Goal: Information Seeking & Learning: Understand process/instructions

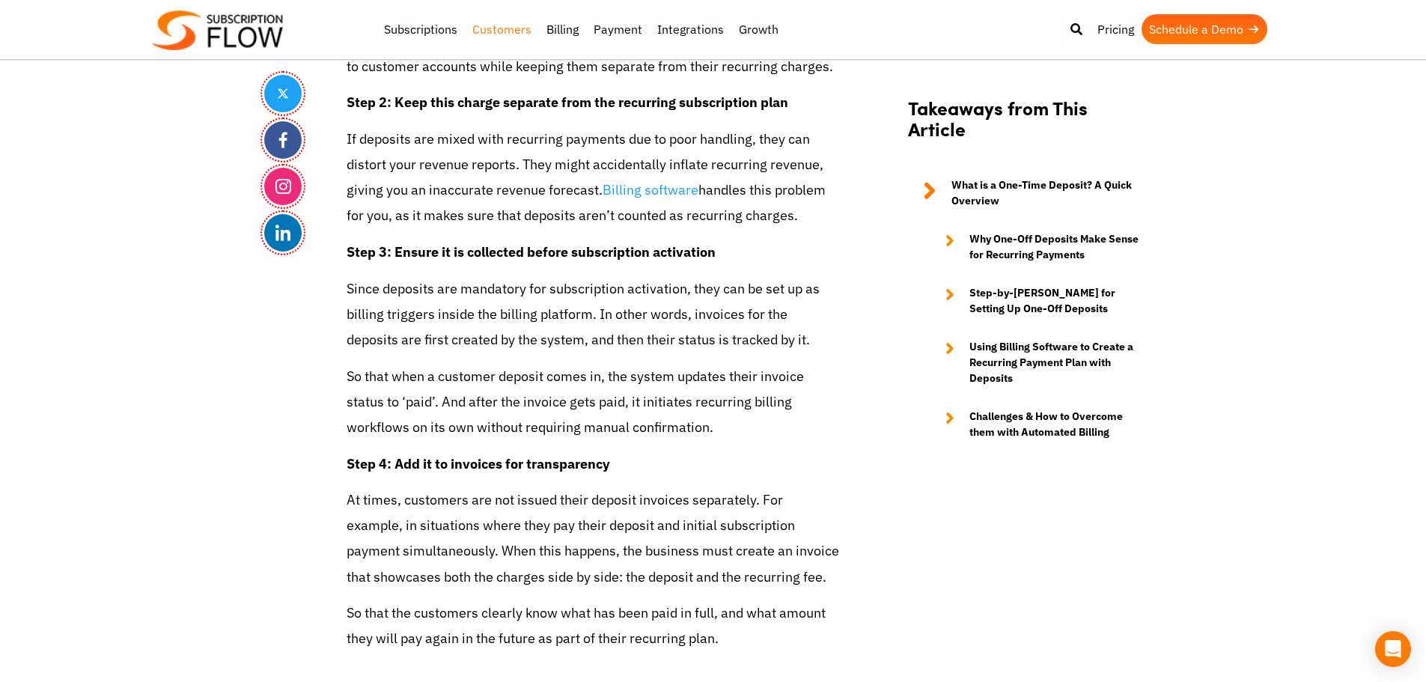
drag, startPoint x: 427, startPoint y: 202, endPoint x: 531, endPoint y: 20, distance: 209.6
click at [427, 202] on p "If deposits are mixed with recurring payments due to poor handling, they can di…" at bounding box center [594, 178] width 494 height 103
click at [1398, 643] on icon "Open Intercom Messenger" at bounding box center [1392, 648] width 17 height 19
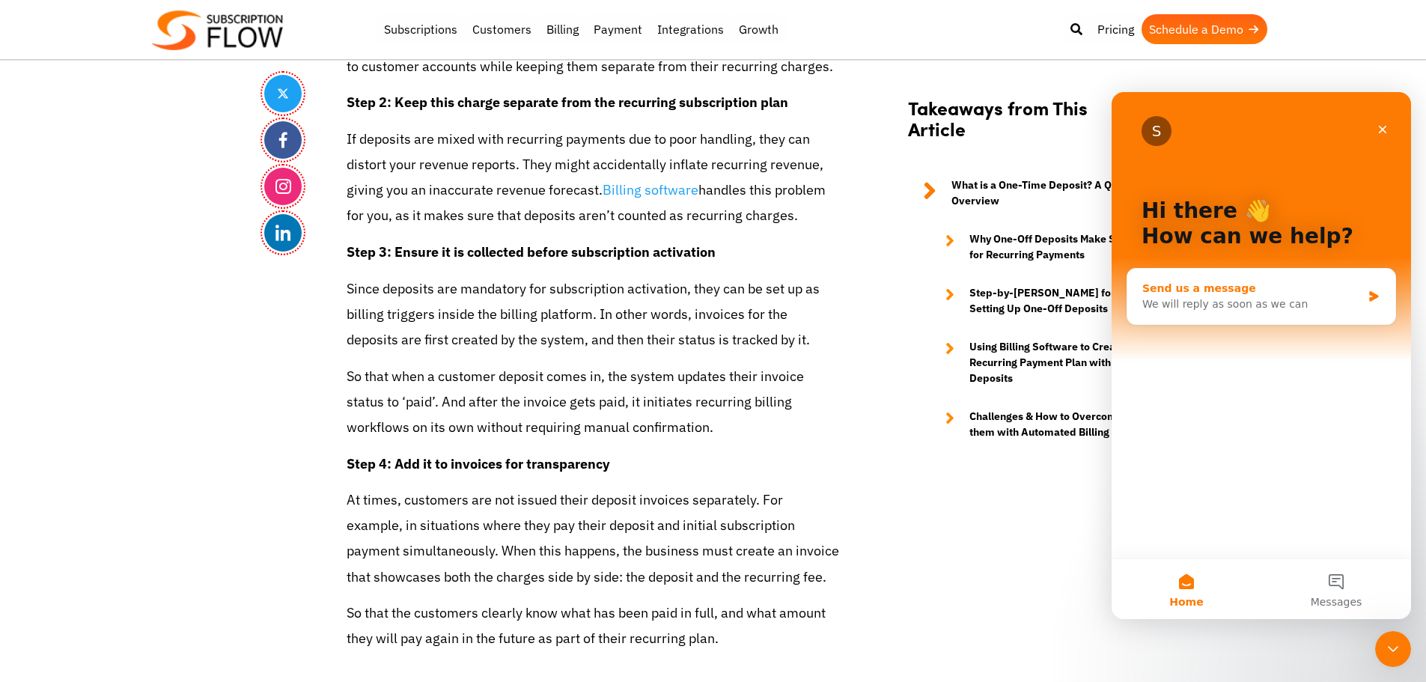
click at [1250, 280] on div "Send us a message We will reply as soon as we can" at bounding box center [1261, 296] width 268 height 55
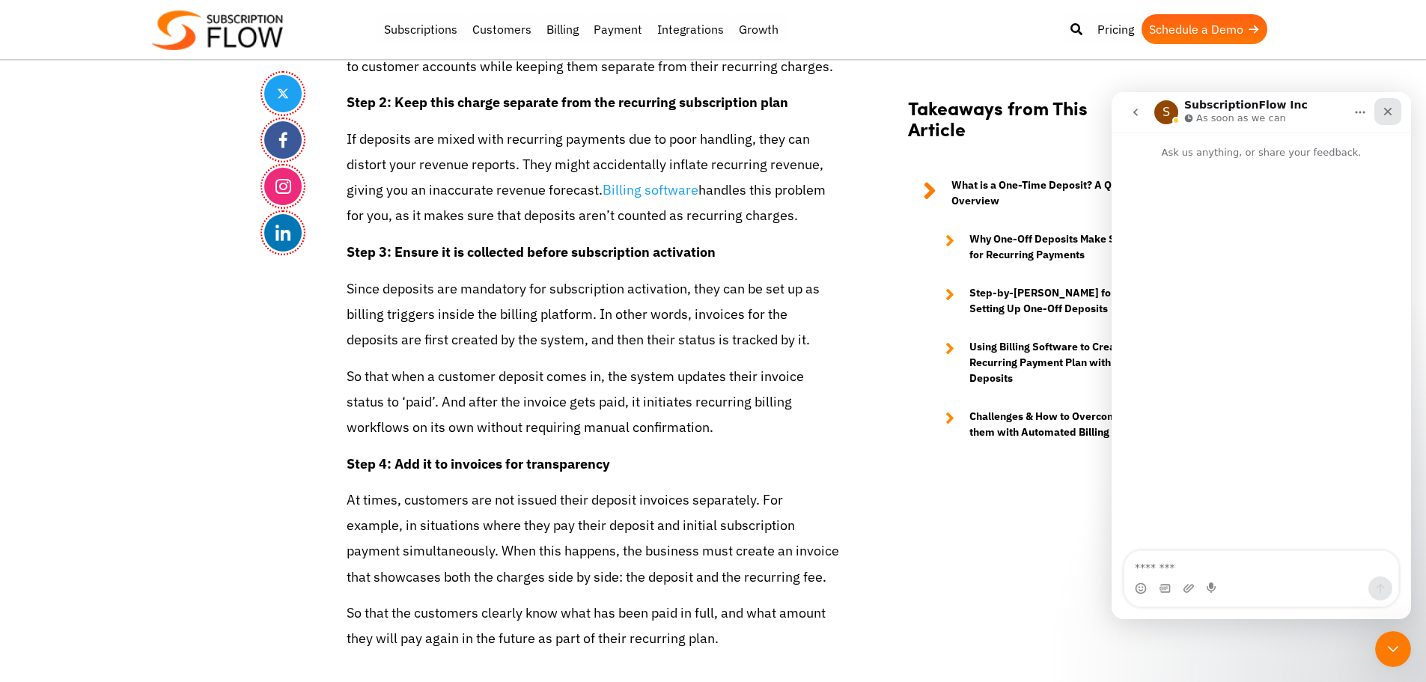
click at [1380, 111] on div "Close" at bounding box center [1387, 111] width 27 height 27
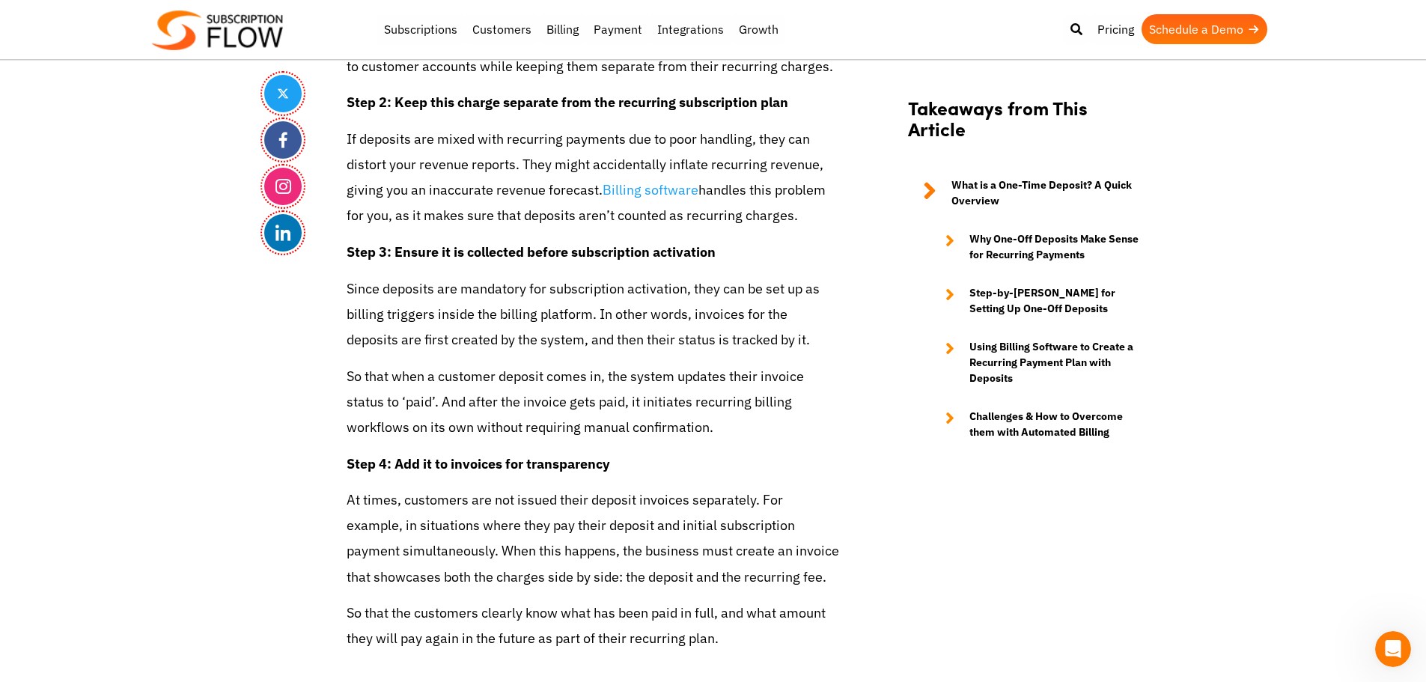
drag, startPoint x: 405, startPoint y: 485, endPoint x: 433, endPoint y: 493, distance: 28.9
drag, startPoint x: 58, startPoint y: 406, endPoint x: 67, endPoint y: 397, distance: 12.2
click at [468, 209] on p "If deposits are mixed with recurring payments due to poor handling, they can di…" at bounding box center [594, 178] width 494 height 103
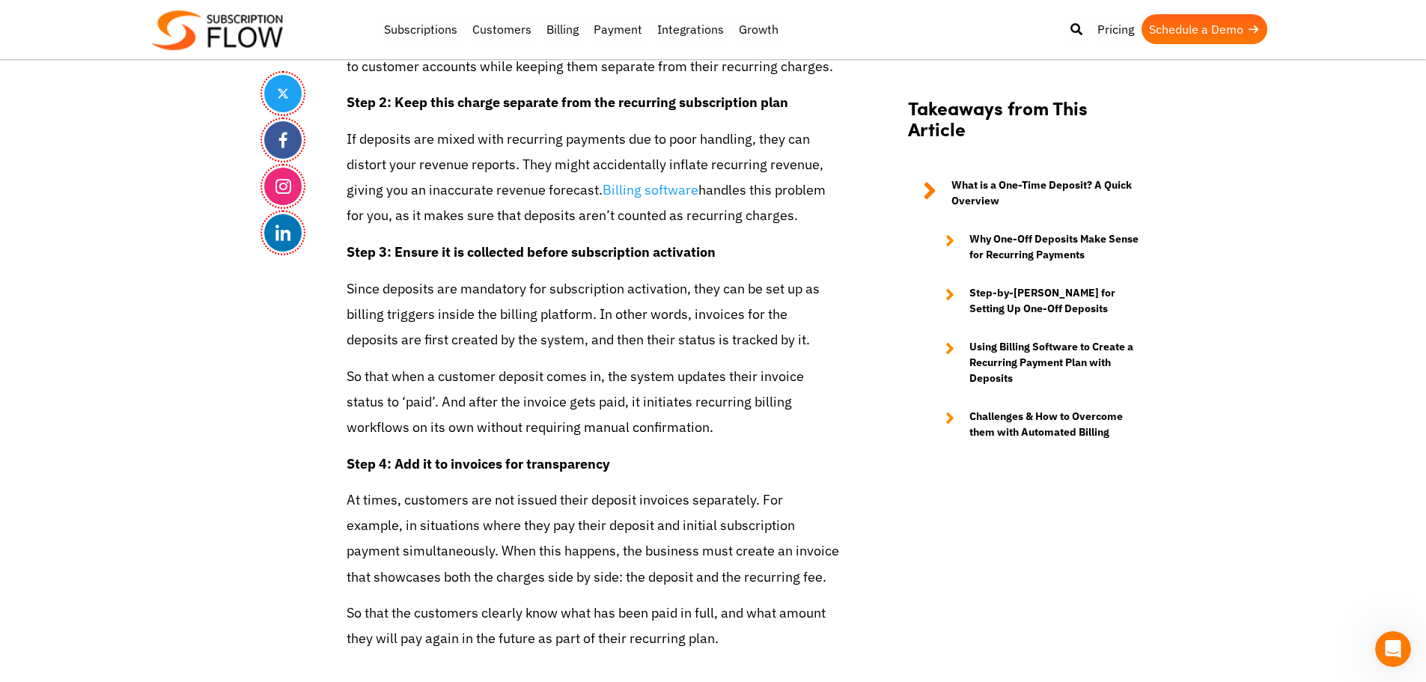
click at [372, 220] on p "If deposits are mixed with recurring payments due to poor handling, they can di…" at bounding box center [594, 178] width 494 height 103
click at [433, 204] on p "If deposits are mixed with recurring payments due to poor handling, they can di…" at bounding box center [594, 178] width 494 height 103
drag, startPoint x: 1343, startPoint y: 332, endPoint x: 1294, endPoint y: 335, distance: 48.8
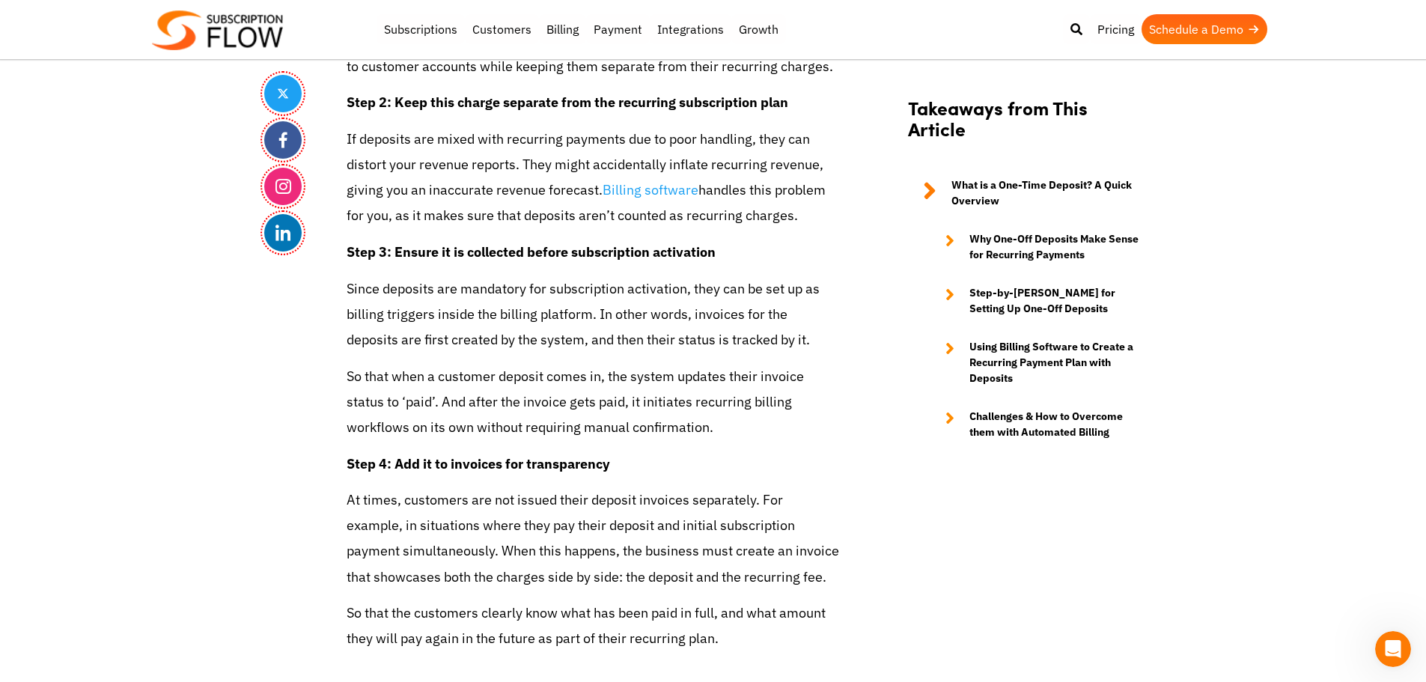
drag, startPoint x: 458, startPoint y: 466, endPoint x: 627, endPoint y: 465, distance: 168.4
click at [627, 465] on p "Step 4: Add it to invoices for transparency" at bounding box center [594, 463] width 494 height 25
click at [524, 466] on strong "Step 4: Add it to invoices for transparency" at bounding box center [478, 463] width 263 height 17
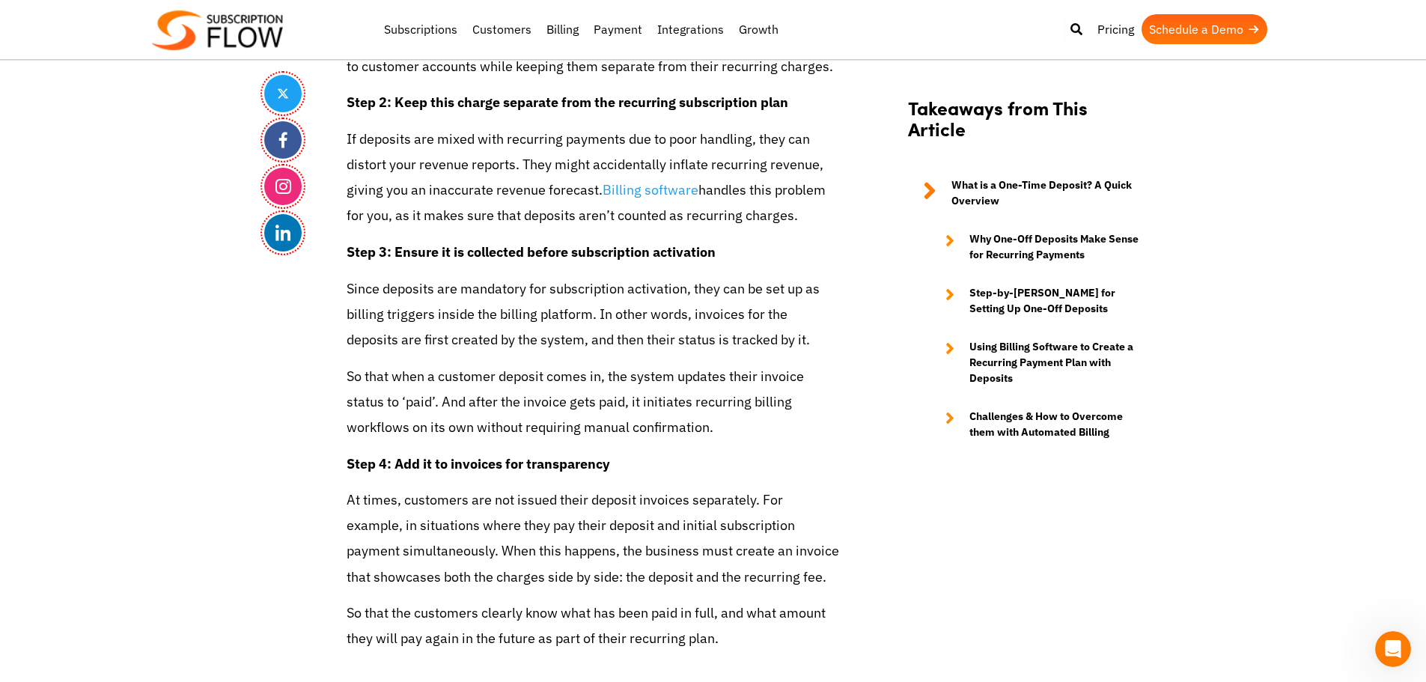
click at [532, 466] on strong "Step 4: Add it to invoices for transparency" at bounding box center [478, 463] width 263 height 17
click at [517, 257] on strong "Step 3: Ensure it is collected before subscription activation" at bounding box center [531, 251] width 369 height 17
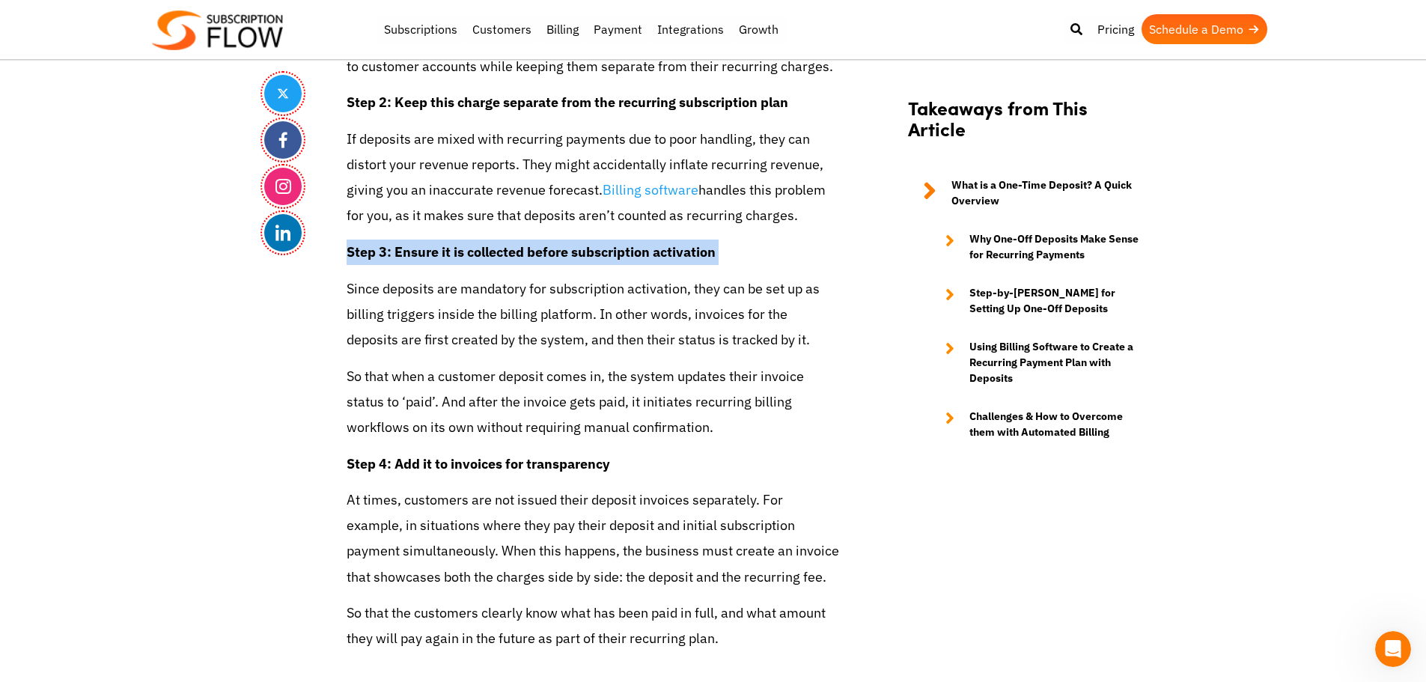
click at [592, 251] on strong "Step 3: Ensure it is collected before subscription activation" at bounding box center [531, 251] width 369 height 17
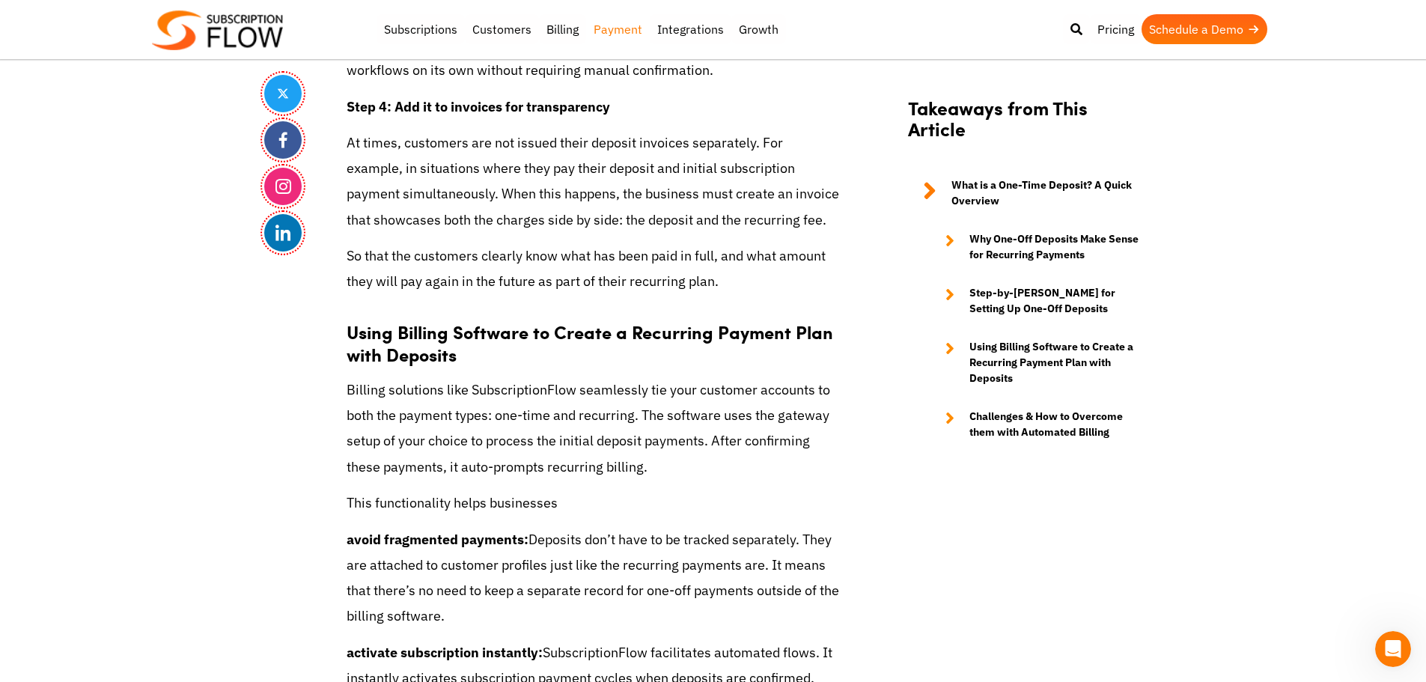
scroll to position [3738, 0]
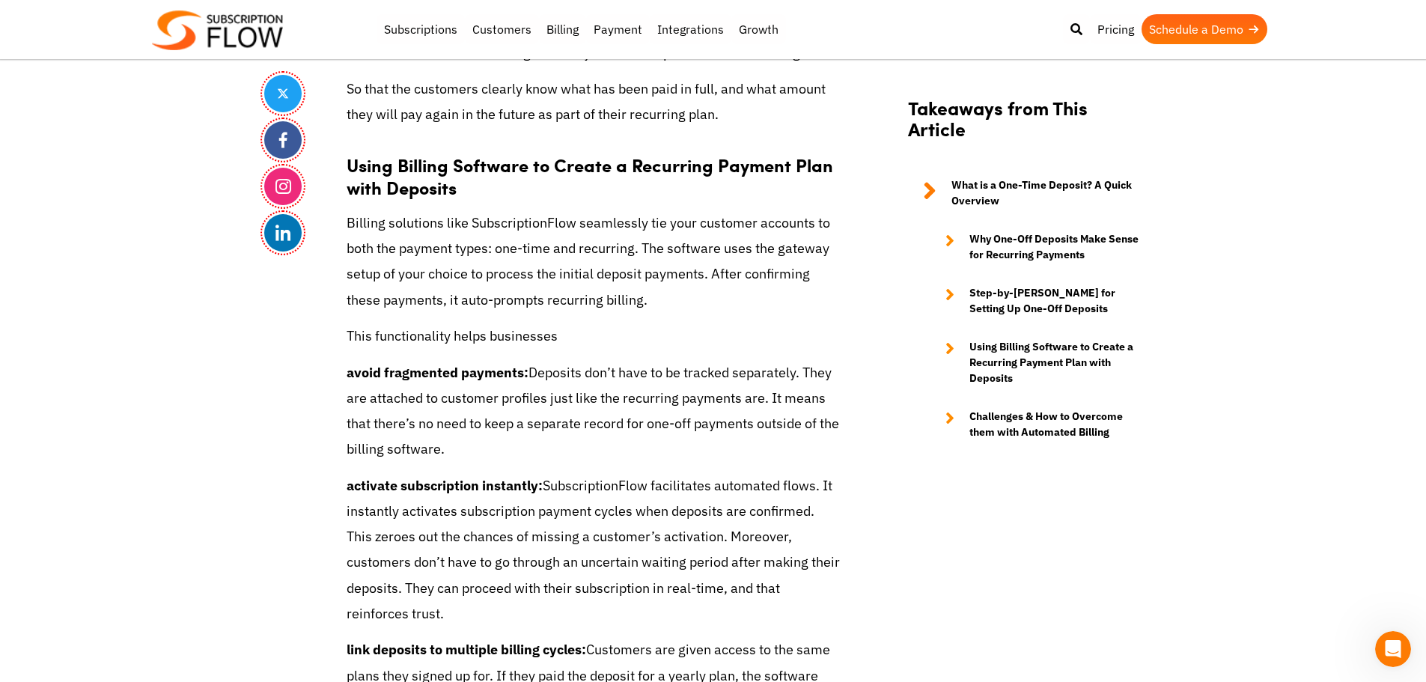
drag, startPoint x: 469, startPoint y: 486, endPoint x: 537, endPoint y: 486, distance: 68.1
click at [517, 489] on strong "activate subscription instantly:" at bounding box center [445, 485] width 196 height 17
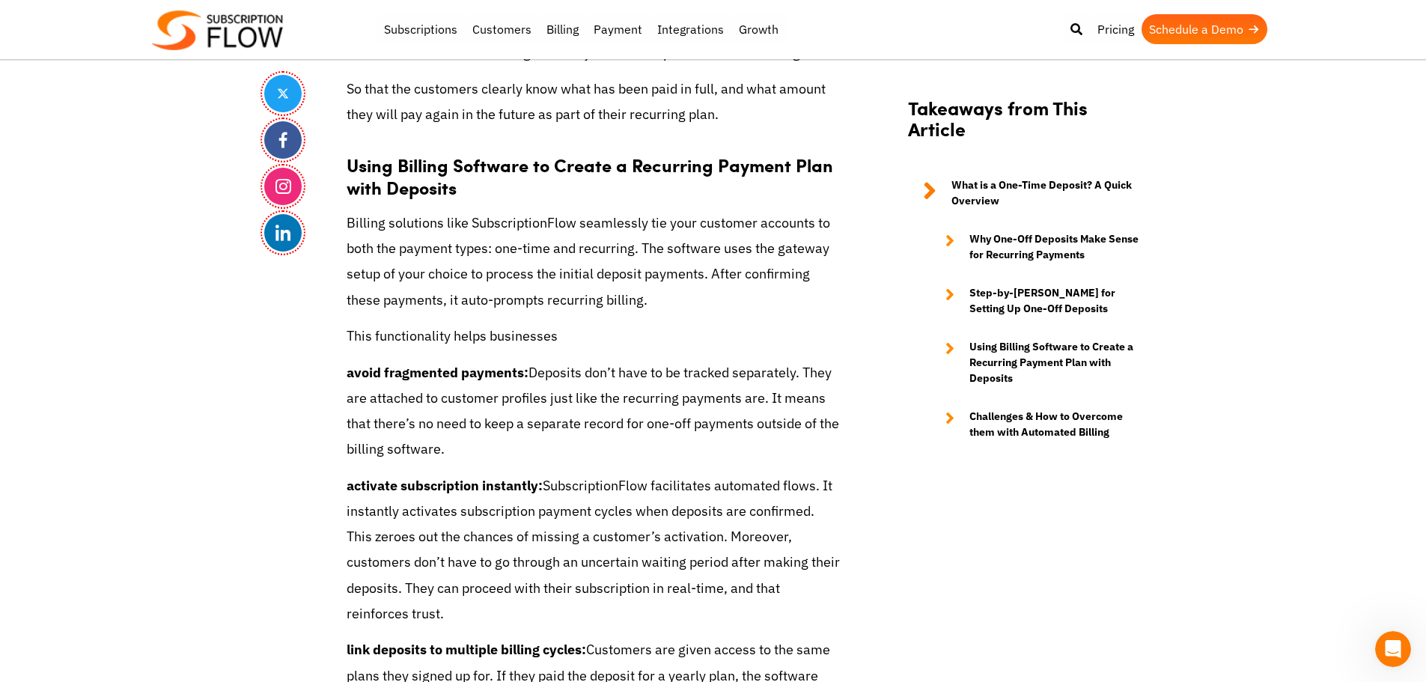
click at [431, 489] on strong "activate subscription instantly:" at bounding box center [445, 485] width 196 height 17
drag, startPoint x: 220, startPoint y: 418, endPoint x: 594, endPoint y: 107, distance: 485.8
drag, startPoint x: 633, startPoint y: 166, endPoint x: 468, endPoint y: 194, distance: 167.0
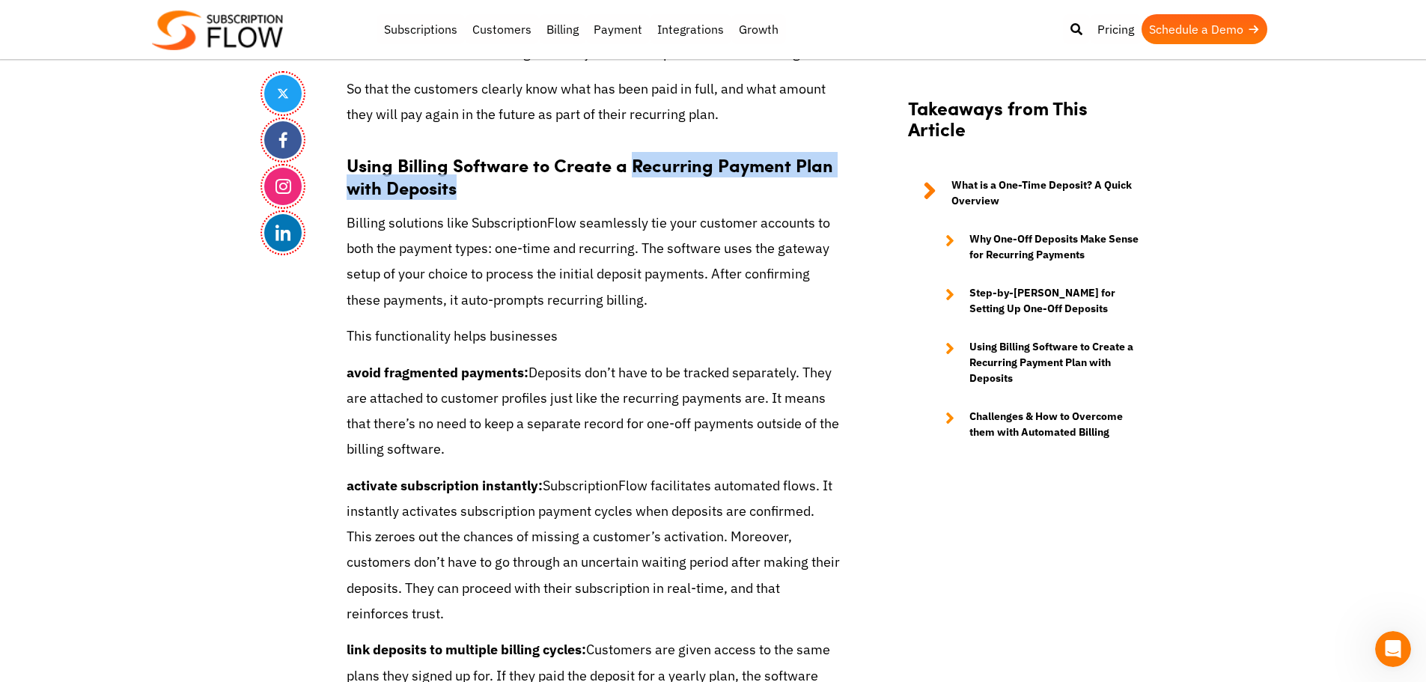
click at [468, 194] on h3 "Using Billing Software to Create a Recurring Payment Plan with Deposits" at bounding box center [594, 168] width 494 height 60
click at [570, 166] on strong "Using Billing Software to Create a Recurring Payment Plan with Deposits" at bounding box center [590, 176] width 487 height 48
drag, startPoint x: 346, startPoint y: 166, endPoint x: 477, endPoint y: 192, distance: 133.4
click at [477, 192] on h3 "Using Billing Software to Create a Recurring Payment Plan with Deposits" at bounding box center [594, 168] width 494 height 60
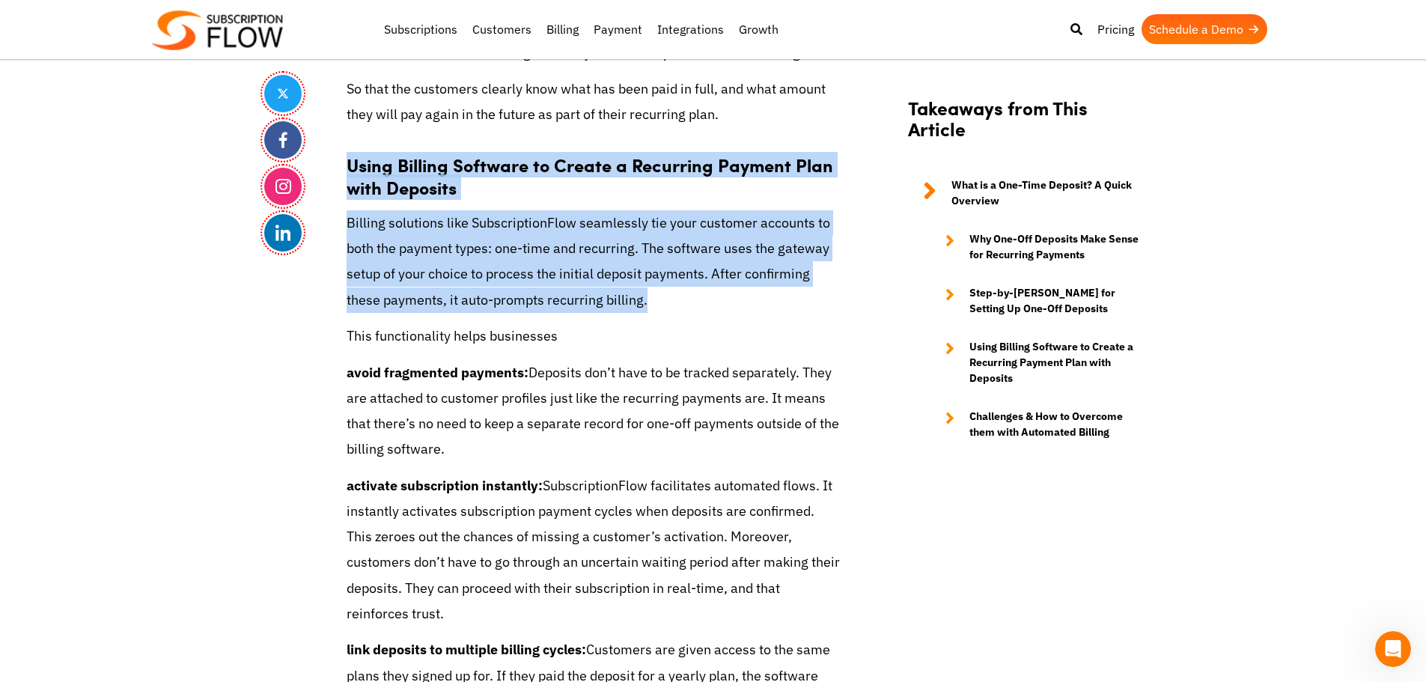
drag, startPoint x: 347, startPoint y: 165, endPoint x: 670, endPoint y: 305, distance: 352.1
click at [599, 290] on p "Billing solutions like SubscriptionFlow seamlessly tie your customer accounts t…" at bounding box center [594, 261] width 494 height 103
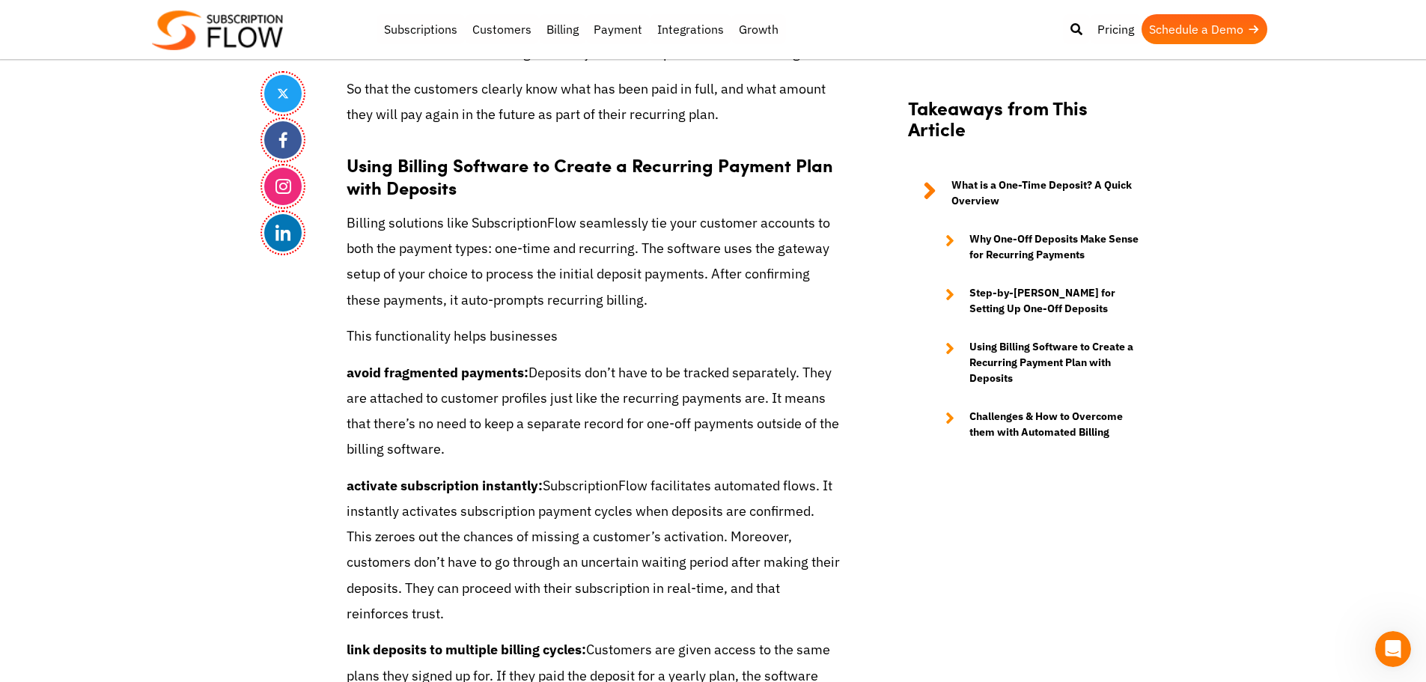
click at [508, 221] on p "Billing solutions like SubscriptionFlow seamlessly tie your customer accounts t…" at bounding box center [594, 261] width 494 height 103
click at [643, 231] on p "Billing solutions like SubscriptionFlow seamlessly tie your customer accounts t…" at bounding box center [594, 261] width 494 height 103
click at [554, 227] on p "Billing solutions like SubscriptionFlow seamlessly tie your customer accounts t…" at bounding box center [594, 261] width 494 height 103
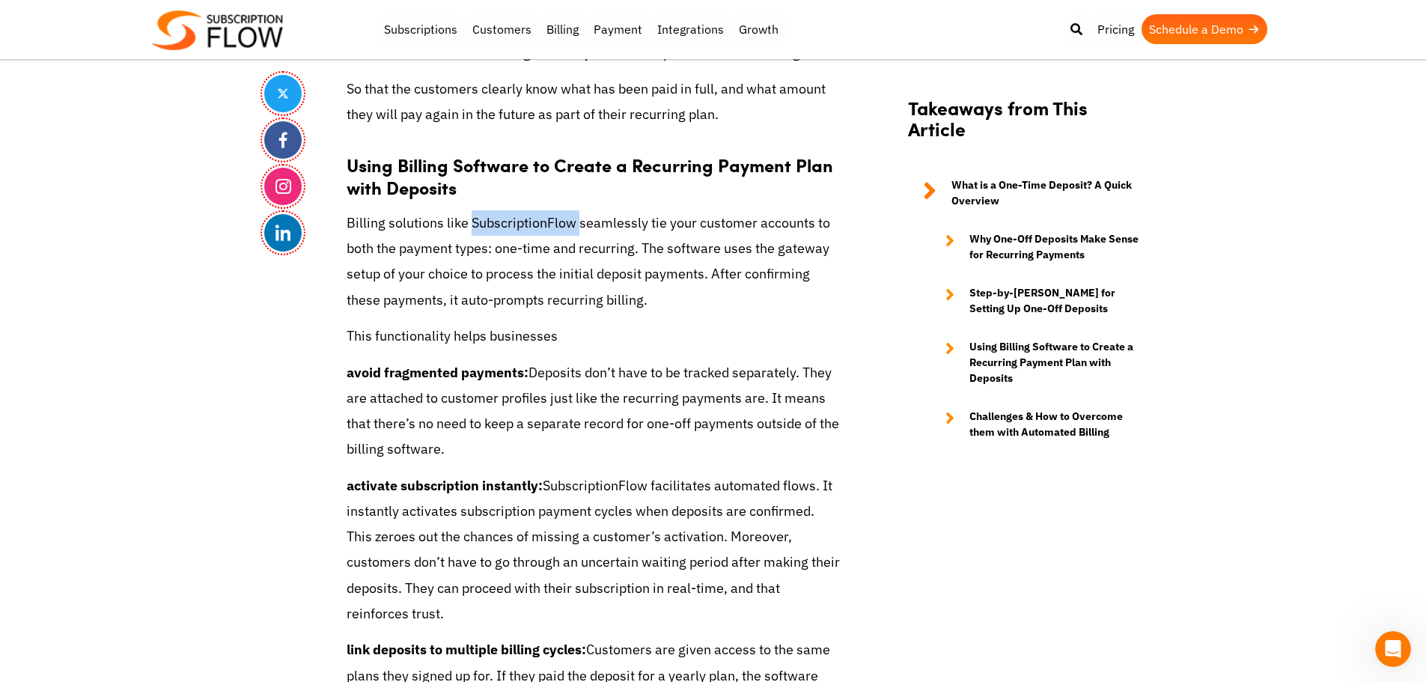
click at [487, 227] on p "Billing solutions like SubscriptionFlow seamlessly tie your customer accounts t…" at bounding box center [594, 261] width 494 height 103
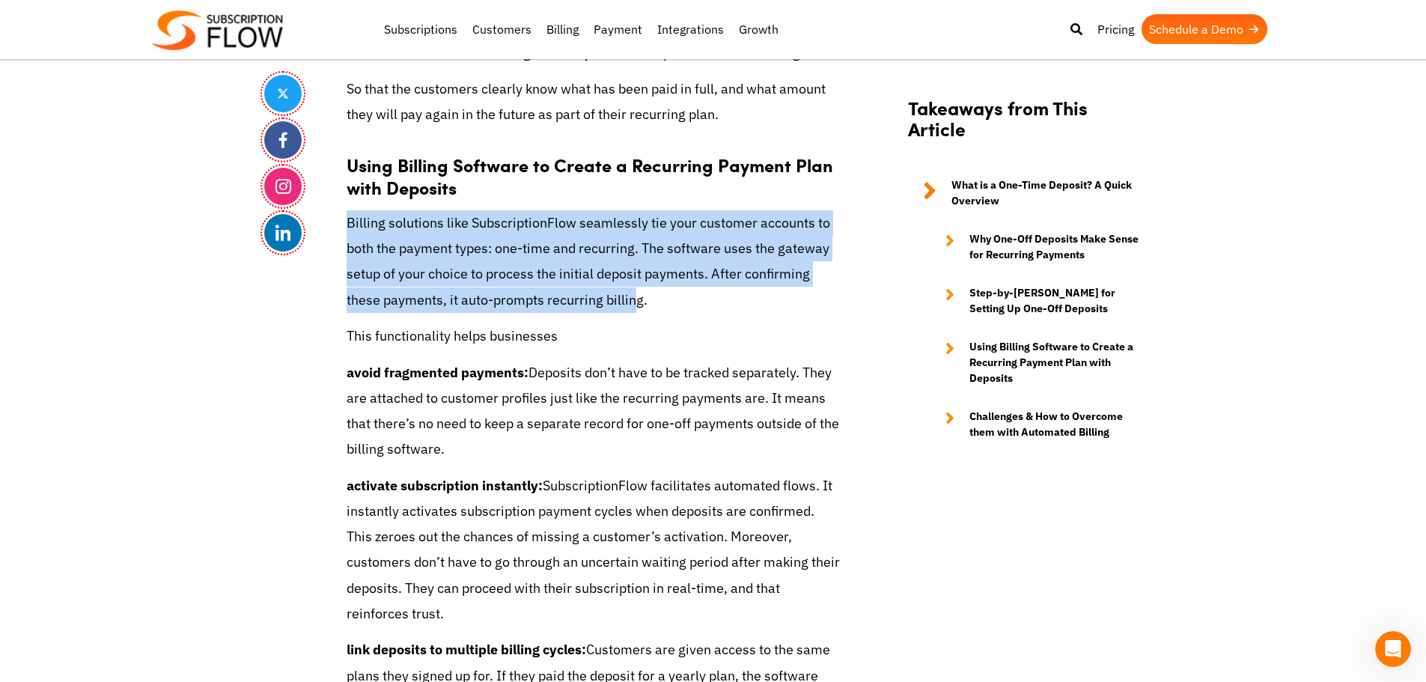
drag, startPoint x: 344, startPoint y: 225, endPoint x: 585, endPoint y: 283, distance: 248.0
click at [585, 283] on p "Billing solutions like SubscriptionFlow seamlessly tie your customer accounts t…" at bounding box center [594, 261] width 494 height 103
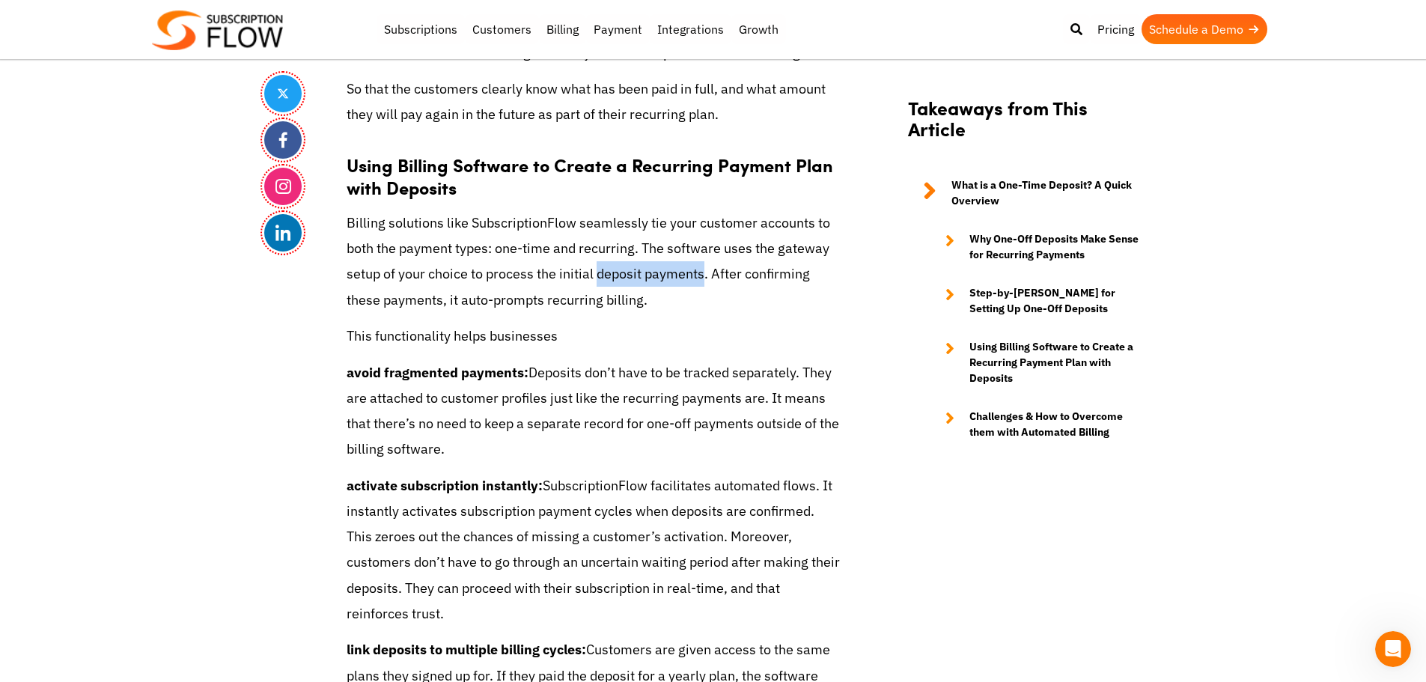
drag, startPoint x: 596, startPoint y: 273, endPoint x: 704, endPoint y: 275, distance: 107.8
click at [704, 275] on p "Billing solutions like SubscriptionFlow seamlessly tie your customer accounts t…" at bounding box center [594, 261] width 494 height 103
click at [640, 275] on p "Billing solutions like SubscriptionFlow seamlessly tie your customer accounts t…" at bounding box center [594, 261] width 494 height 103
drag, startPoint x: 548, startPoint y: 302, endPoint x: 640, endPoint y: 302, distance: 92.1
click at [640, 302] on p "Billing solutions like SubscriptionFlow seamlessly tie your customer accounts t…" at bounding box center [594, 261] width 494 height 103
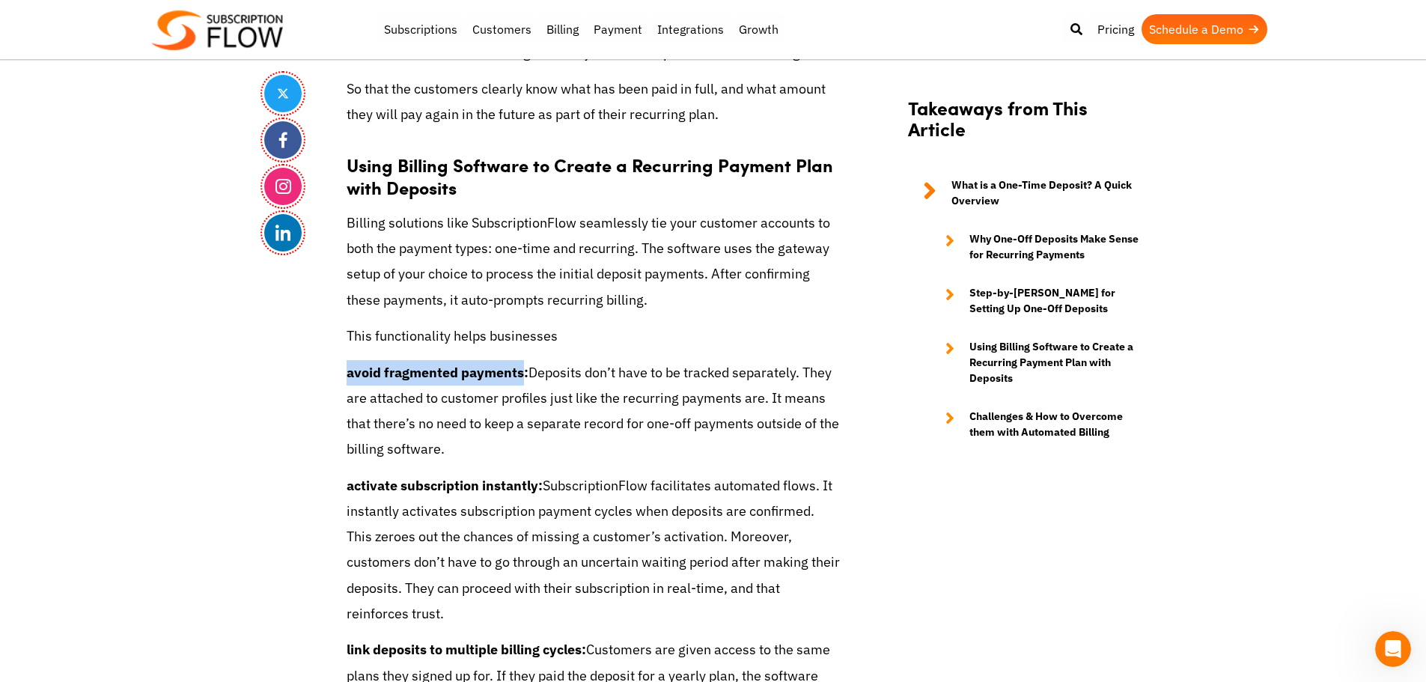
drag, startPoint x: 345, startPoint y: 372, endPoint x: 525, endPoint y: 374, distance: 179.7
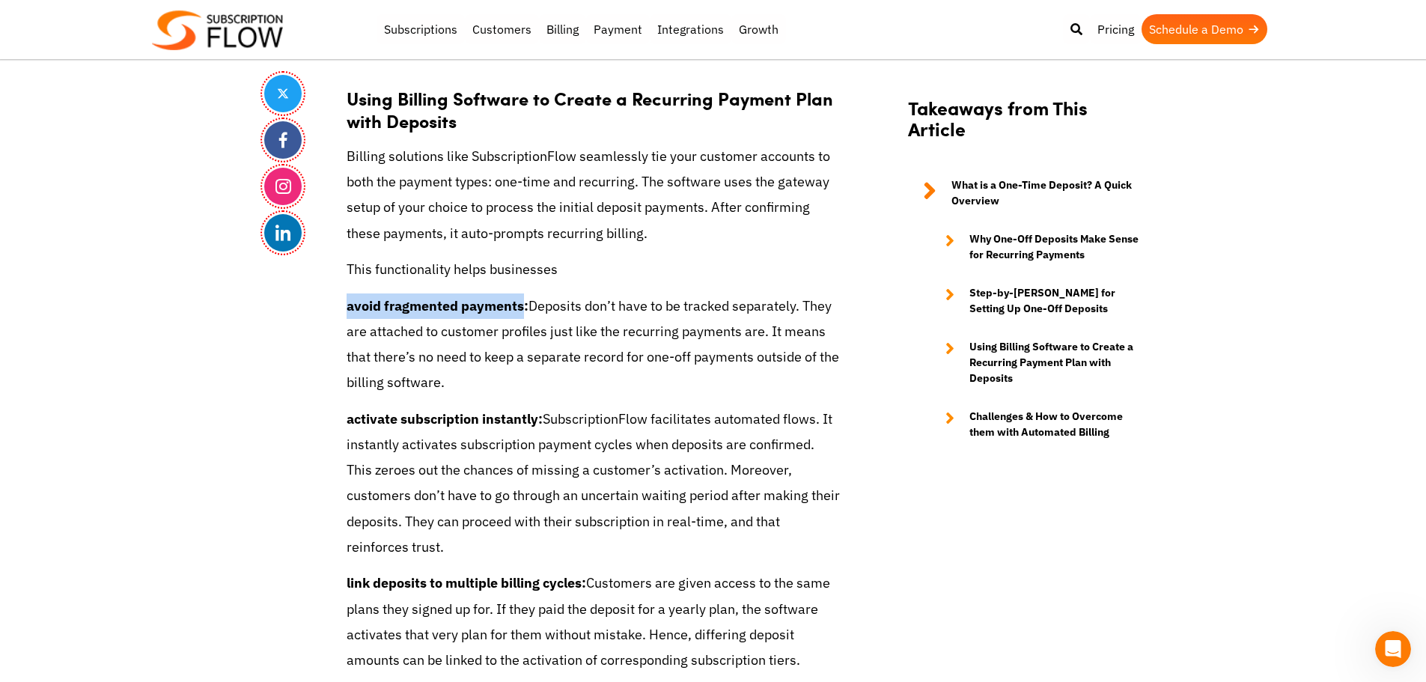
scroll to position [4038, 0]
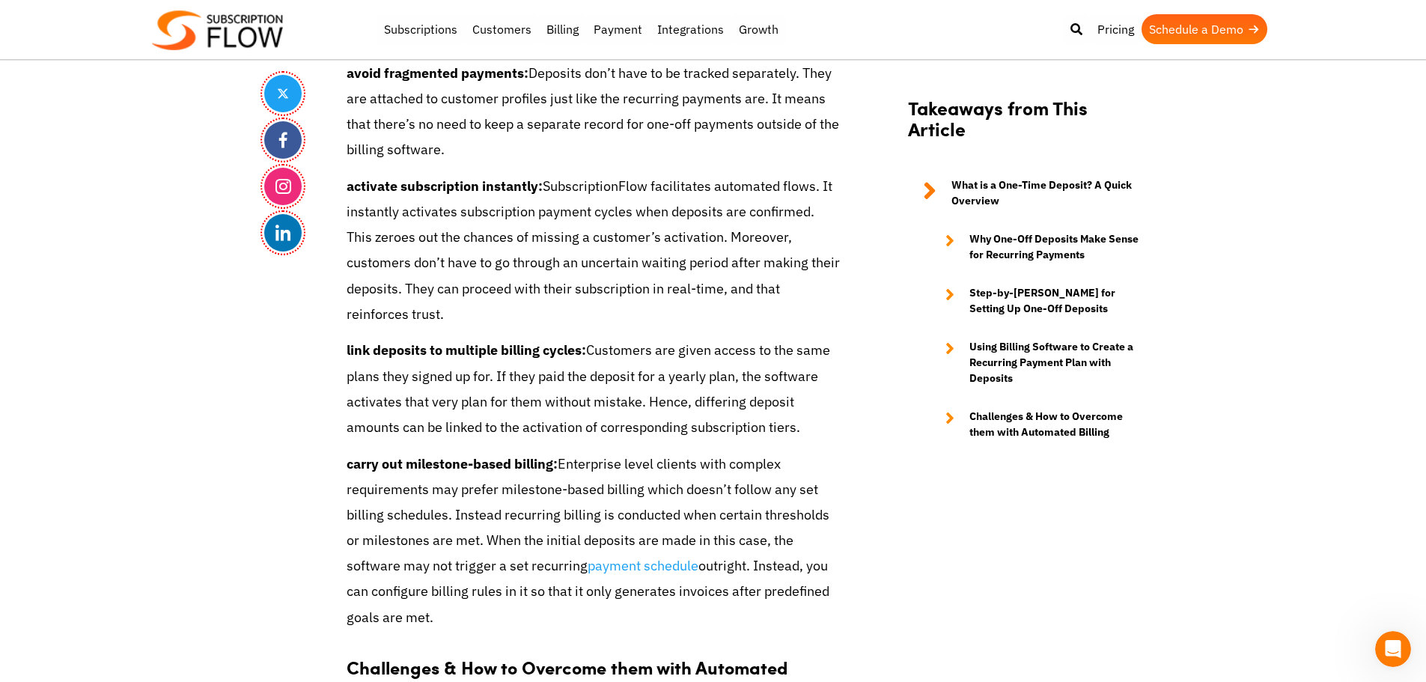
drag, startPoint x: 396, startPoint y: 193, endPoint x: 588, endPoint y: 13, distance: 262.7
click at [404, 180] on strong "activate subscription instantly:" at bounding box center [445, 185] width 196 height 17
click at [549, 241] on p "activate subscription instantly: SubscriptionFlow facilitates automated flows. …" at bounding box center [594, 250] width 494 height 153
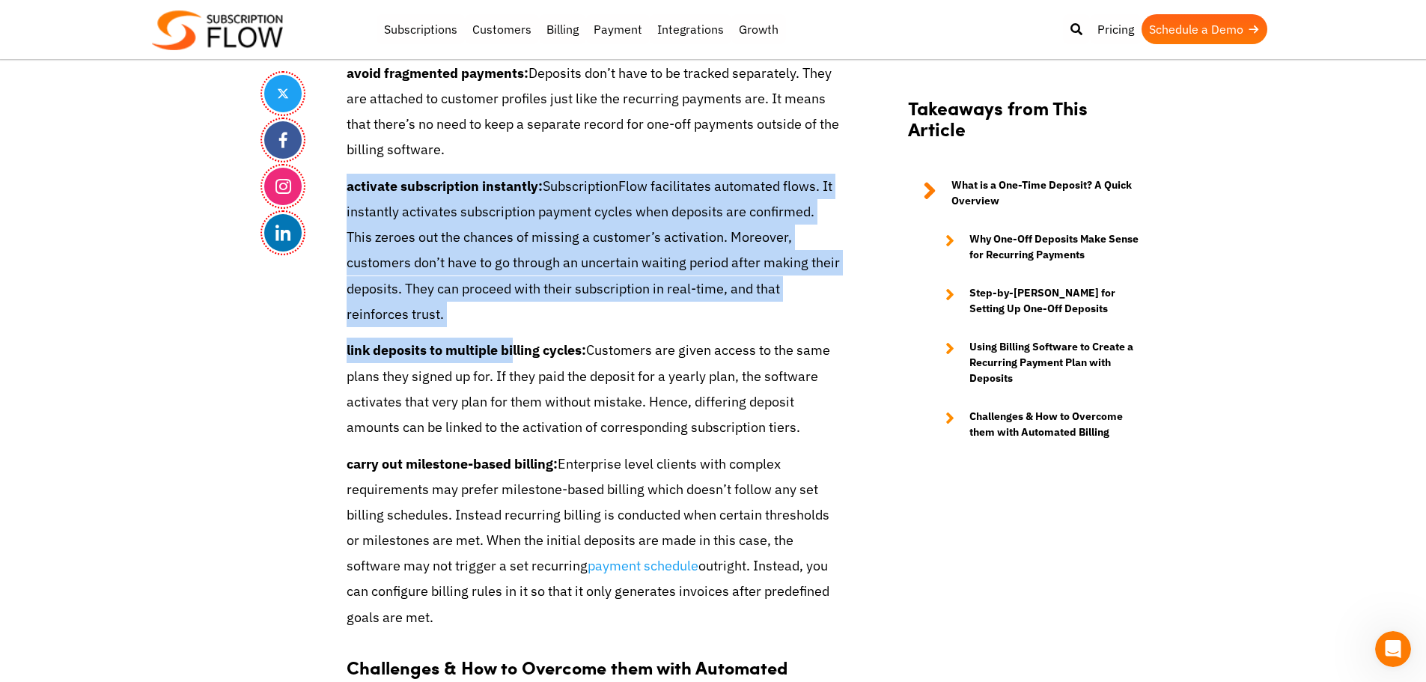
drag, startPoint x: 341, startPoint y: 186, endPoint x: 514, endPoint y: 341, distance: 231.6
click at [519, 275] on p "activate subscription instantly: SubscriptionFlow facilitates automated flows. …" at bounding box center [594, 250] width 494 height 153
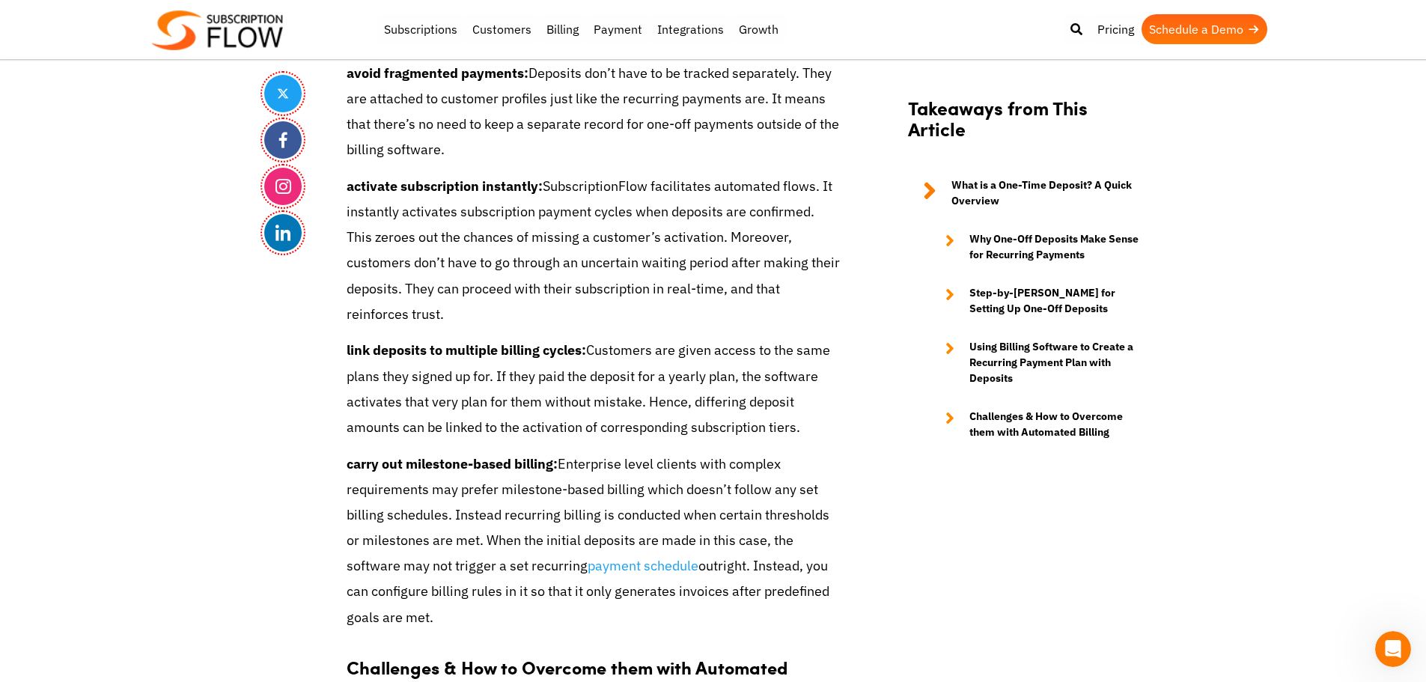
drag, startPoint x: 1168, startPoint y: 499, endPoint x: 1121, endPoint y: 241, distance: 261.8
click at [462, 224] on p "activate subscription instantly: SubscriptionFlow facilitates automated flows. …" at bounding box center [594, 250] width 494 height 153
click at [389, 98] on p "avoid fragmented payments: Deposits don’t have to be tracked separately. They a…" at bounding box center [594, 112] width 494 height 103
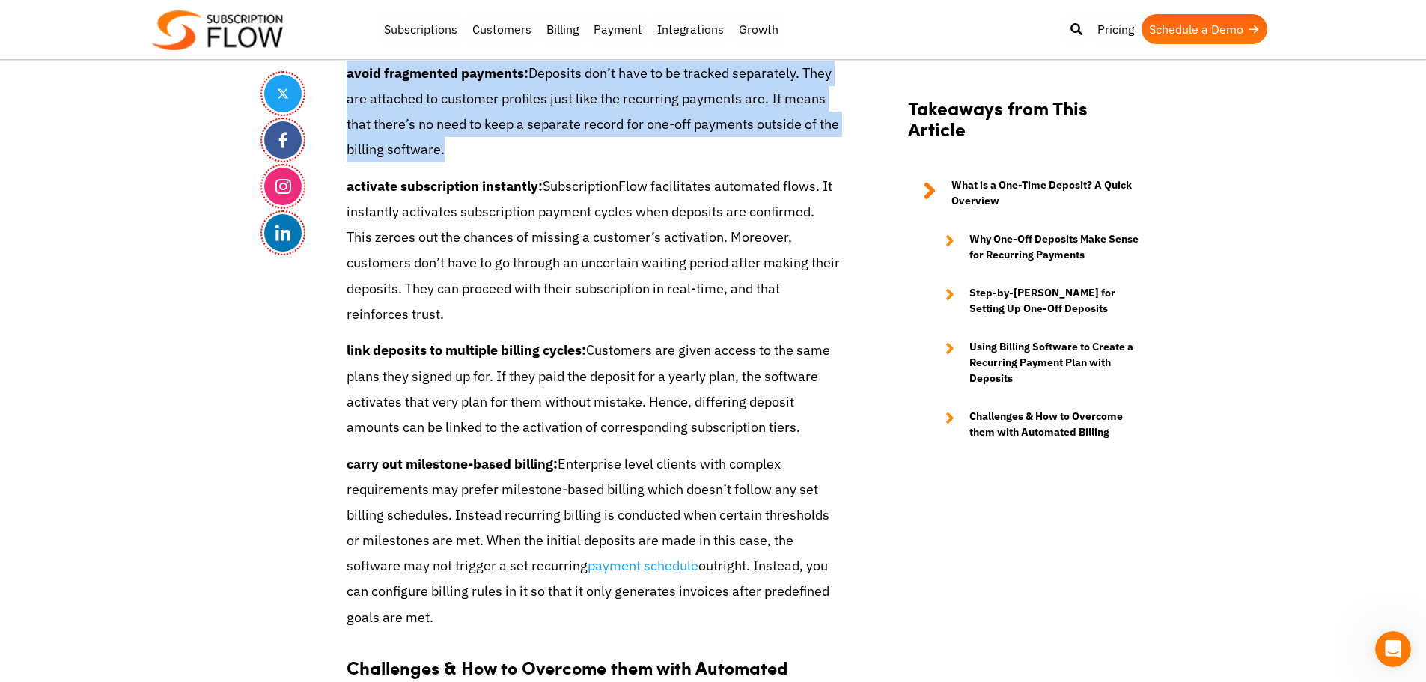
drag, startPoint x: 389, startPoint y: 98, endPoint x: 468, endPoint y: 97, distance: 78.6
click at [404, 98] on p "avoid fragmented payments: Deposits don’t have to be tracked separately. They a…" at bounding box center [594, 112] width 494 height 103
click at [469, 97] on p "avoid fragmented payments: Deposits don’t have to be tracked separately. They a…" at bounding box center [594, 112] width 494 height 103
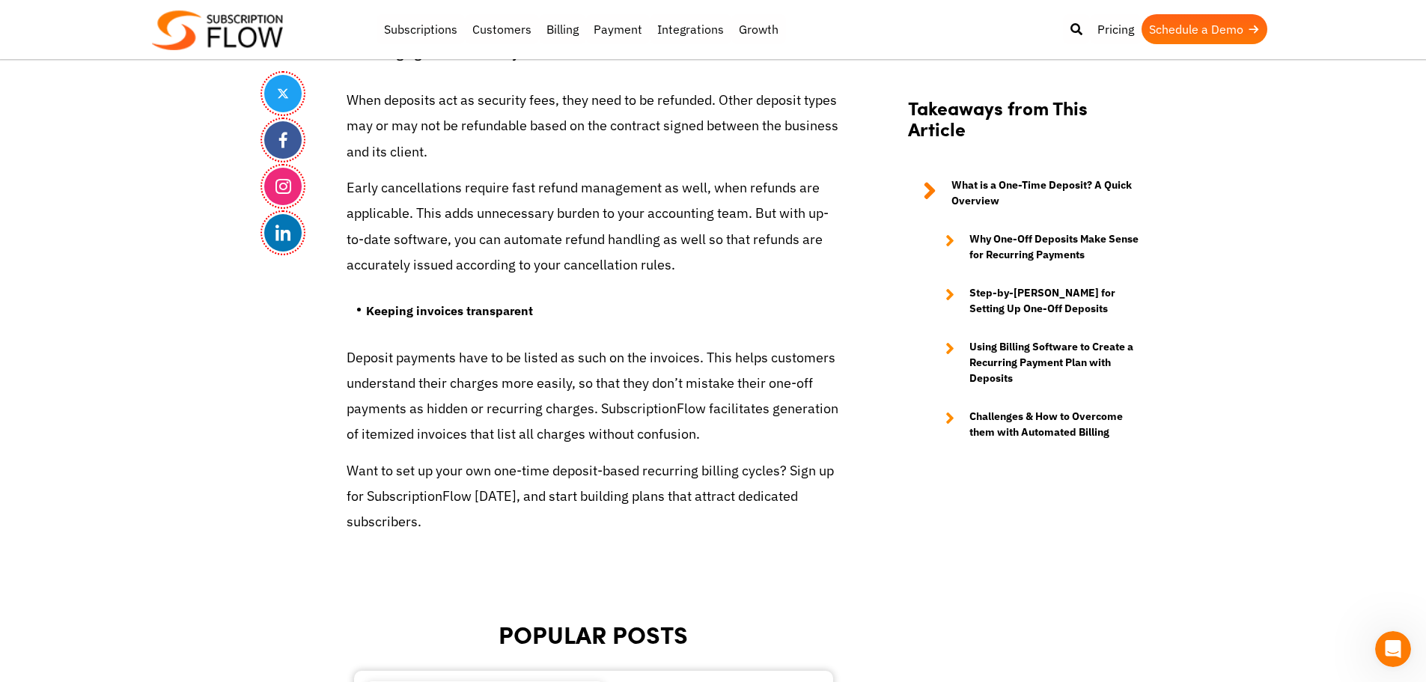
scroll to position [5231, 0]
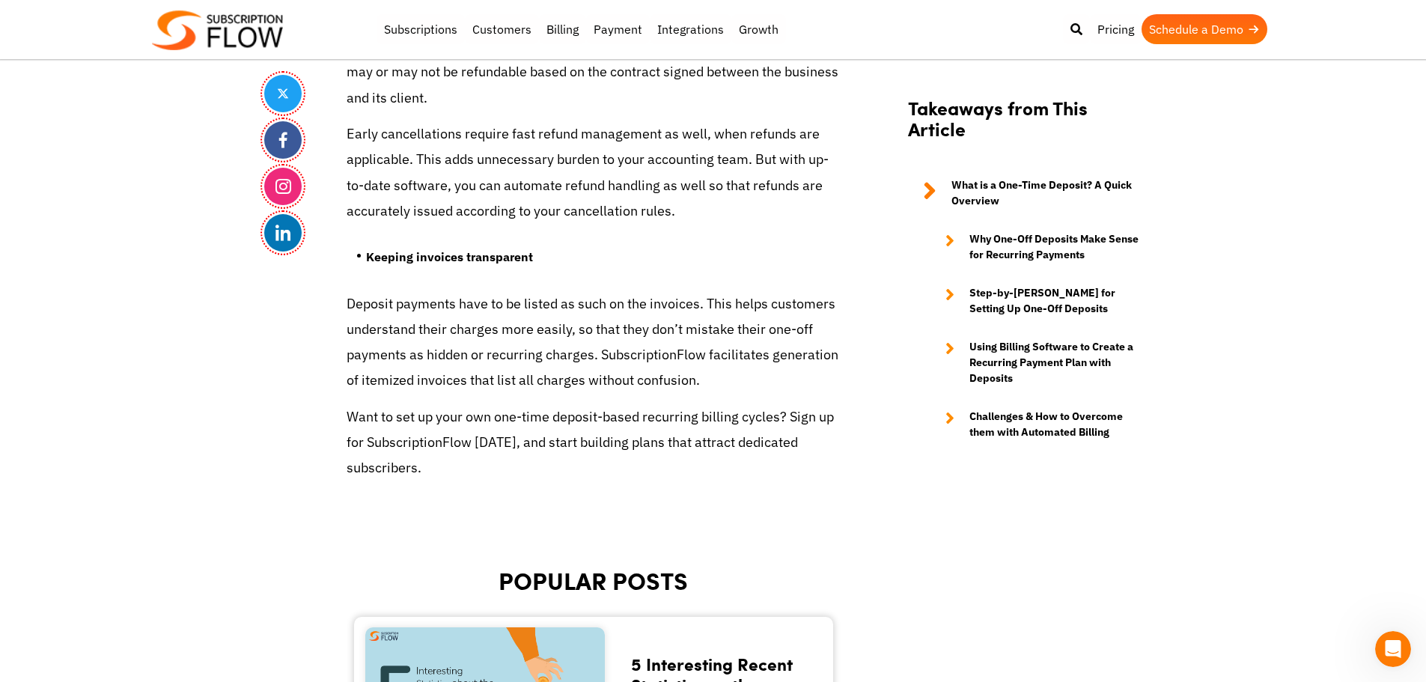
drag, startPoint x: 207, startPoint y: 351, endPoint x: 316, endPoint y: 370, distance: 110.1
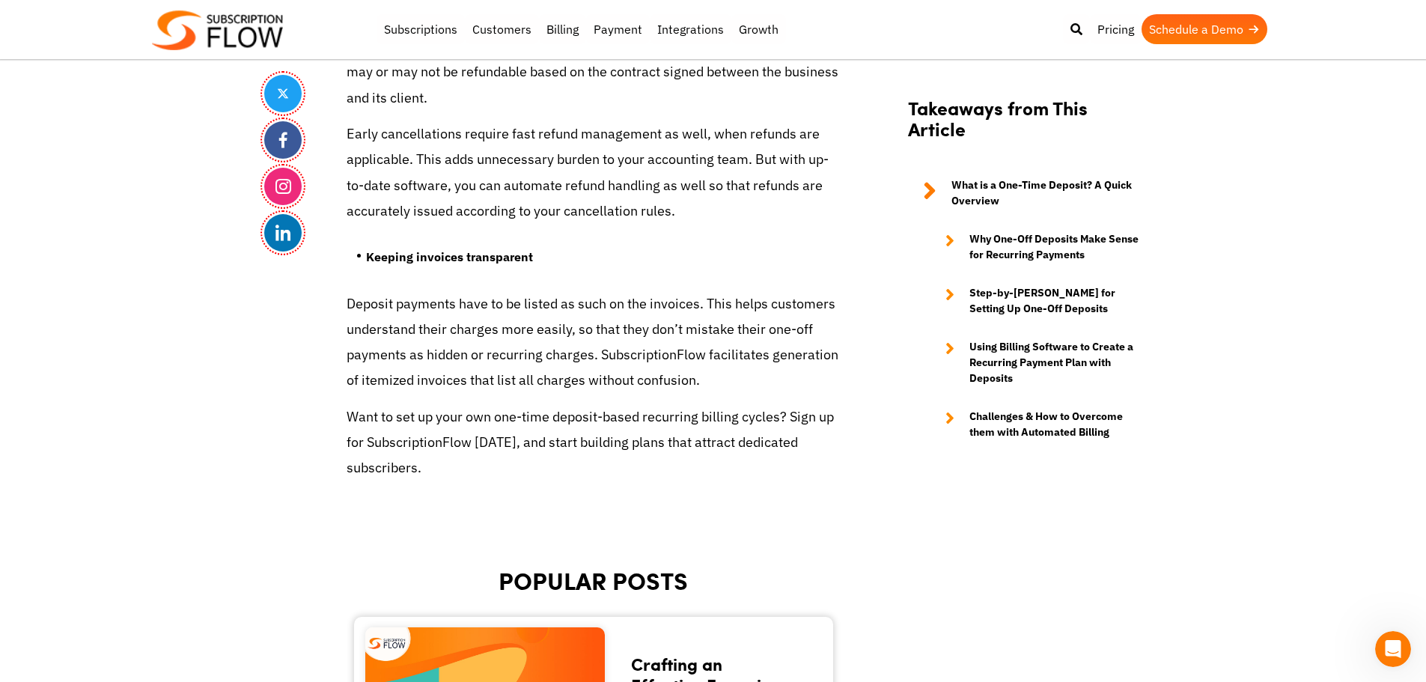
drag, startPoint x: 275, startPoint y: 335, endPoint x: 285, endPoint y: 273, distance: 62.3
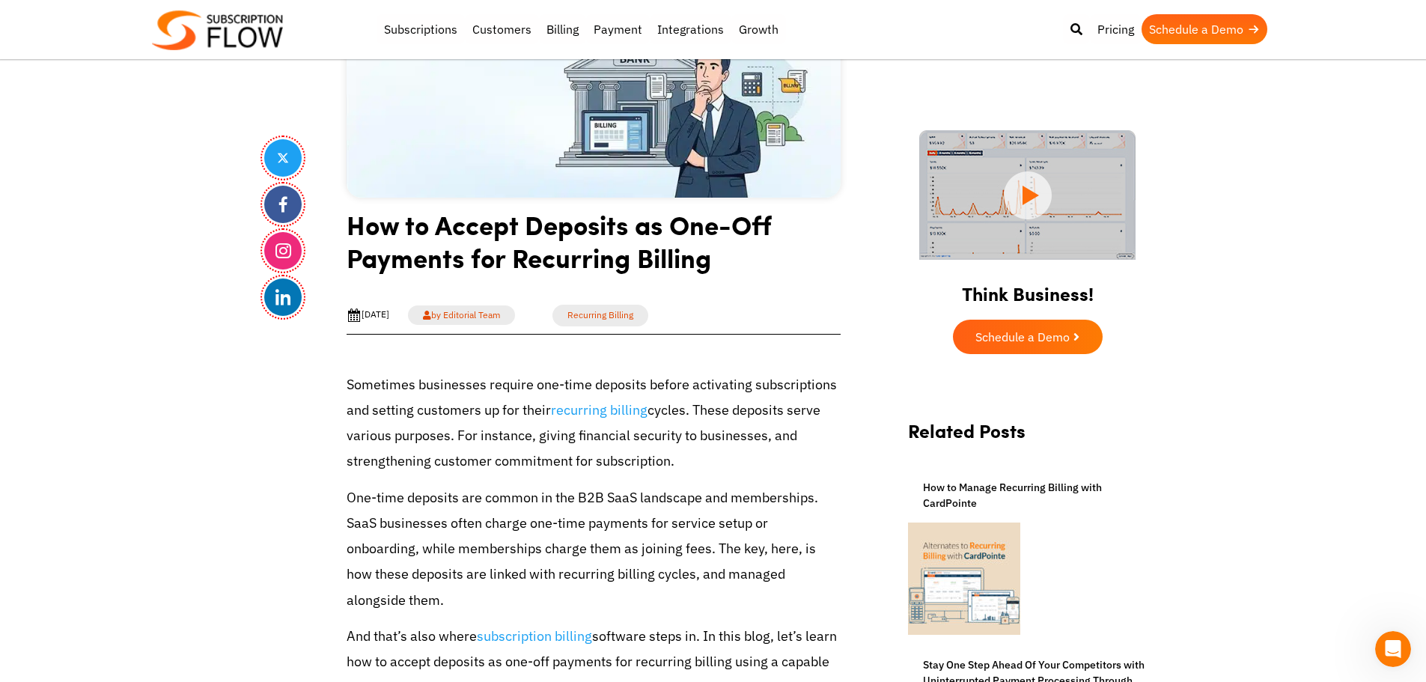
scroll to position [374, 0]
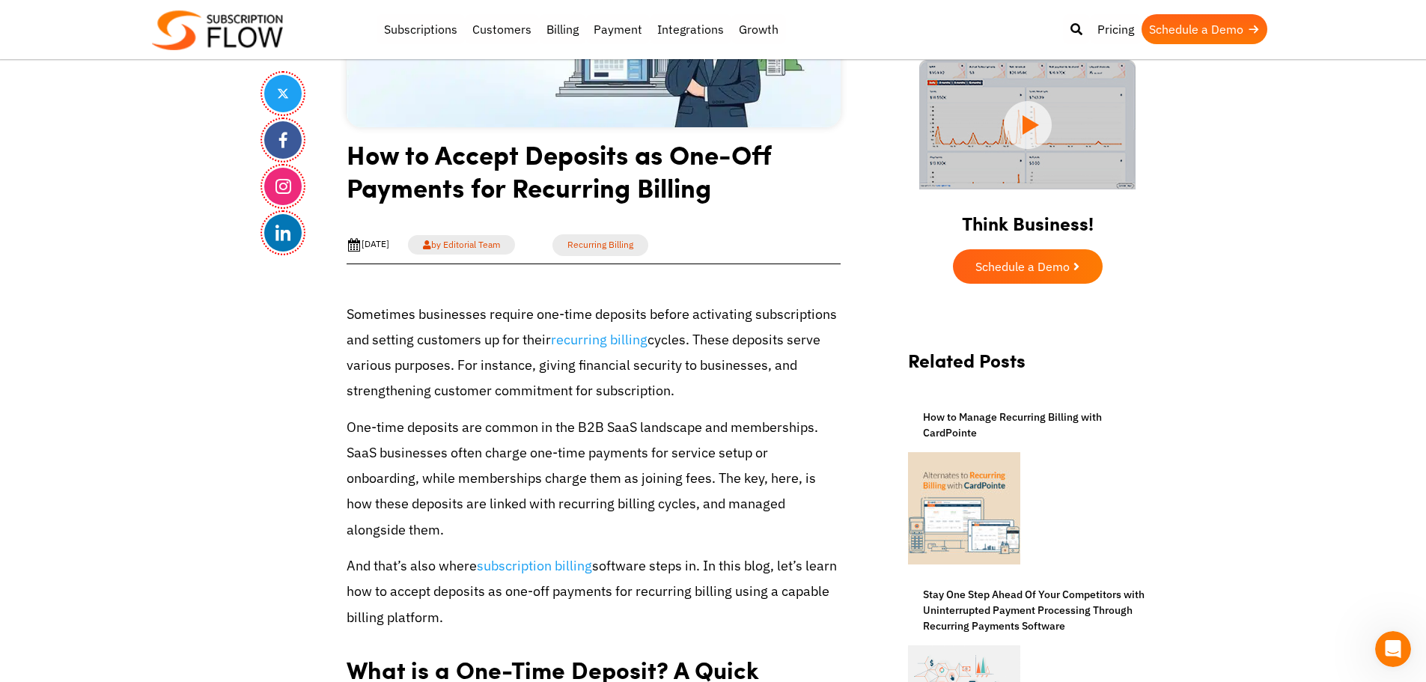
drag, startPoint x: 1327, startPoint y: 68, endPoint x: 1314, endPoint y: 16, distance: 54.1
drag, startPoint x: 161, startPoint y: 497, endPoint x: 353, endPoint y: 97, distance: 444.3
click at [443, 393] on p "Sometimes businesses require one-time deposits before activating subscriptions …" at bounding box center [594, 353] width 494 height 103
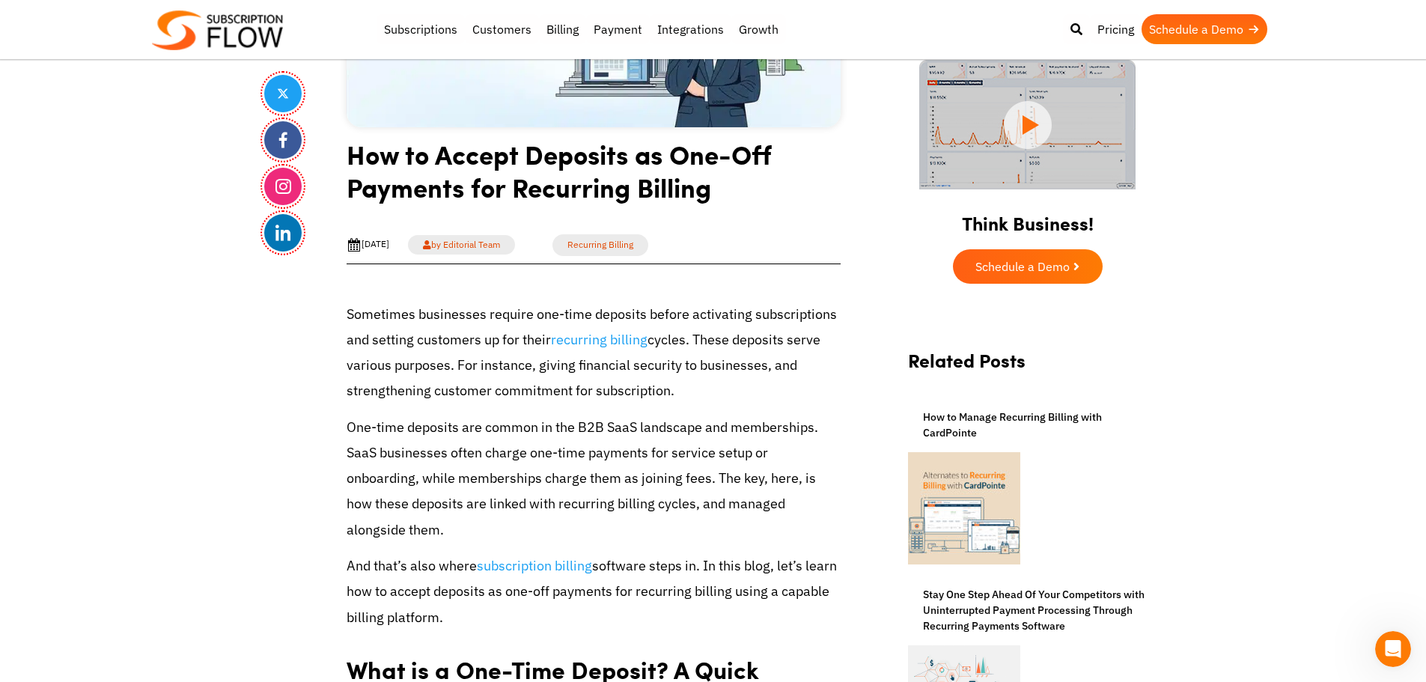
drag, startPoint x: 171, startPoint y: 124, endPoint x: 391, endPoint y: 16, distance: 245.7
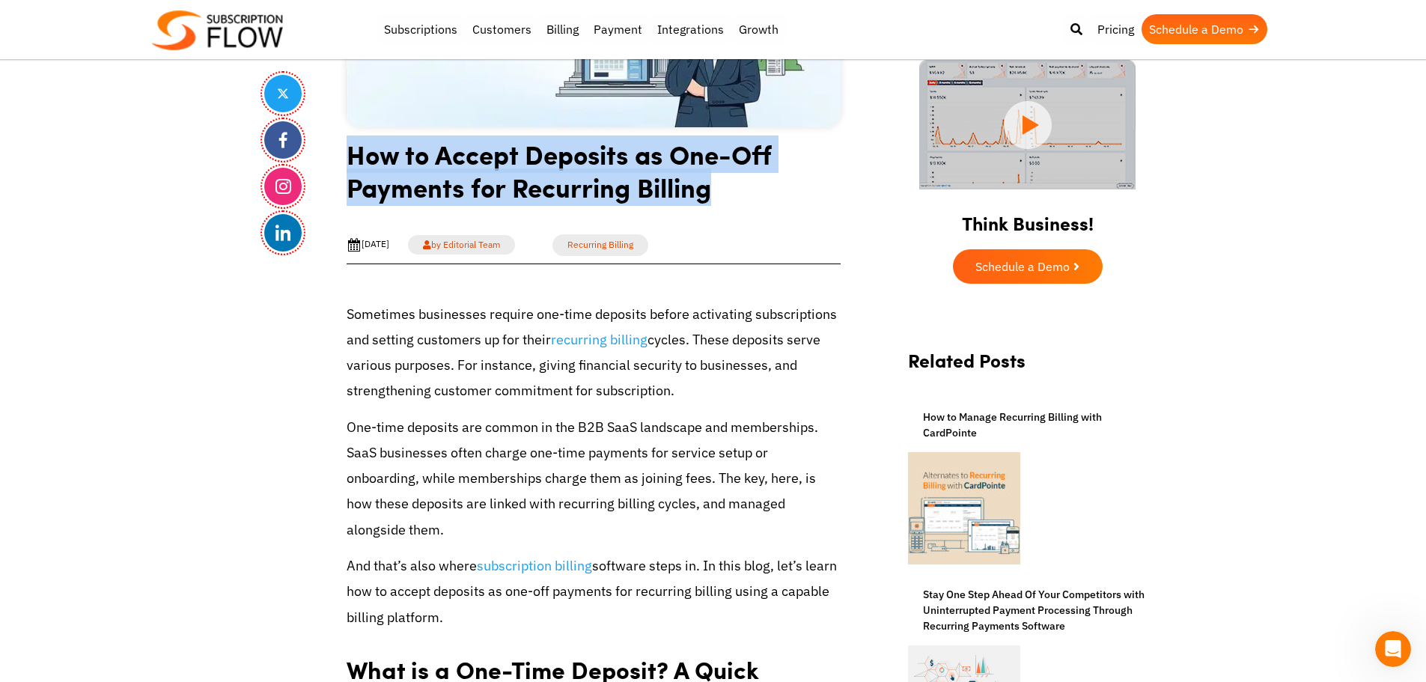
drag, startPoint x: 345, startPoint y: 156, endPoint x: 723, endPoint y: 192, distance: 379.7
click at [674, 192] on h1 "How to Accept Deposits as One-Off Payments for Recurring Billing" at bounding box center [594, 176] width 494 height 77
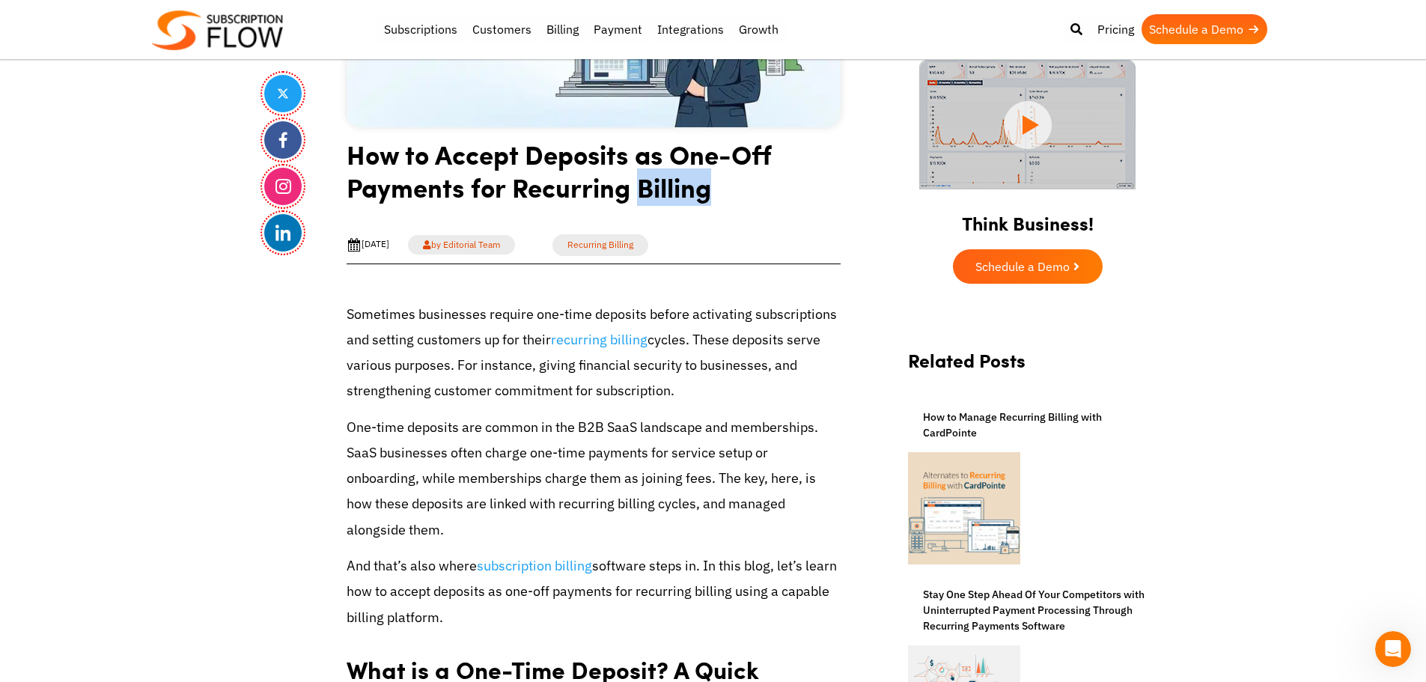
click at [674, 192] on h1 "How to Accept Deposits as One-Off Payments for Recurring Billing" at bounding box center [594, 176] width 494 height 77
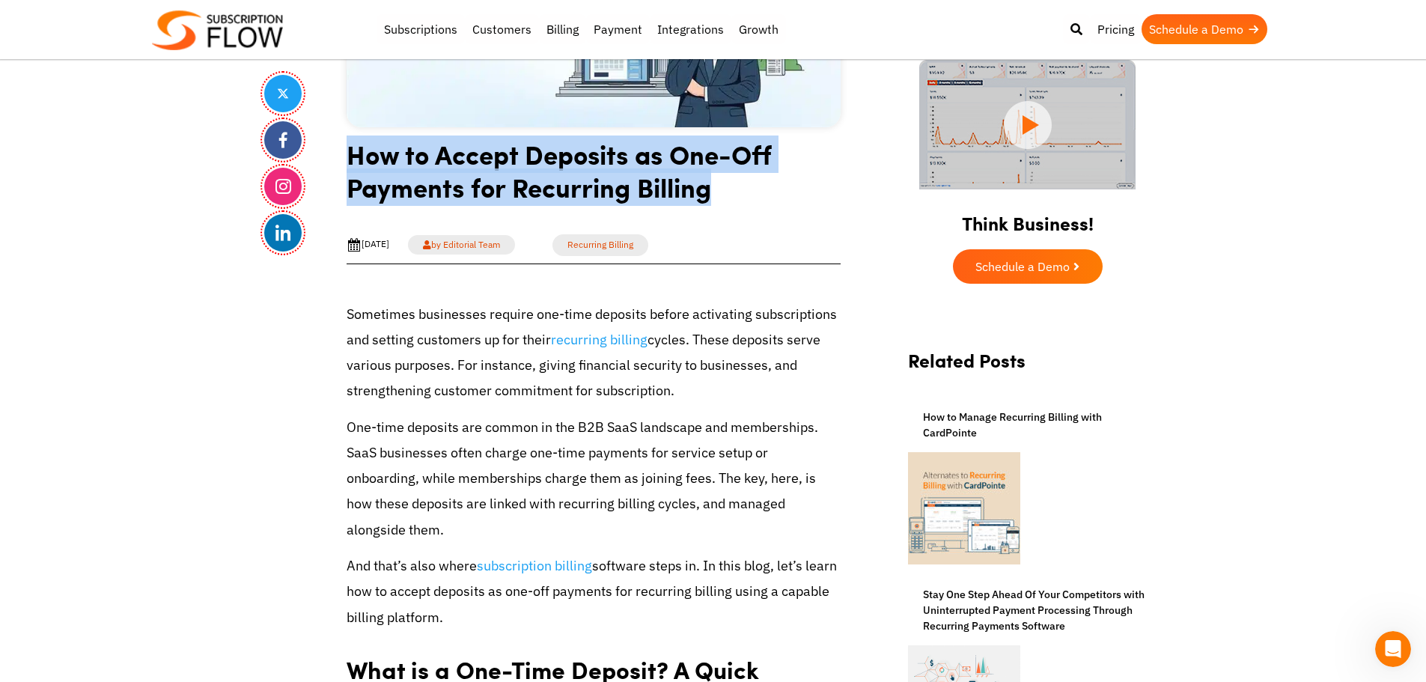
click at [674, 192] on h1 "How to Accept Deposits as One-Off Payments for Recurring Billing" at bounding box center [594, 176] width 494 height 77
click at [614, 203] on h1 "How to Accept Deposits as One-Off Payments for Recurring Billing" at bounding box center [594, 176] width 494 height 77
click at [353, 189] on h1 "How to Accept Deposits as One-Off Payments for Recurring Billing" at bounding box center [594, 176] width 494 height 77
drag, startPoint x: 352, startPoint y: 155, endPoint x: 715, endPoint y: 194, distance: 365.1
click at [715, 194] on h1 "How to Accept Deposits as One-Off Payments for Recurring Billing" at bounding box center [594, 176] width 494 height 77
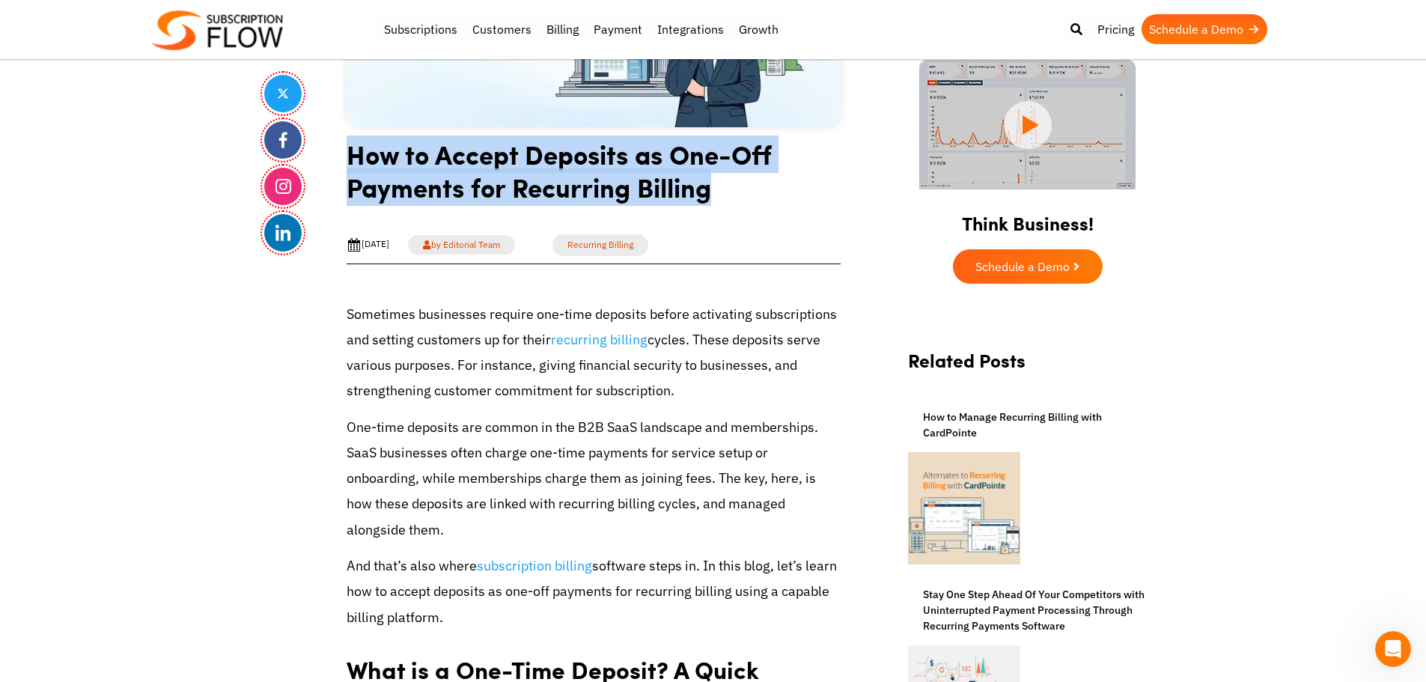
click at [543, 186] on h1 "How to Accept Deposits as One-Off Payments for Recurring Billing" at bounding box center [594, 176] width 494 height 77
drag, startPoint x: 350, startPoint y: 153, endPoint x: 741, endPoint y: 194, distance: 393.7
click at [741, 194] on h1 "How to Accept Deposits as One-Off Payments for Recurring Billing" at bounding box center [594, 176] width 494 height 77
click at [663, 194] on h1 "How to Accept Deposits as One-Off Payments for Recurring Billing" at bounding box center [594, 176] width 494 height 77
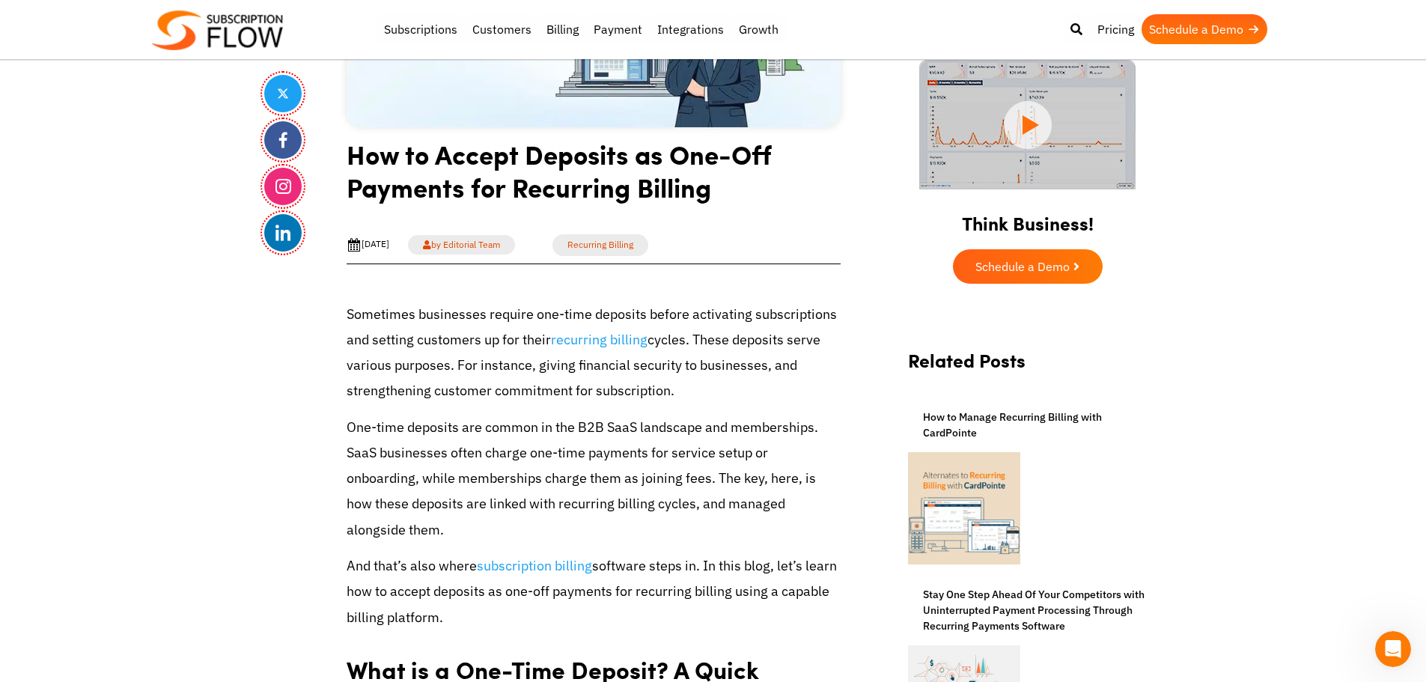
click at [421, 371] on p "Sometimes businesses require one-time deposits before activating subscriptions …" at bounding box center [594, 353] width 494 height 103
click at [516, 371] on p "Sometimes businesses require one-time deposits before activating subscriptions …" at bounding box center [594, 353] width 494 height 103
drag, startPoint x: 695, startPoint y: 338, endPoint x: 725, endPoint y: 391, distance: 60.0
click at [725, 391] on p "Sometimes businesses require one-time deposits before activating subscriptions …" at bounding box center [594, 353] width 494 height 103
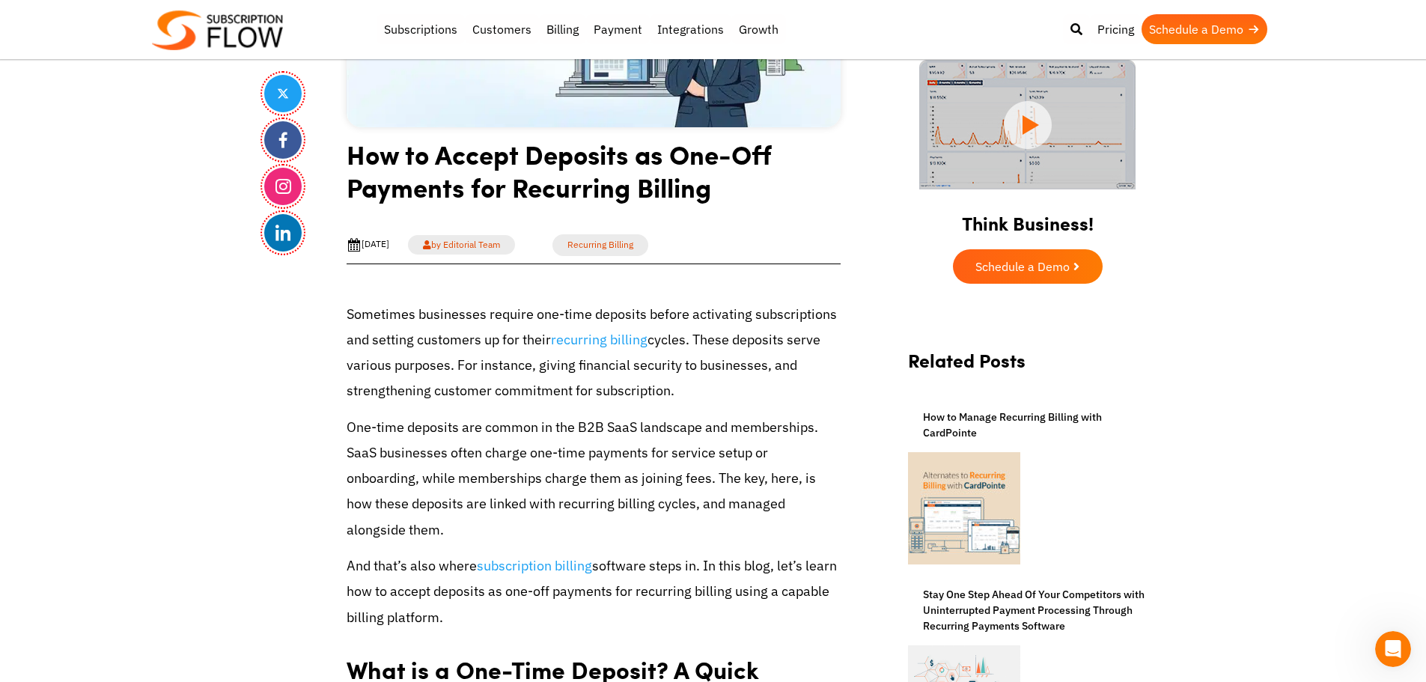
click at [650, 372] on p "Sometimes businesses require one-time deposits before activating subscriptions …" at bounding box center [594, 353] width 494 height 103
click at [534, 376] on p "Sometimes businesses require one-time deposits before activating subscriptions …" at bounding box center [594, 353] width 494 height 103
drag, startPoint x: 537, startPoint y: 367, endPoint x: 764, endPoint y: 367, distance: 226.8
click at [764, 367] on p "Sometimes businesses require one-time deposits before activating subscriptions …" at bounding box center [594, 353] width 494 height 103
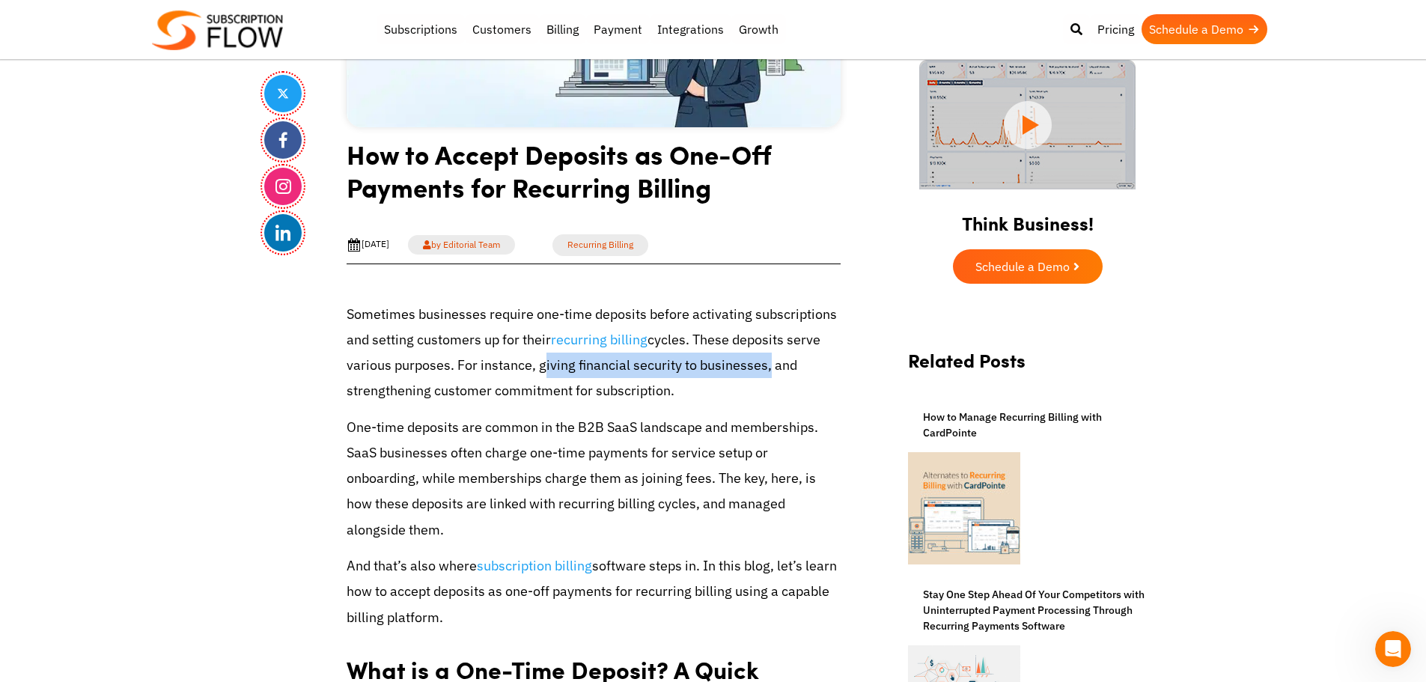
click at [725, 362] on p "Sometimes businesses require one-time deposits before activating subscriptions …" at bounding box center [594, 353] width 494 height 103
click at [359, 336] on p "Sometimes businesses require one-time deposits before activating subscriptions …" at bounding box center [594, 353] width 494 height 103
click at [361, 317] on p "Sometimes businesses require one-time deposits before activating subscriptions …" at bounding box center [594, 353] width 494 height 103
drag, startPoint x: 361, startPoint y: 317, endPoint x: 451, endPoint y: 311, distance: 90.8
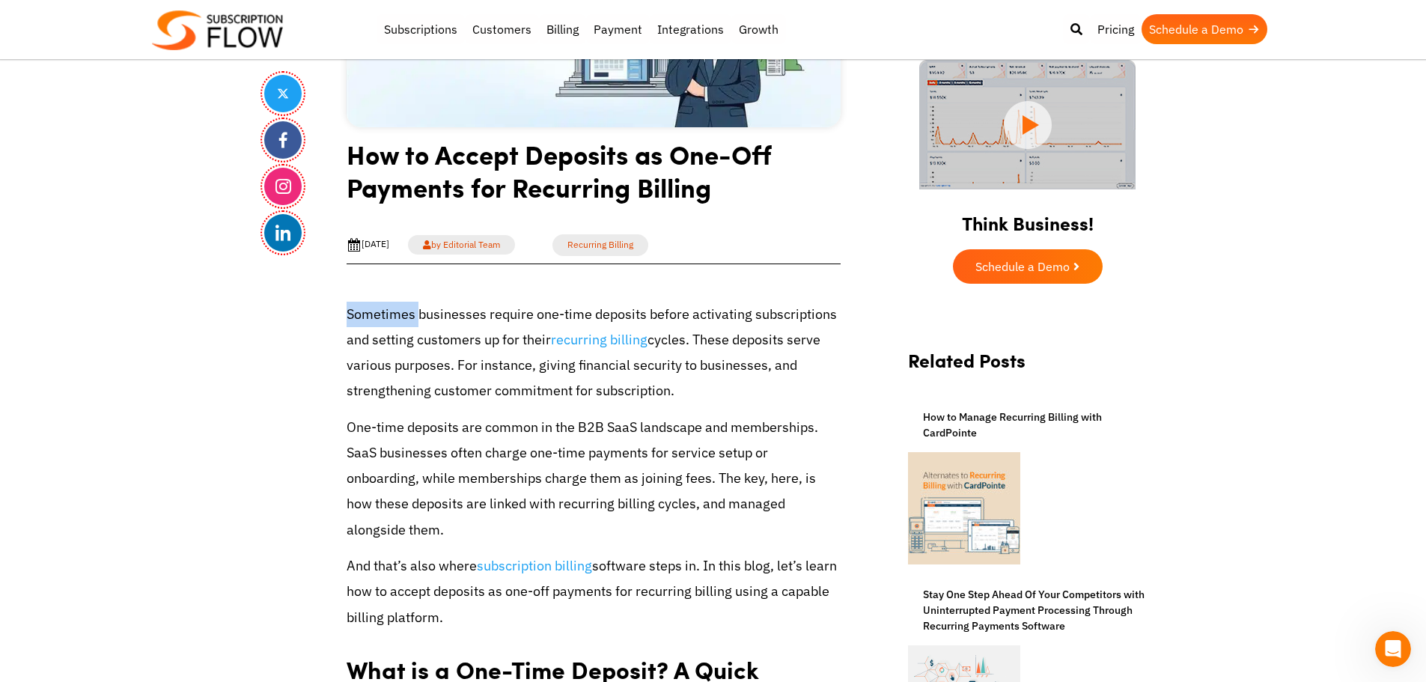
click at [365, 317] on p "Sometimes businesses require one-time deposits before activating subscriptions …" at bounding box center [594, 353] width 494 height 103
click at [451, 311] on p "Sometimes businesses require one-time deposits before activating subscriptions …" at bounding box center [594, 353] width 494 height 103
drag, startPoint x: 336, startPoint y: 311, endPoint x: 484, endPoint y: 314, distance: 148.2
click at [469, 335] on p "Sometimes businesses require one-time deposits before activating subscriptions …" at bounding box center [594, 353] width 494 height 103
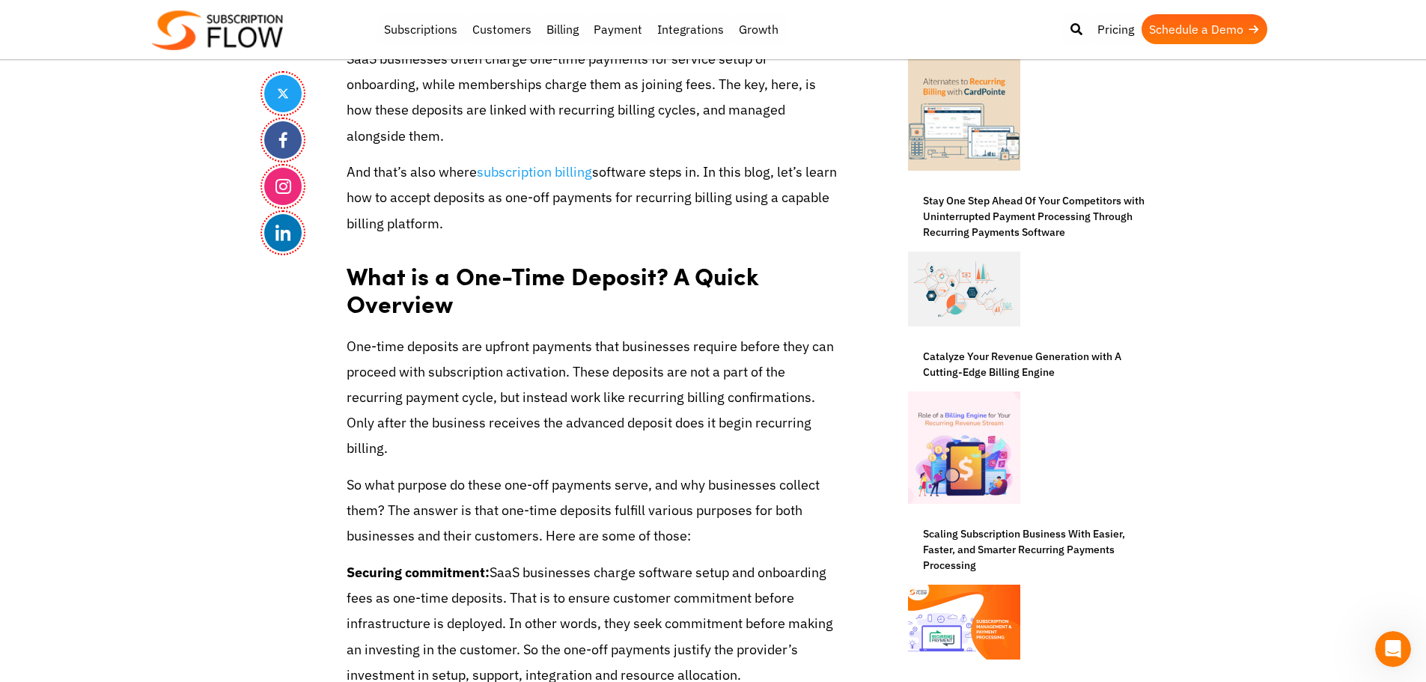
scroll to position [599, 0]
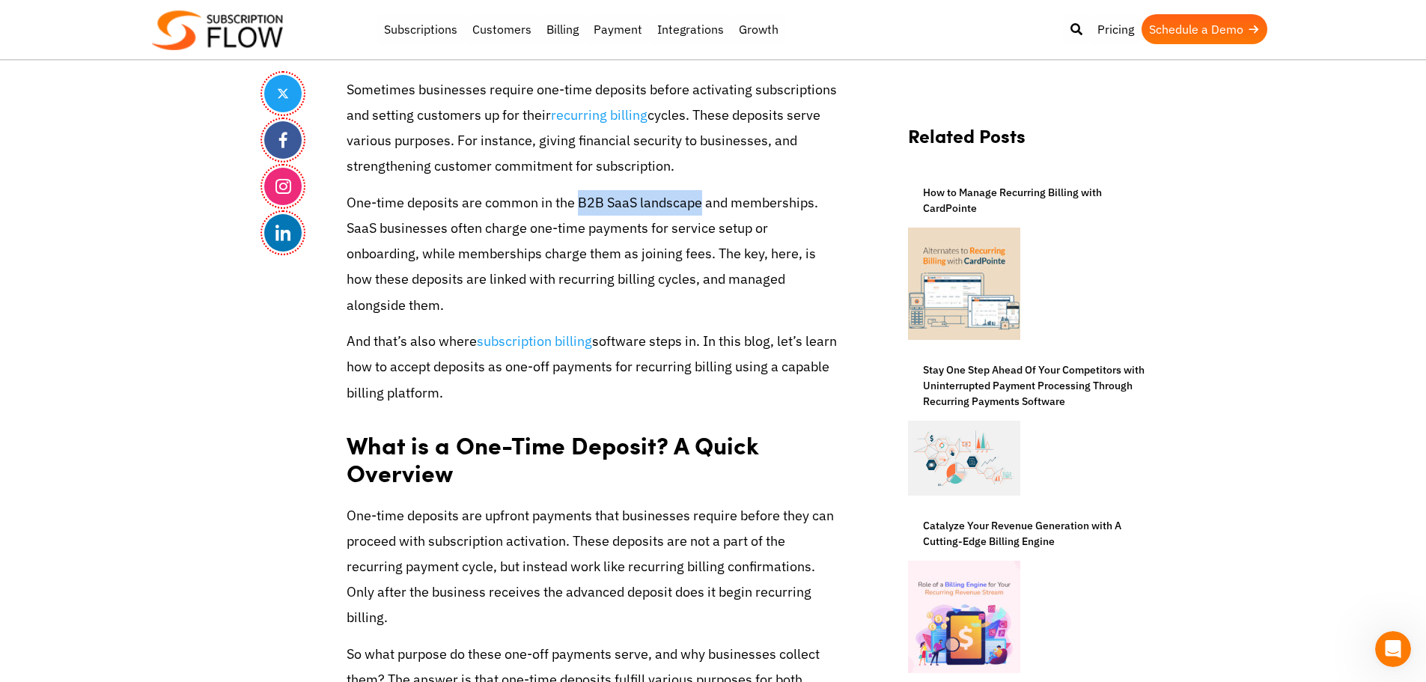
drag, startPoint x: 577, startPoint y: 204, endPoint x: 699, endPoint y: 203, distance: 122.0
click at [699, 203] on p "One-time deposits are common in the B2B SaaS landscape and memberships. SaaS bu…" at bounding box center [594, 254] width 494 height 128
click at [680, 210] on p "One-time deposits are common in the B2B SaaS landscape and memberships. SaaS bu…" at bounding box center [594, 254] width 494 height 128
drag, startPoint x: 344, startPoint y: 348, endPoint x: 567, endPoint y: 386, distance: 225.6
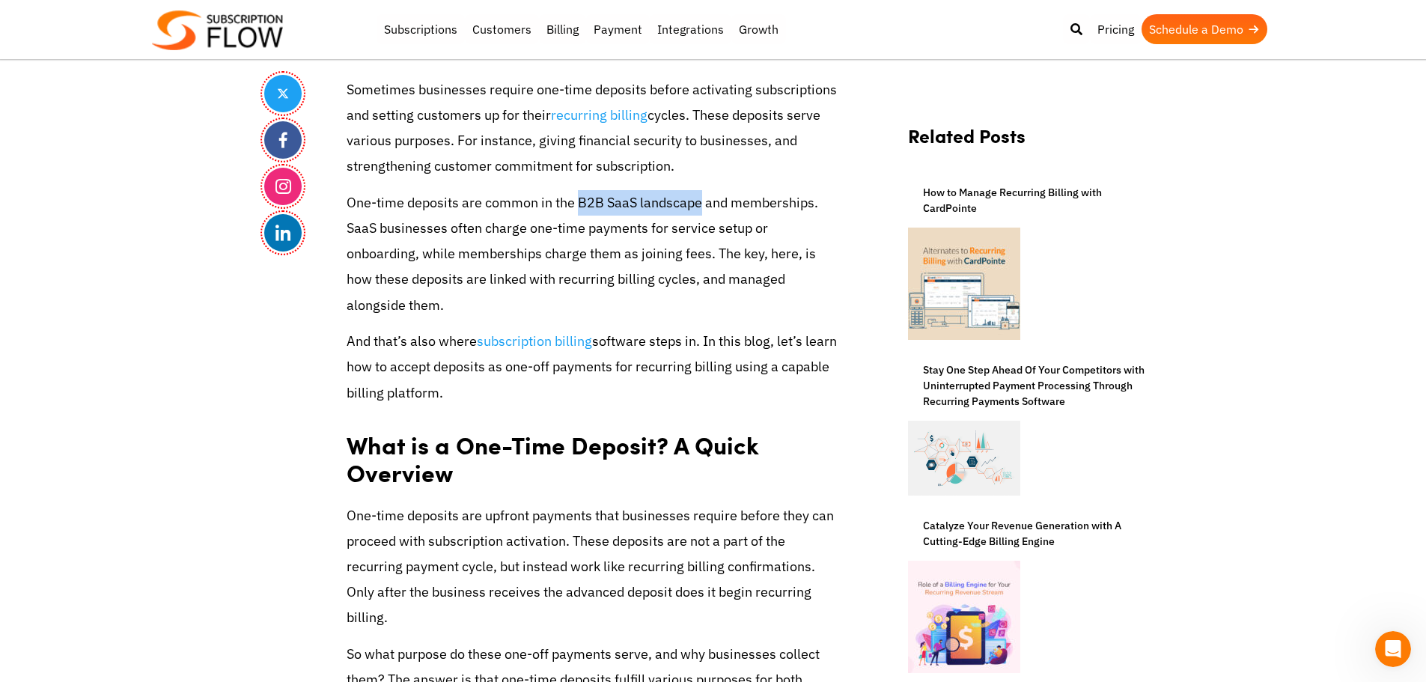
drag, startPoint x: 460, startPoint y: 386, endPoint x: 378, endPoint y: 409, distance: 84.8
click at [460, 386] on p "And that’s also where subscription billing software steps in. In this blog, let…" at bounding box center [594, 367] width 494 height 77
click at [485, 394] on p "And that’s also where subscription billing software steps in. In this blog, let…" at bounding box center [594, 367] width 494 height 77
click at [415, 400] on p "And that’s also where subscription billing software steps in. In this blog, let…" at bounding box center [594, 367] width 494 height 77
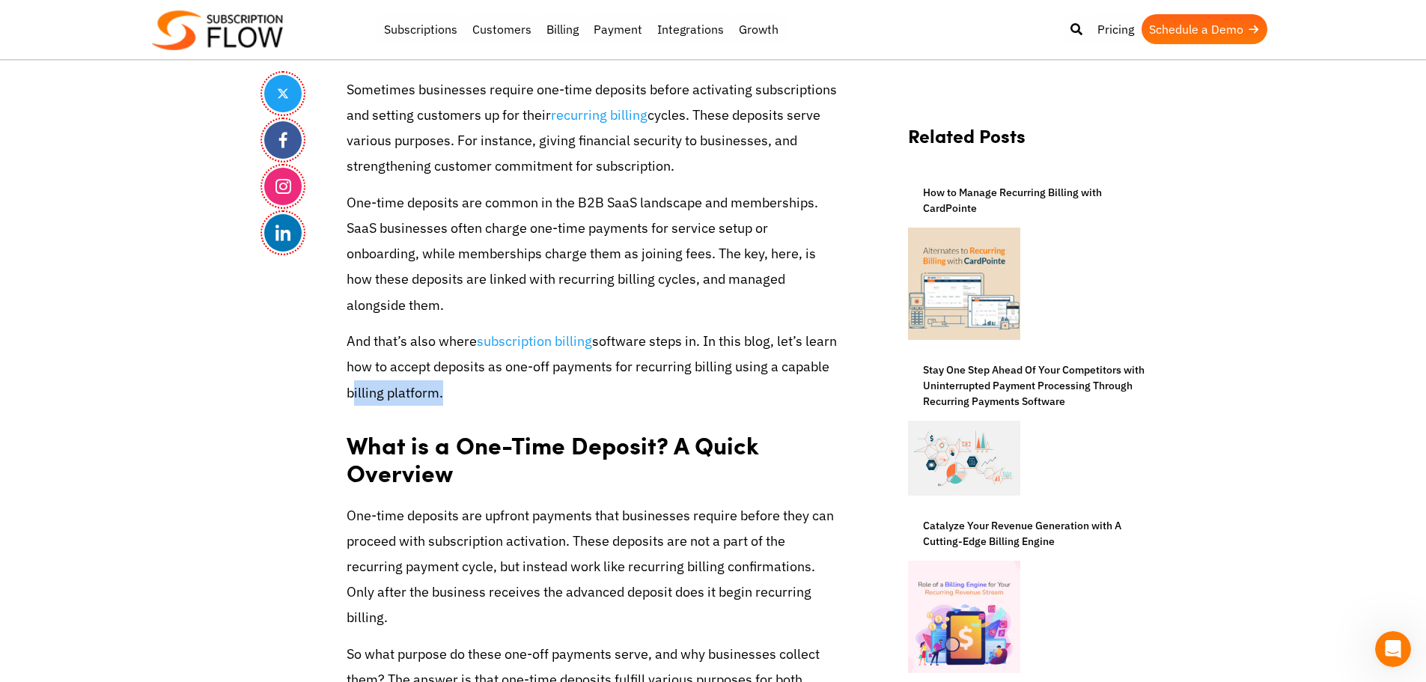
drag, startPoint x: 397, startPoint y: 390, endPoint x: 486, endPoint y: 390, distance: 88.3
click at [486, 390] on p "And that’s also where subscription billing software steps in. In this blog, let…" at bounding box center [594, 367] width 494 height 77
click at [668, 365] on p "And that’s also where subscription billing software steps in. In this blog, let…" at bounding box center [594, 367] width 494 height 77
drag, startPoint x: 670, startPoint y: 366, endPoint x: 763, endPoint y: 369, distance: 92.9
click at [763, 369] on p "And that’s also where subscription billing software steps in. In this blog, let…" at bounding box center [594, 367] width 494 height 77
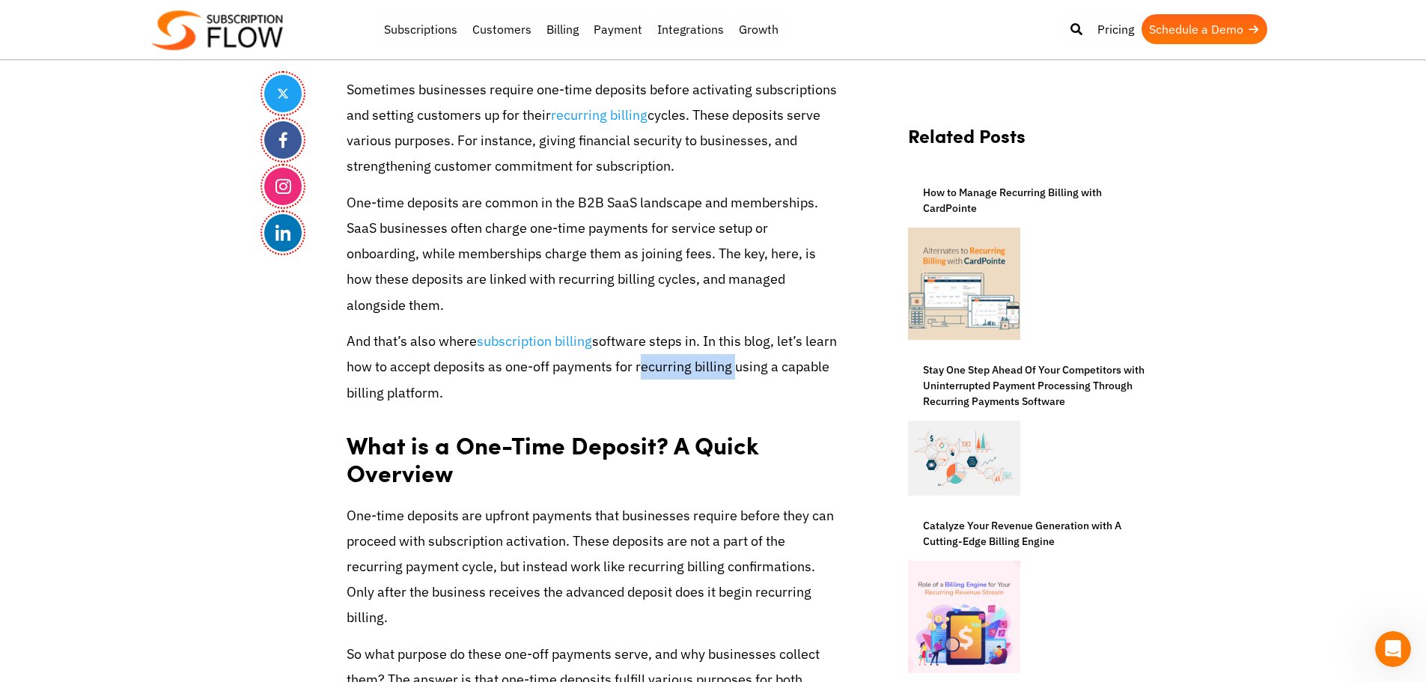
click at [397, 284] on p "One-time deposits are common in the B2B SaaS landscape and memberships. SaaS bu…" at bounding box center [594, 254] width 494 height 128
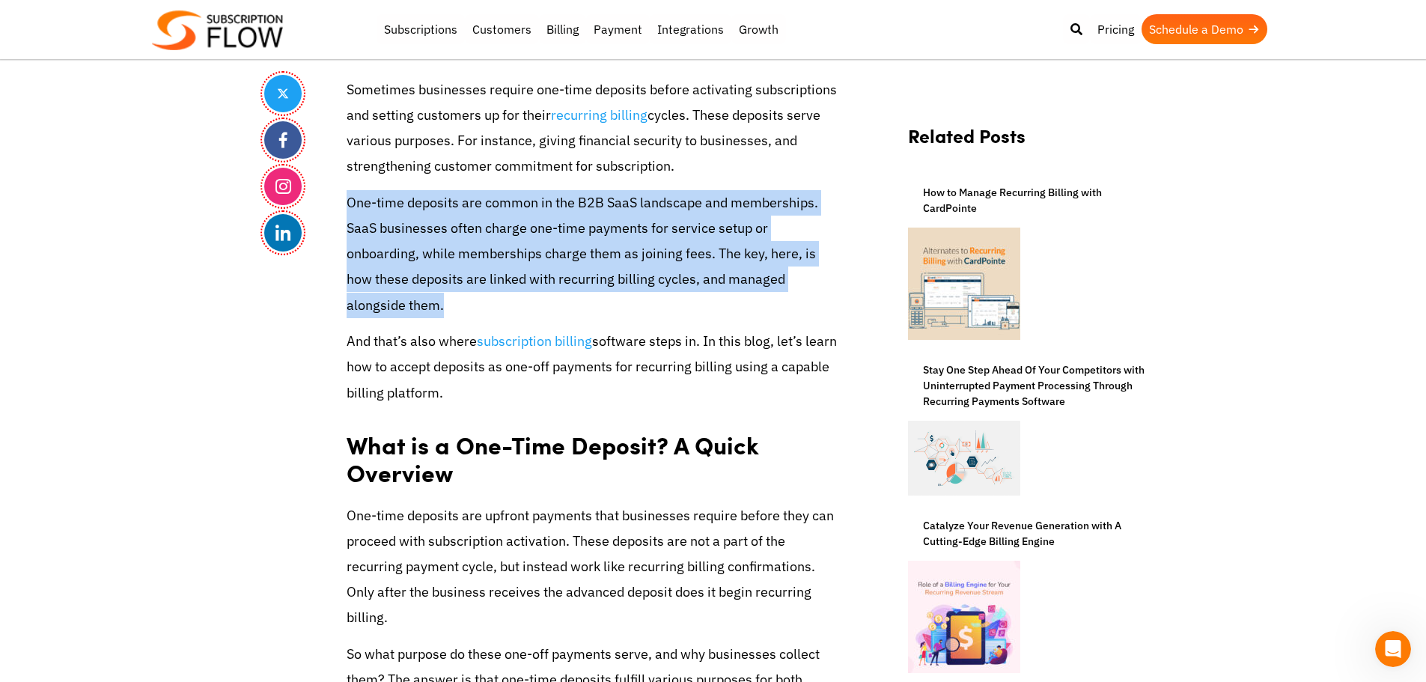
drag, startPoint x: 347, startPoint y: 207, endPoint x: 460, endPoint y: 299, distance: 145.2
click at [460, 299] on p "One-time deposits are common in the B2B SaaS landscape and memberships. SaaS bu…" at bounding box center [594, 254] width 494 height 128
click at [458, 260] on p "One-time deposits are common in the B2B SaaS landscape and memberships. SaaS bu…" at bounding box center [594, 254] width 494 height 128
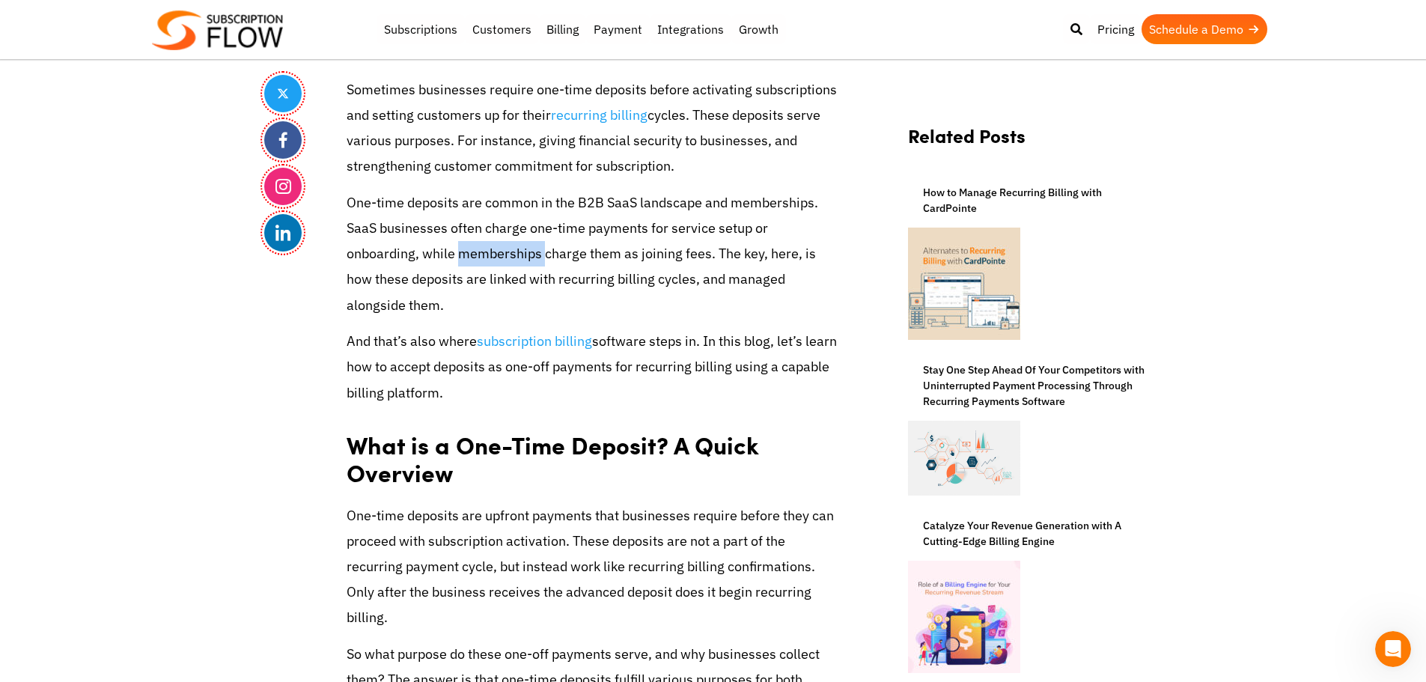
click at [458, 260] on p "One-time deposits are common in the B2B SaaS landscape and memberships. SaaS bu…" at bounding box center [594, 254] width 494 height 128
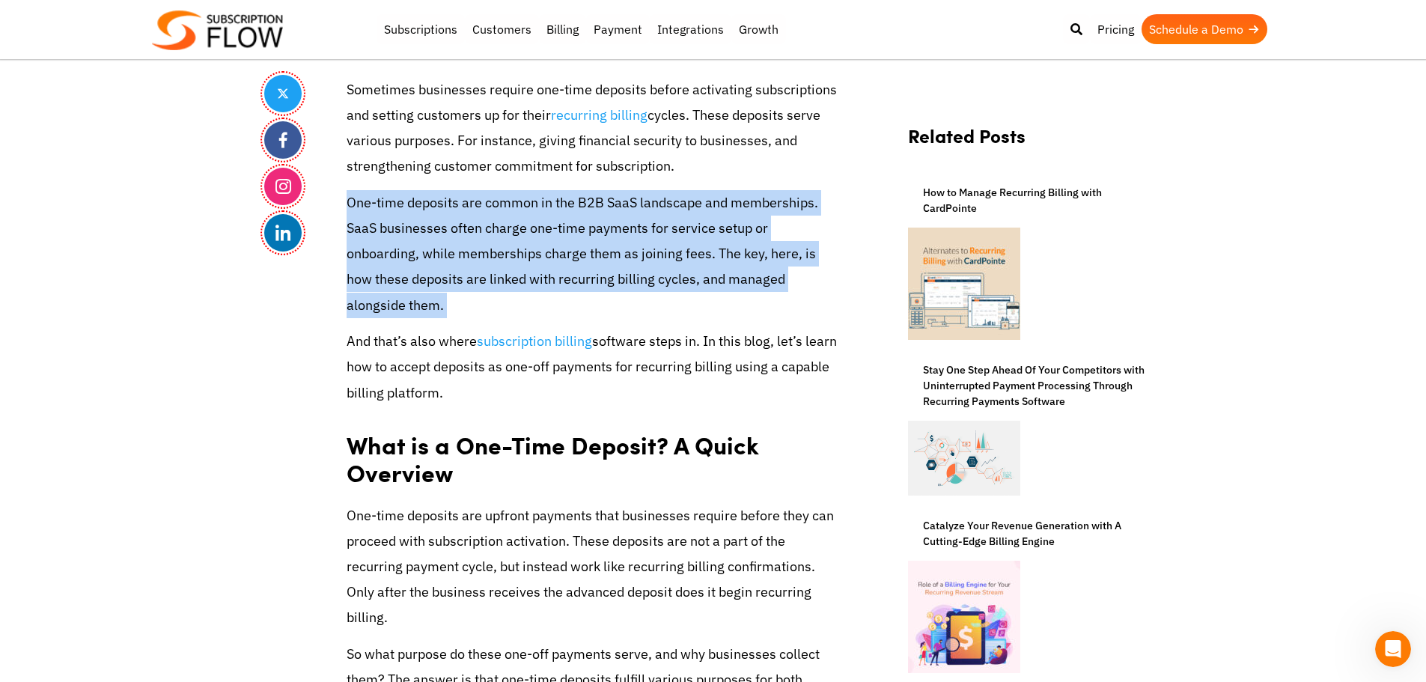
click at [458, 260] on p "One-time deposits are common in the B2B SaaS landscape and memberships. SaaS bu…" at bounding box center [594, 254] width 494 height 128
click at [388, 242] on p "One-time deposits are common in the B2B SaaS landscape and memberships. SaaS bu…" at bounding box center [594, 254] width 494 height 128
click at [406, 230] on p "One-time deposits are common in the B2B SaaS landscape and memberships. SaaS bu…" at bounding box center [594, 254] width 494 height 128
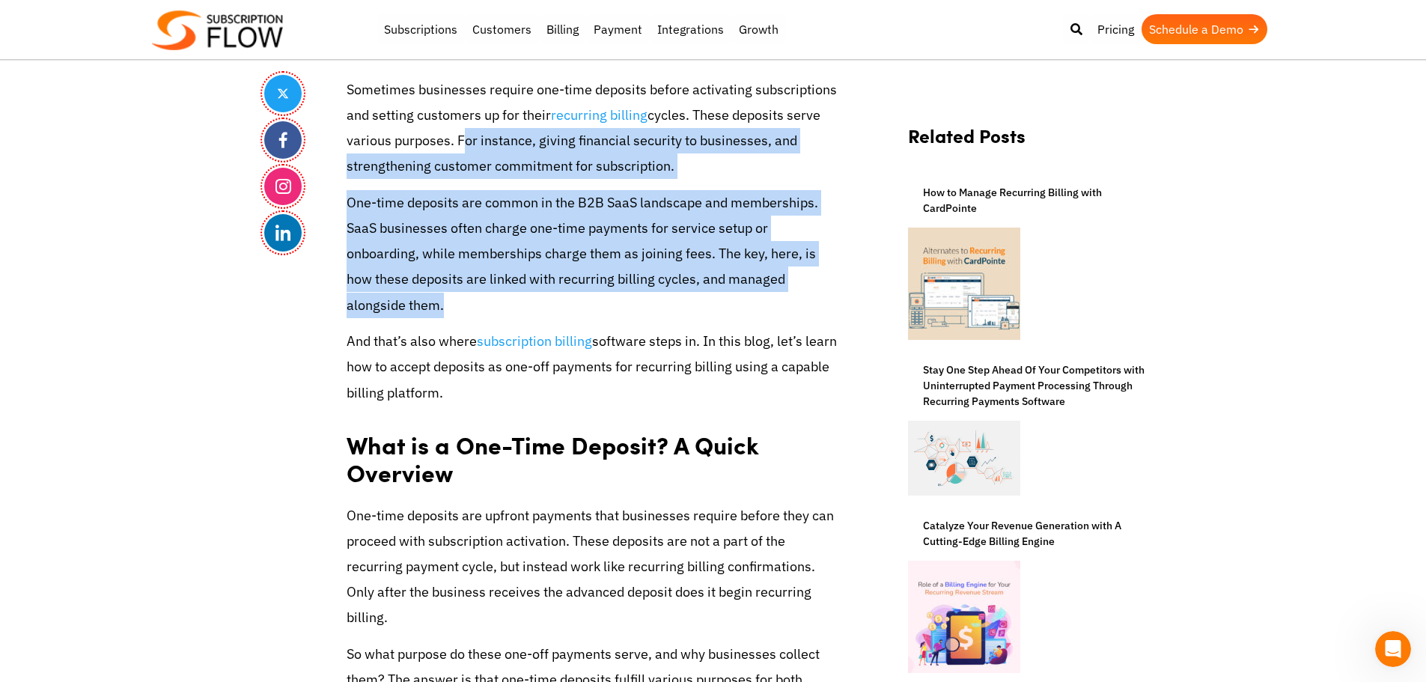
drag, startPoint x: 456, startPoint y: 140, endPoint x: 442, endPoint y: 286, distance: 146.7
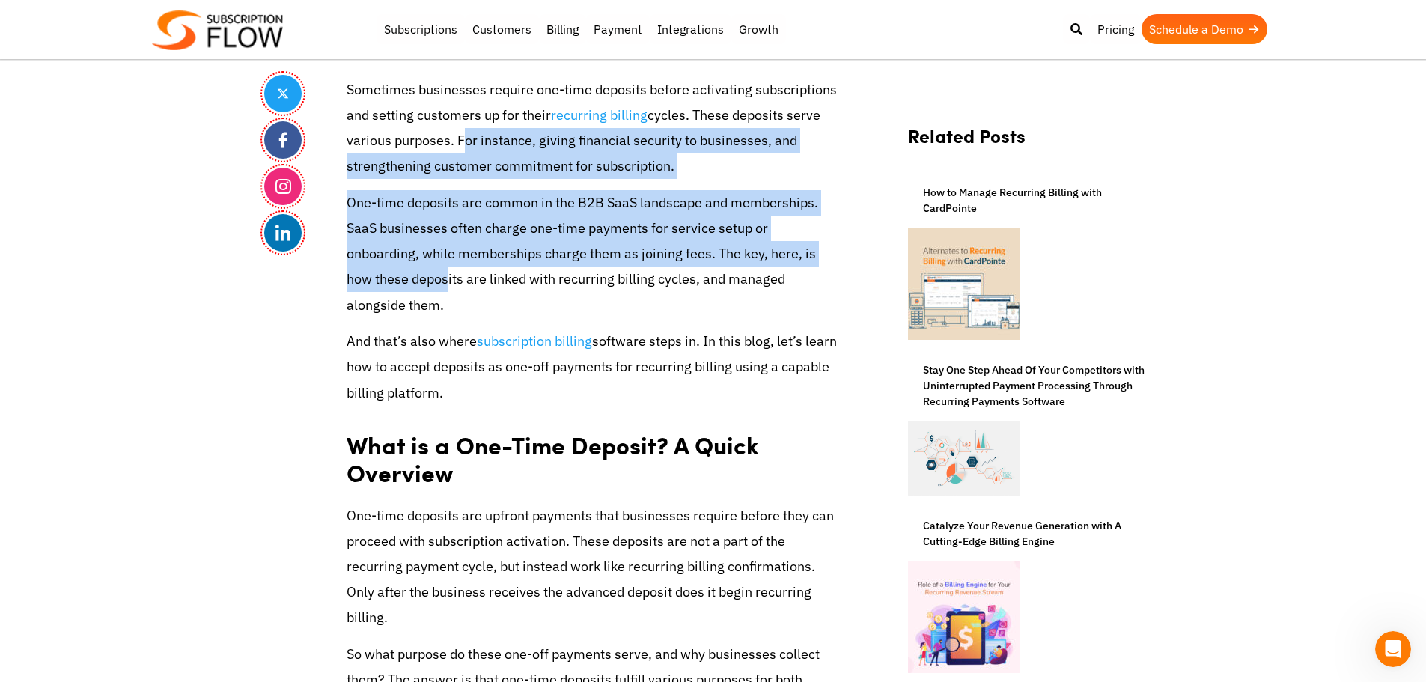
click at [424, 265] on p "One-time deposits are common in the B2B SaaS landscape and memberships. SaaS bu…" at bounding box center [594, 254] width 494 height 128
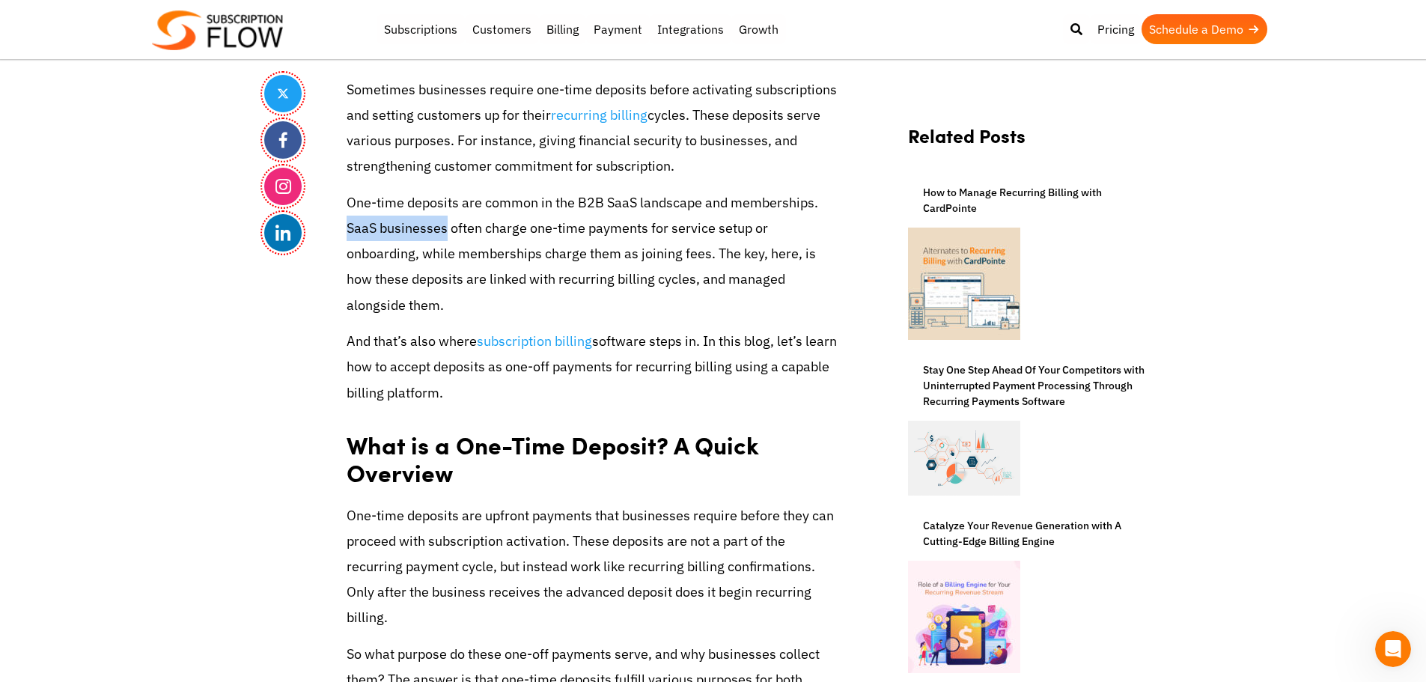
drag, startPoint x: 347, startPoint y: 224, endPoint x: 446, endPoint y: 228, distance: 98.9
click at [446, 228] on p "One-time deposits are common in the B2B SaaS landscape and memberships. SaaS bu…" at bounding box center [594, 254] width 494 height 128
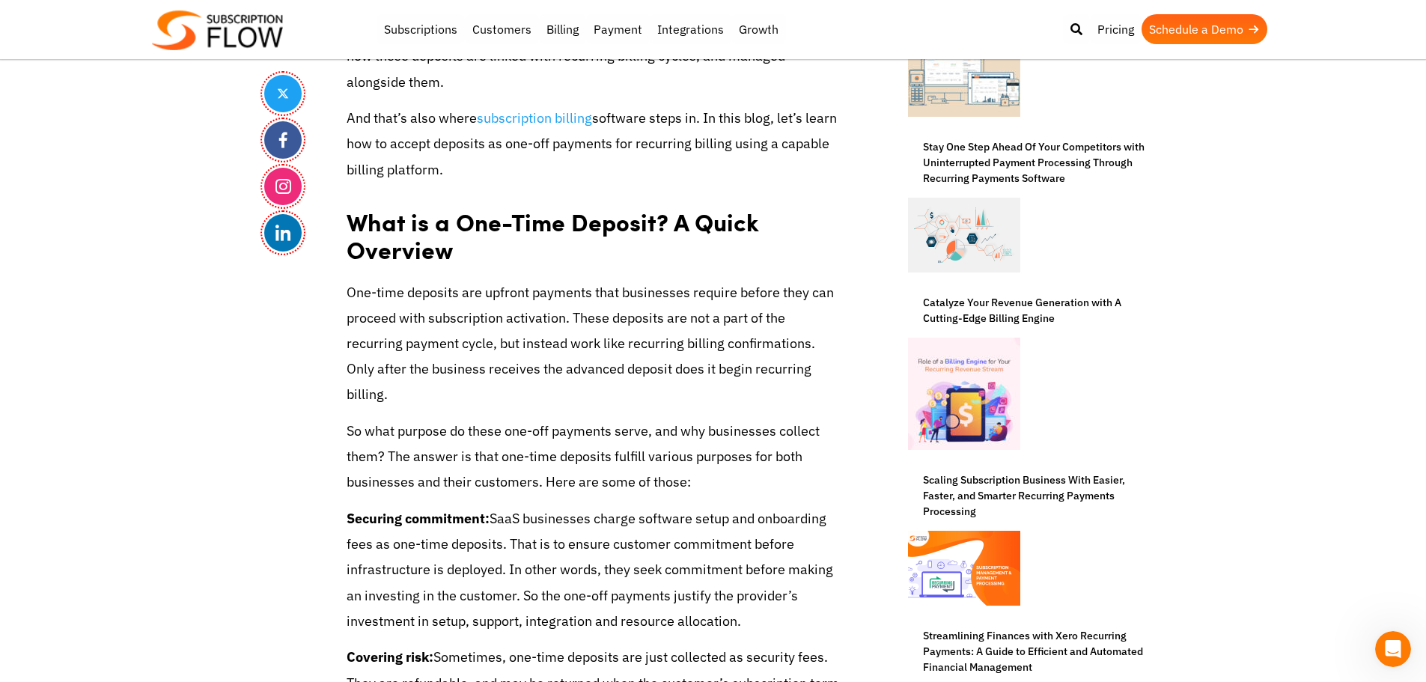
scroll to position [823, 0]
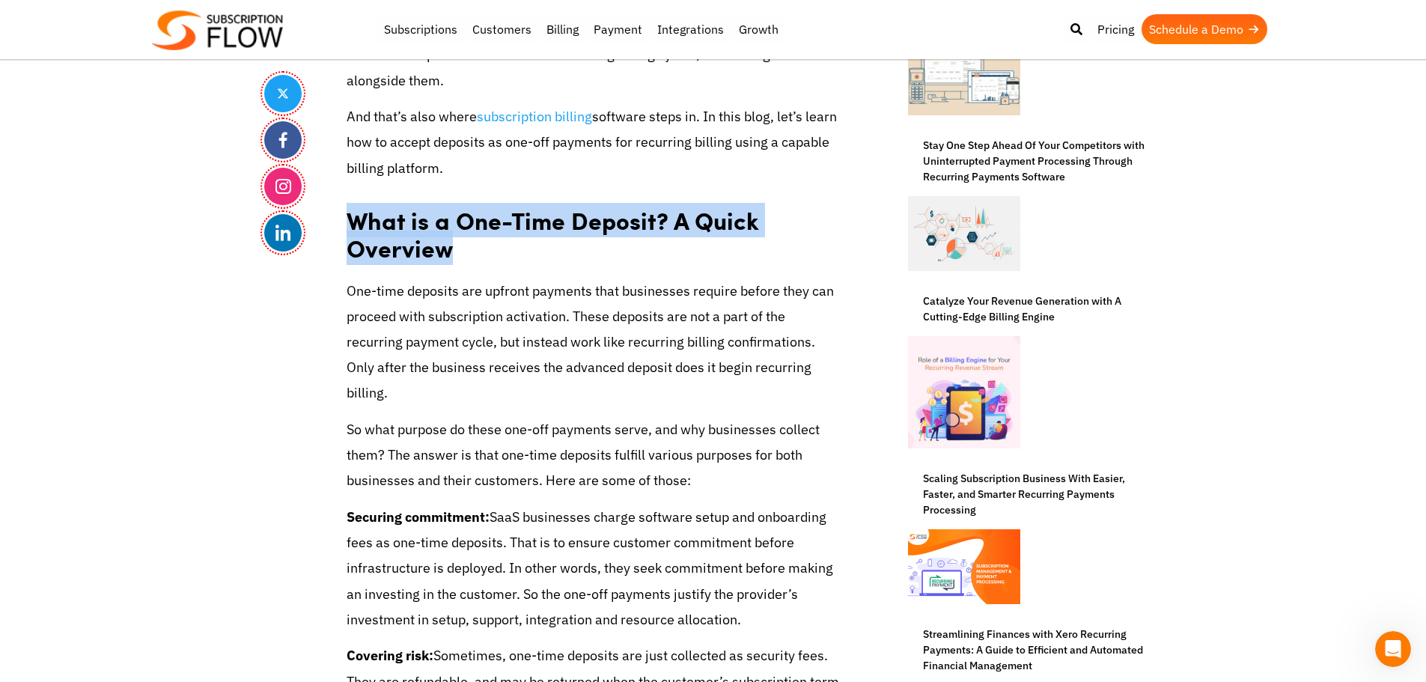
drag, startPoint x: 350, startPoint y: 215, endPoint x: 508, endPoint y: 263, distance: 165.3
click at [508, 263] on h2 "What is a One-Time Deposit? A Quick Overview" at bounding box center [594, 229] width 494 height 75
click at [414, 235] on strong "What is a One-Time Deposit? A Quick Overview" at bounding box center [553, 234] width 412 height 62
drag, startPoint x: 347, startPoint y: 222, endPoint x: 460, endPoint y: 250, distance: 116.6
click at [460, 250] on h2 "What is a One-Time Deposit? A Quick Overview" at bounding box center [594, 229] width 494 height 75
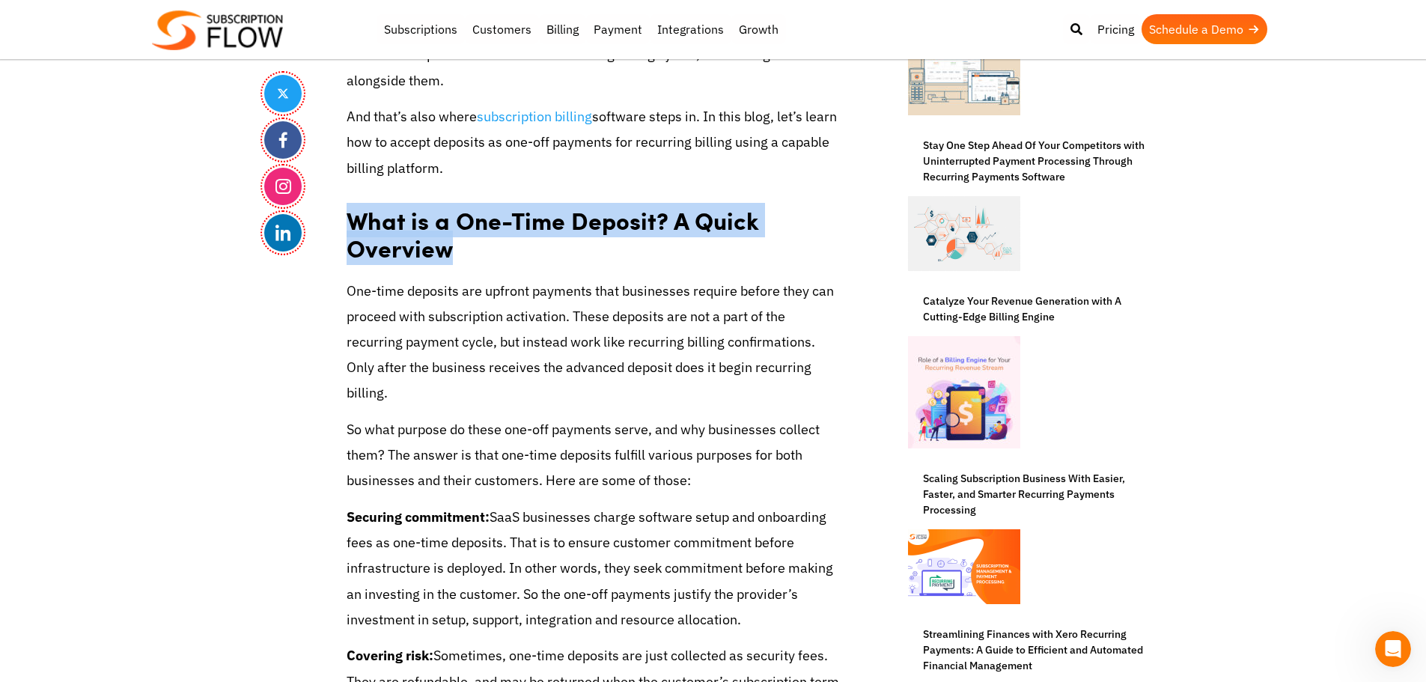
click at [459, 247] on h2 "What is a One-Time Deposit? A Quick Overview" at bounding box center [594, 229] width 494 height 75
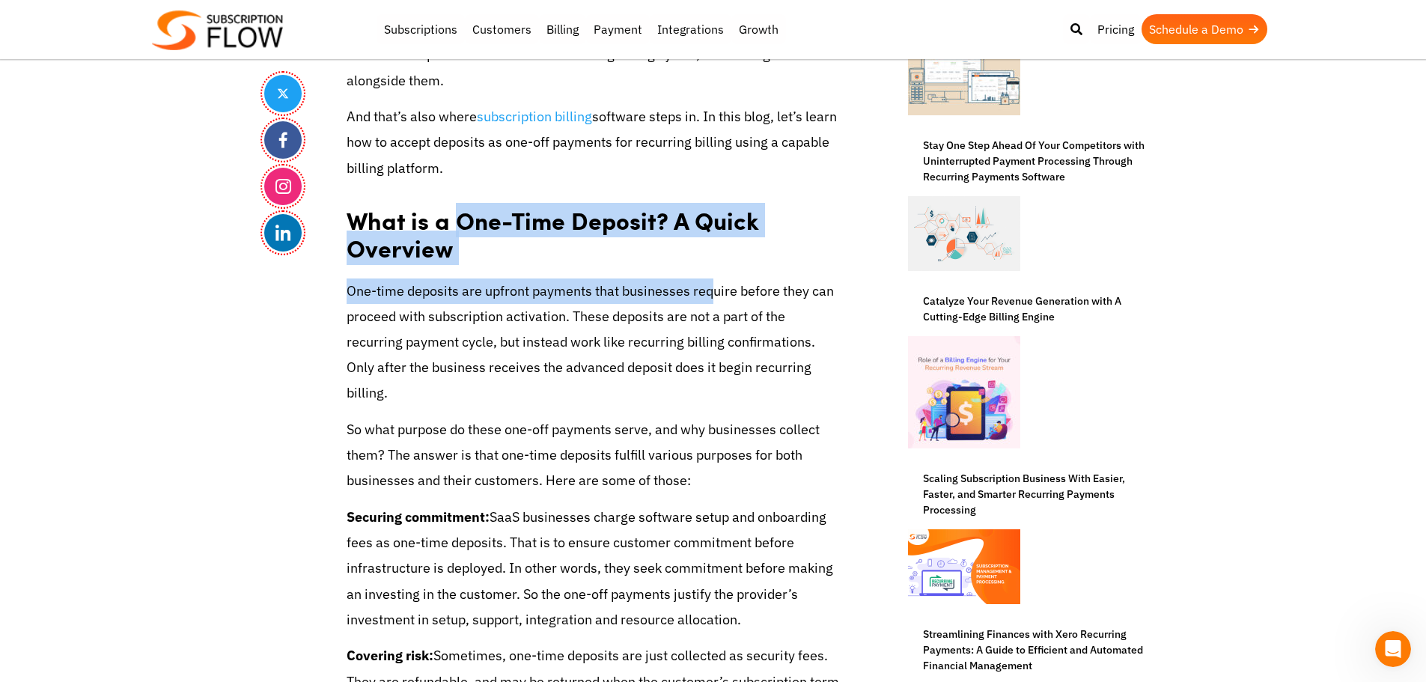
drag, startPoint x: 457, startPoint y: 231, endPoint x: 710, endPoint y: 275, distance: 256.8
click at [712, 240] on h2 "What is a One-Time Deposit? A Quick Overview" at bounding box center [594, 229] width 494 height 75
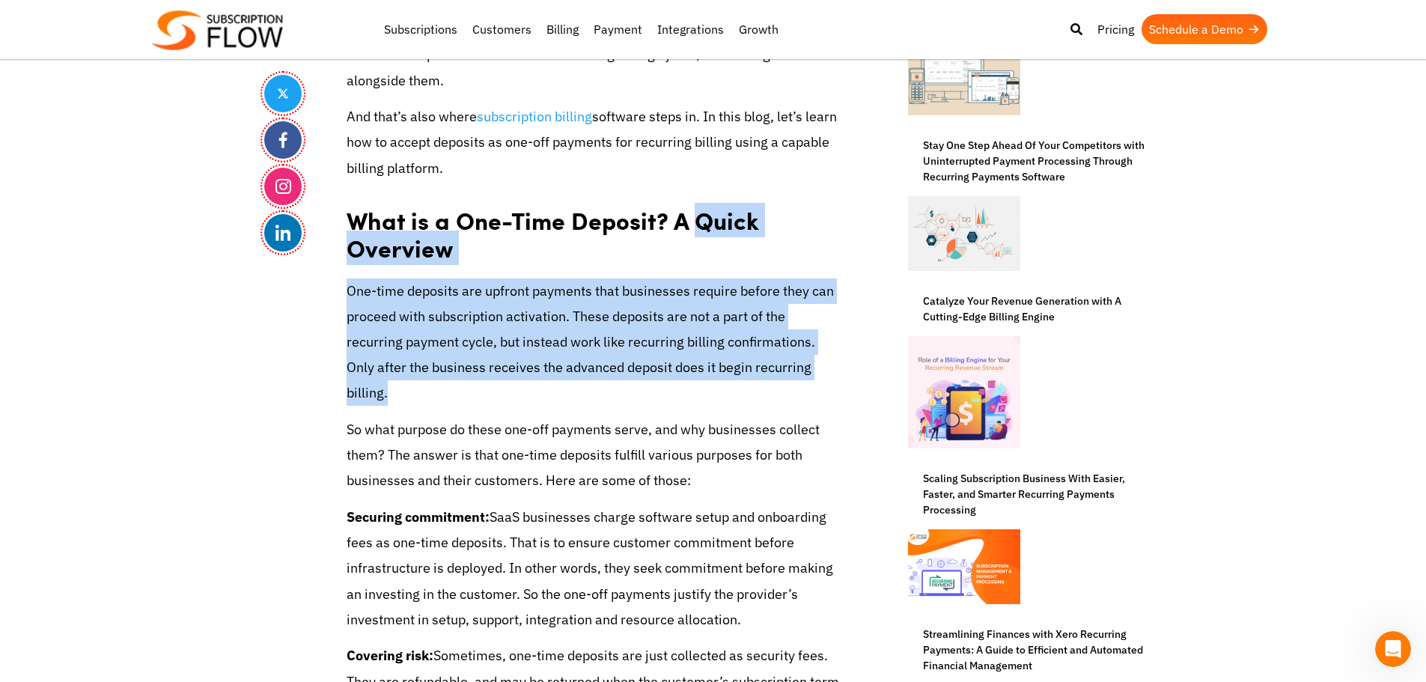
drag, startPoint x: 692, startPoint y: 223, endPoint x: 808, endPoint y: 397, distance: 209.1
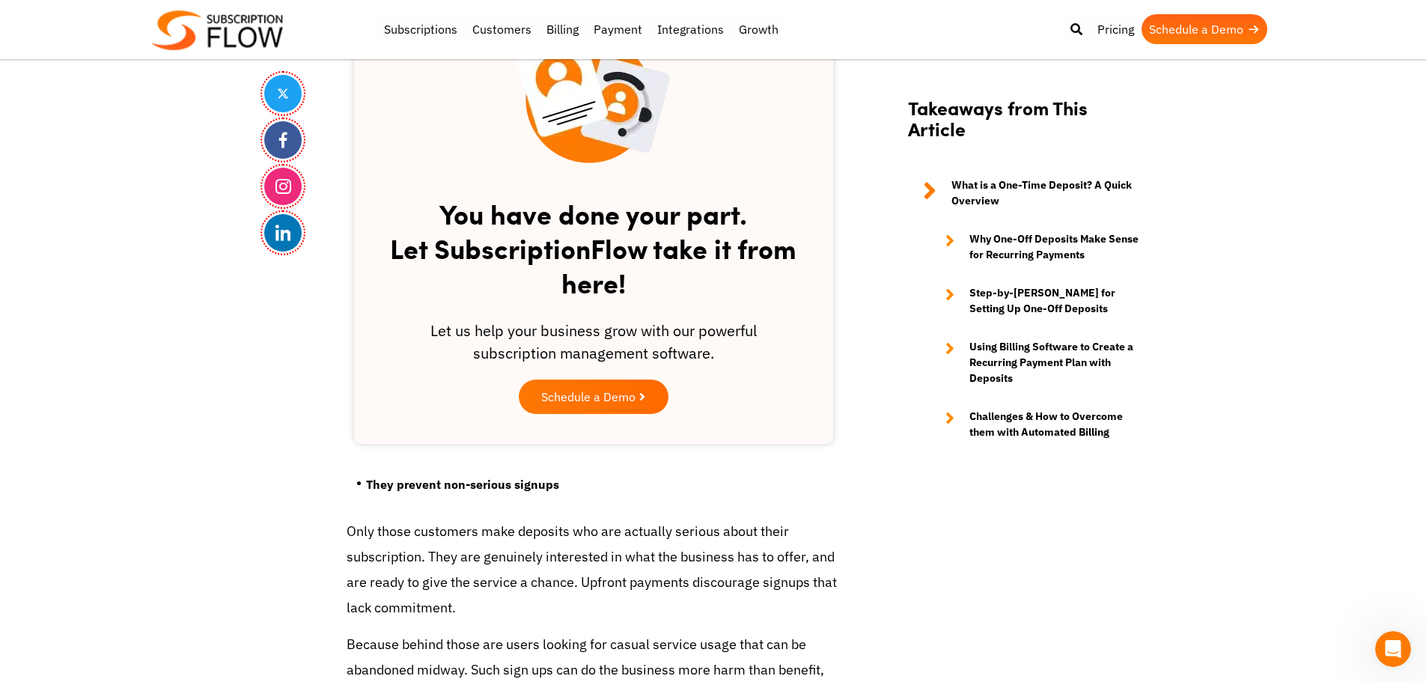
scroll to position [1946, 0]
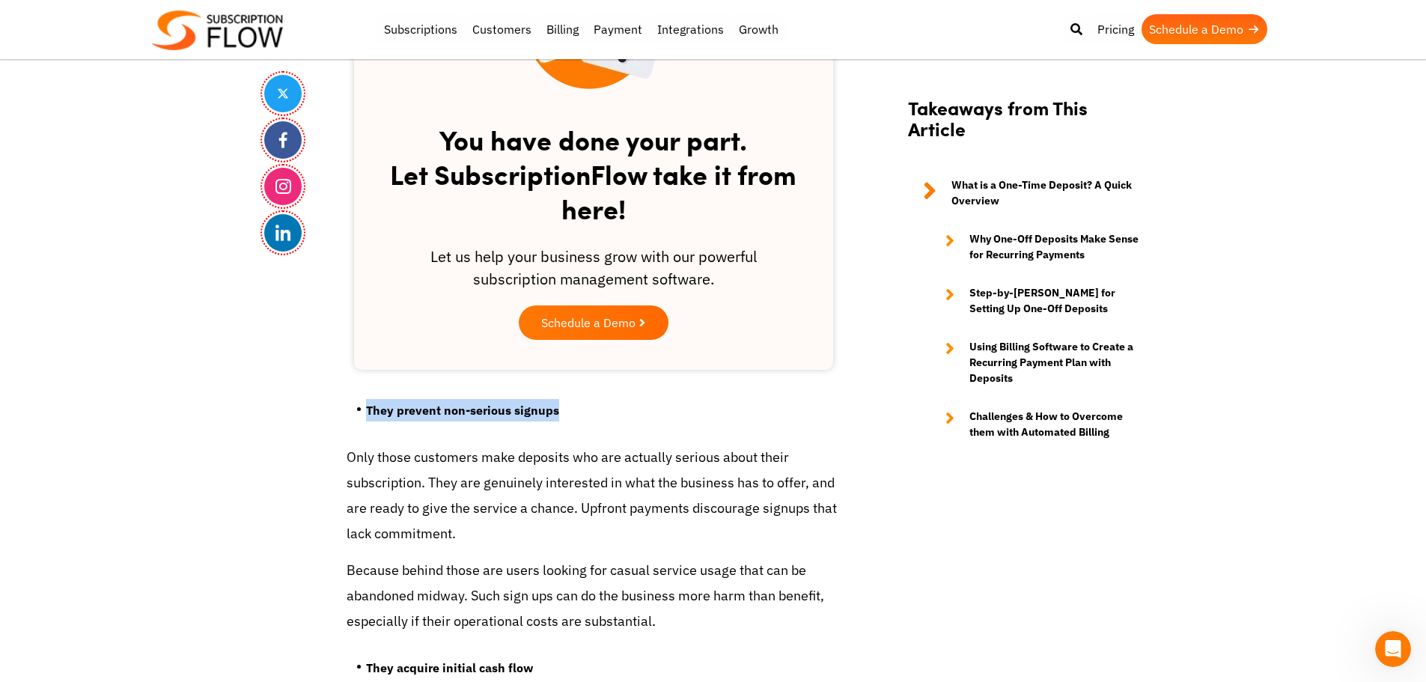
drag, startPoint x: 368, startPoint y: 409, endPoint x: 559, endPoint y: 411, distance: 190.9
click at [559, 411] on li "They prevent non-serious signups" at bounding box center [603, 414] width 475 height 30
click at [534, 412] on strong "They prevent non-serious signups" at bounding box center [462, 410] width 193 height 15
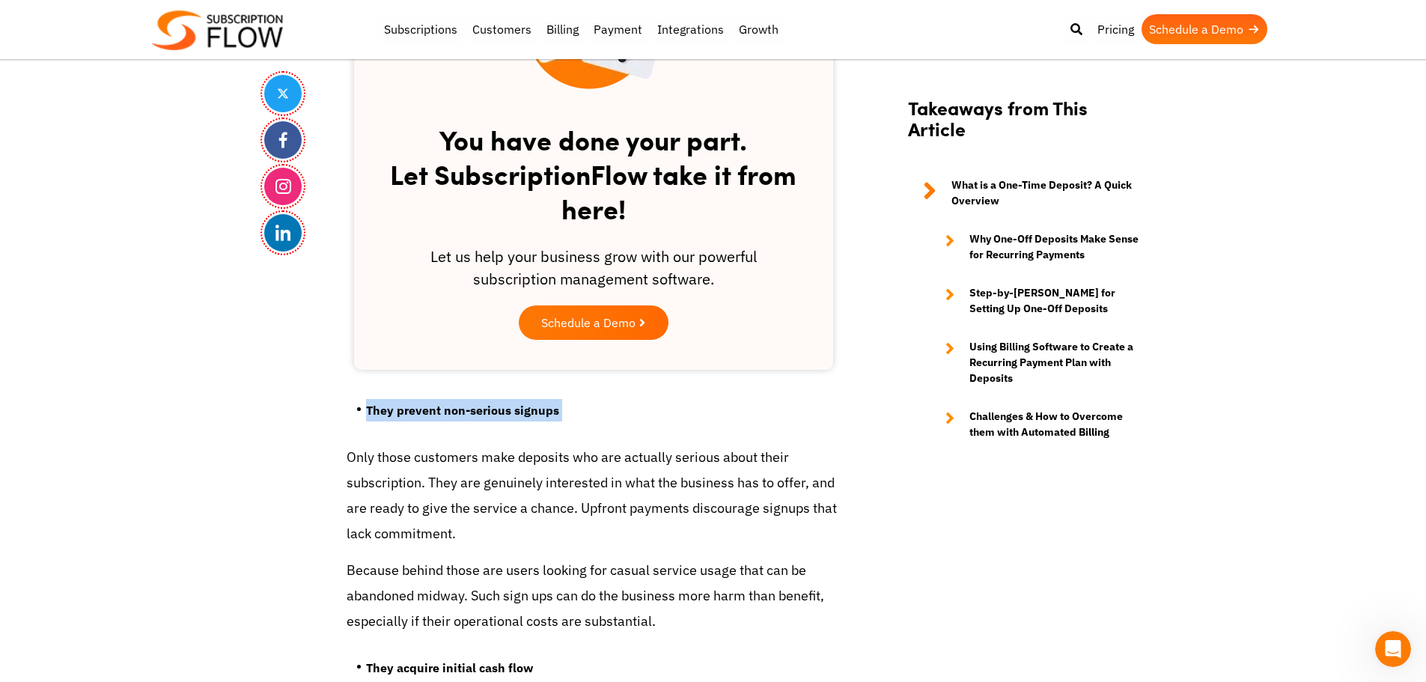
click at [475, 414] on strong "They prevent non-serious signups" at bounding box center [462, 410] width 193 height 15
click at [495, 412] on strong "They prevent non-serious signups" at bounding box center [462, 410] width 193 height 15
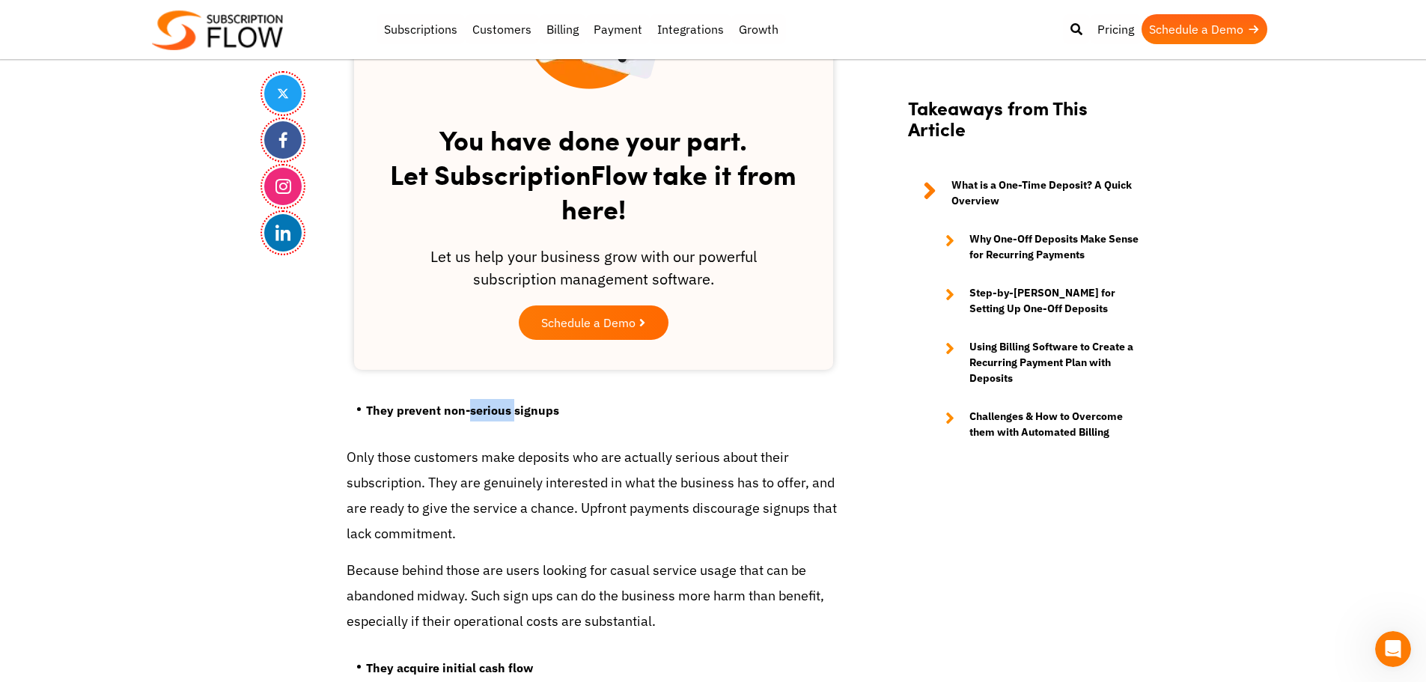
click at [509, 412] on strong "They prevent non-serious signups" at bounding box center [462, 410] width 193 height 15
click at [440, 410] on strong "They prevent non-serious signups" at bounding box center [462, 410] width 193 height 15
click at [394, 413] on strong "They prevent non-serious signups" at bounding box center [462, 410] width 193 height 15
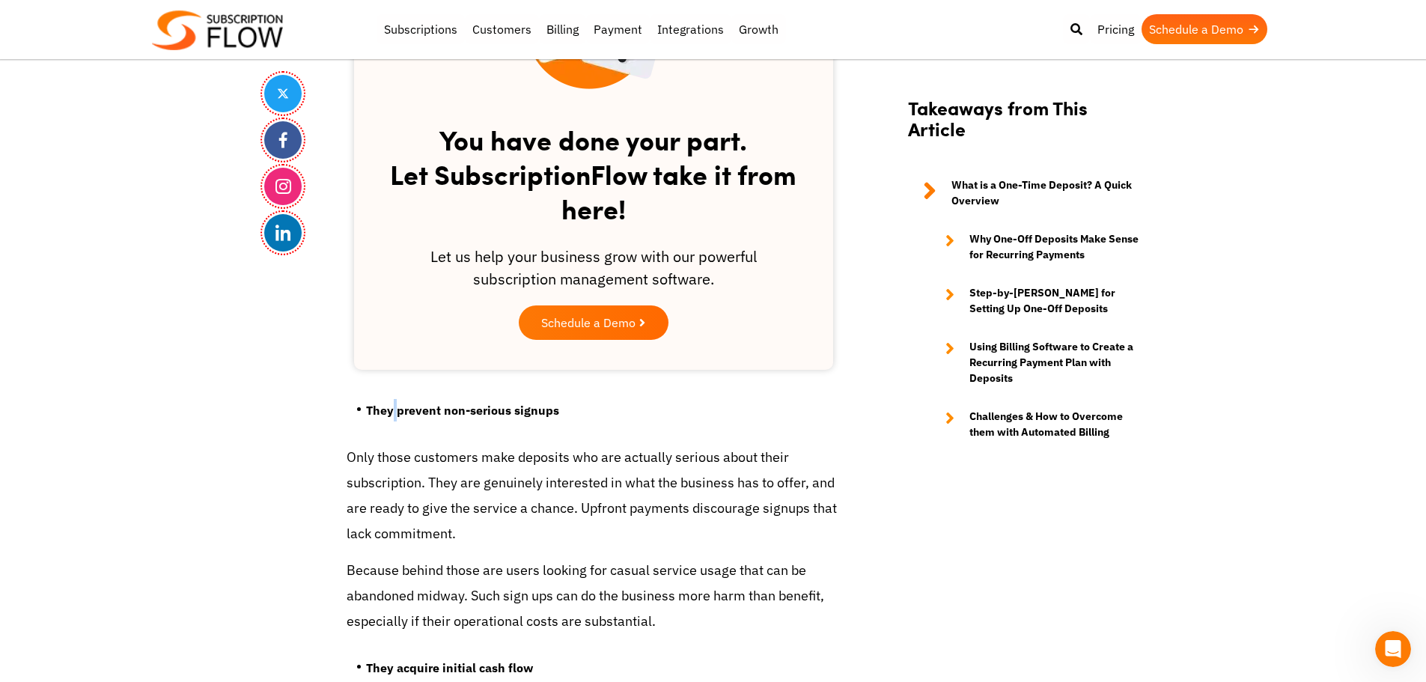
click at [394, 413] on strong "They prevent non-serious signups" at bounding box center [462, 410] width 193 height 15
click at [385, 411] on strong "They prevent non-serious signups" at bounding box center [462, 410] width 193 height 15
click at [375, 411] on strong "They prevent non-serious signups" at bounding box center [462, 410] width 193 height 15
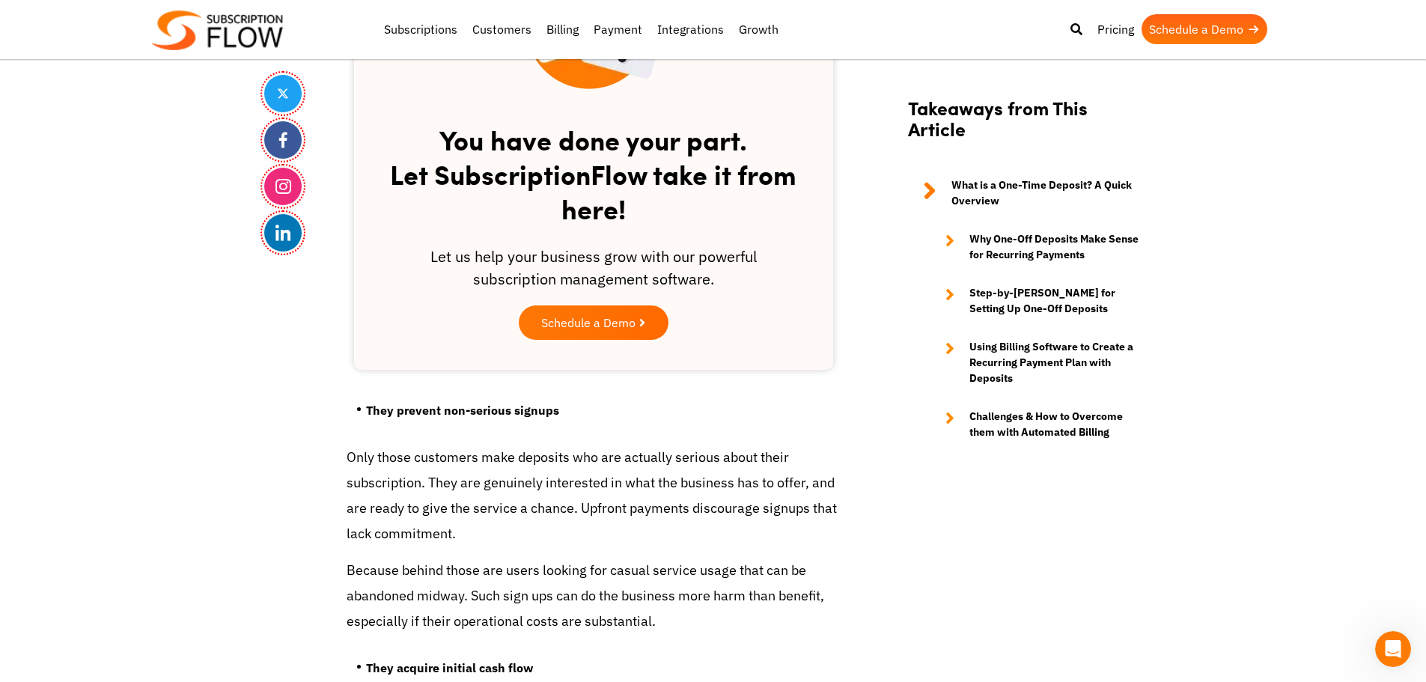
click at [369, 409] on strong "They prevent non-serious signups" at bounding box center [462, 410] width 193 height 15
drag, startPoint x: 366, startPoint y: 409, endPoint x: 563, endPoint y: 416, distance: 197.0
click at [563, 416] on li "They prevent non-serious signups" at bounding box center [603, 414] width 475 height 30
click at [543, 414] on strong "They prevent non-serious signups" at bounding box center [462, 410] width 193 height 15
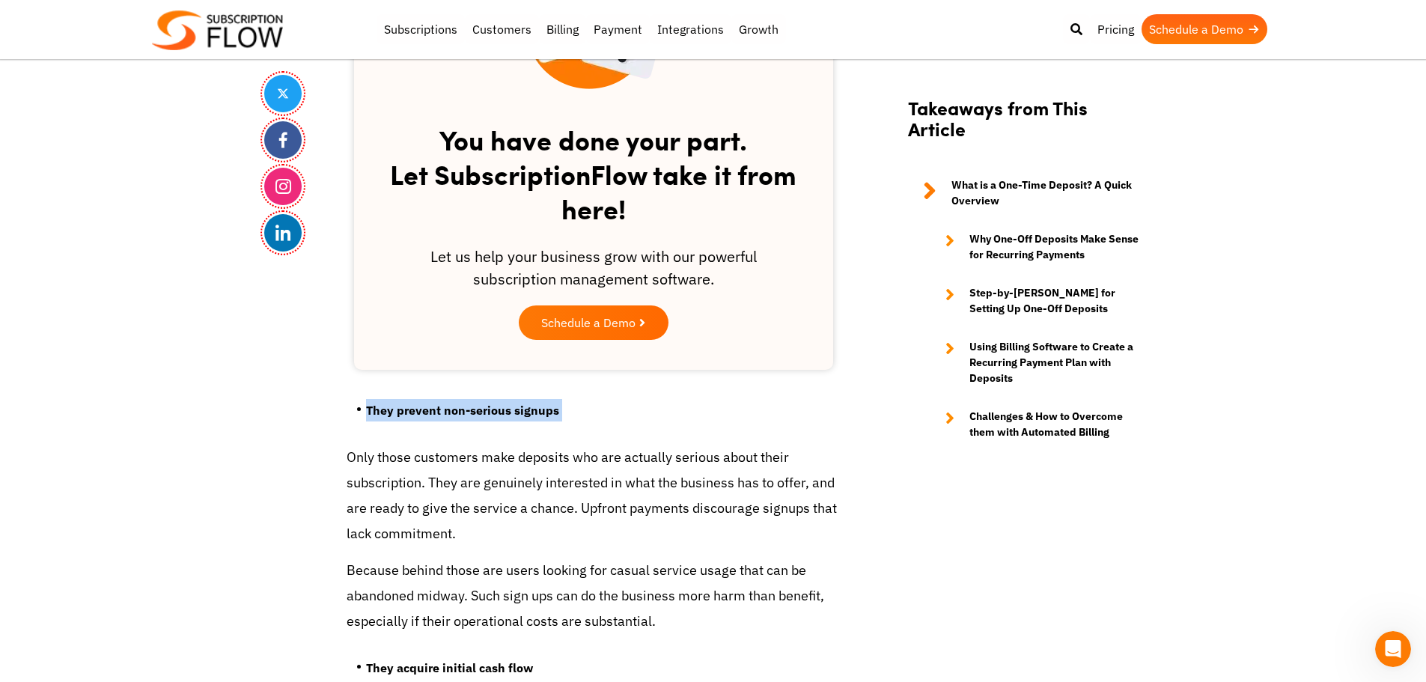
click at [543, 414] on strong "They prevent non-serious signups" at bounding box center [462, 410] width 193 height 15
click at [494, 412] on strong "They prevent non-serious signups" at bounding box center [462, 410] width 193 height 15
click at [520, 412] on strong "They prevent non-serious signups" at bounding box center [462, 410] width 193 height 15
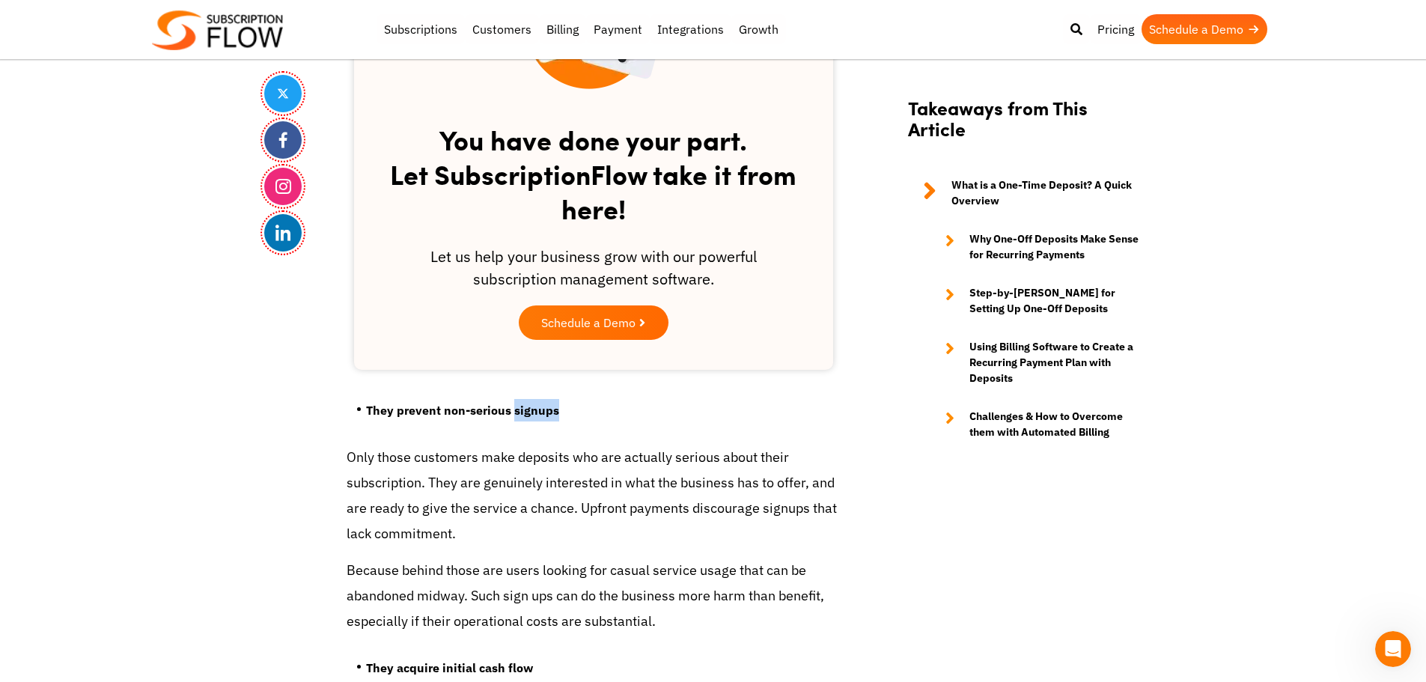
click at [520, 412] on strong "They prevent non-serious signups" at bounding box center [462, 410] width 193 height 15
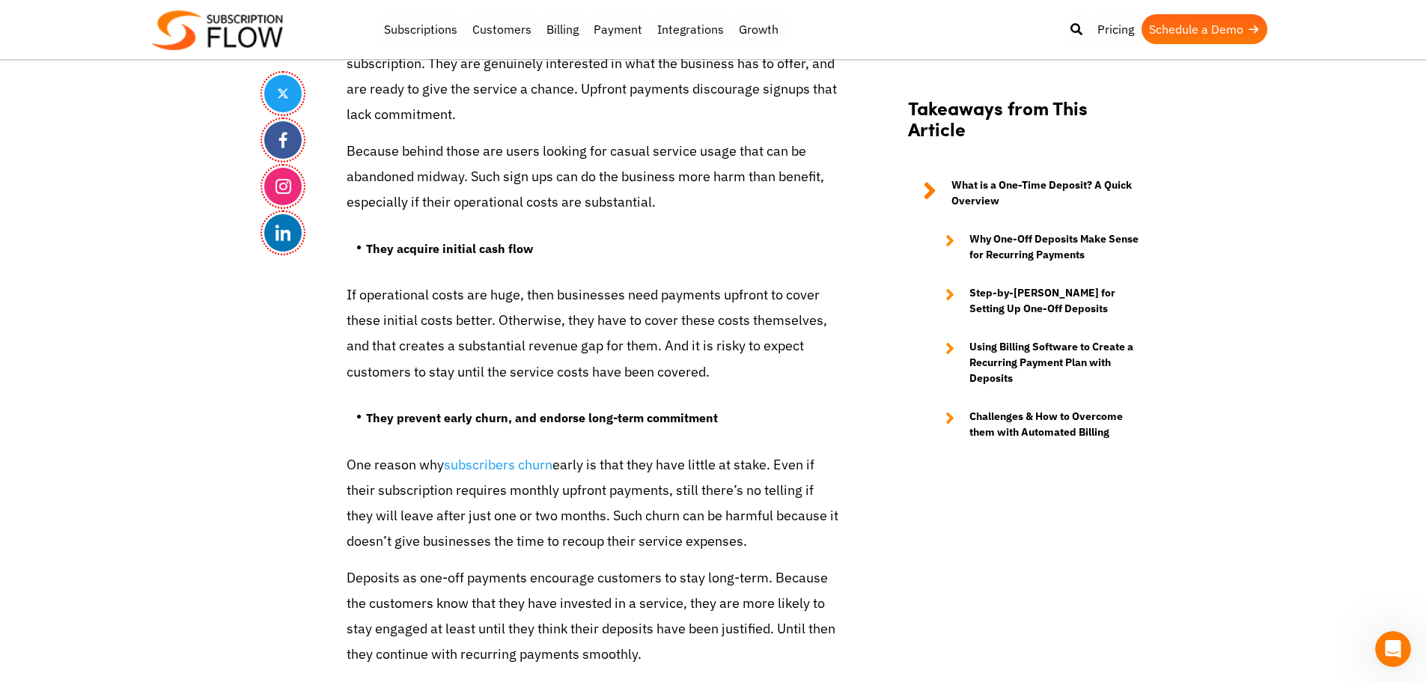
scroll to position [2363, 0]
drag, startPoint x: 128, startPoint y: 162, endPoint x: 233, endPoint y: 121, distance: 112.6
click at [400, 116] on p "Only those customers make deposits who are actually serious about their subscri…" at bounding box center [594, 79] width 494 height 103
drag, startPoint x: 1336, startPoint y: 315, endPoint x: 1297, endPoint y: 27, distance: 290.8
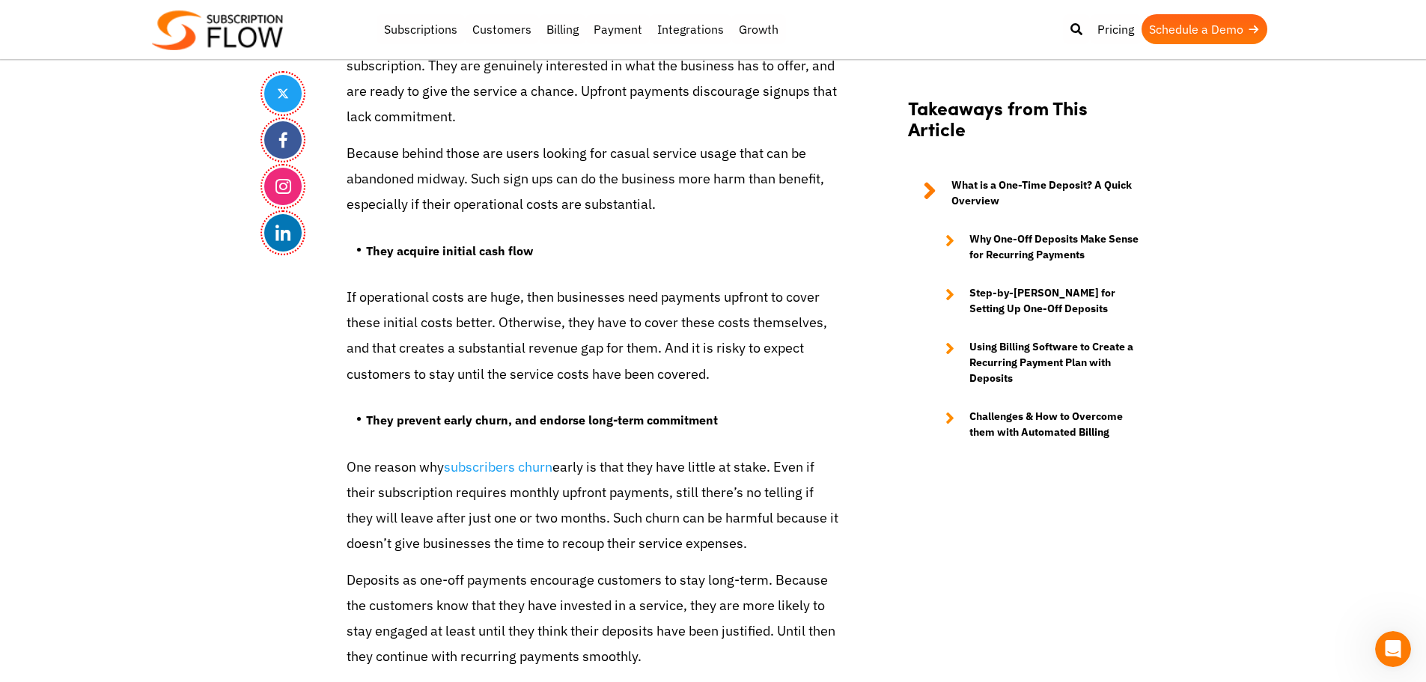
click at [528, 323] on p "If operational costs are huge, then businesses need payments upfront to cover t…" at bounding box center [594, 335] width 494 height 103
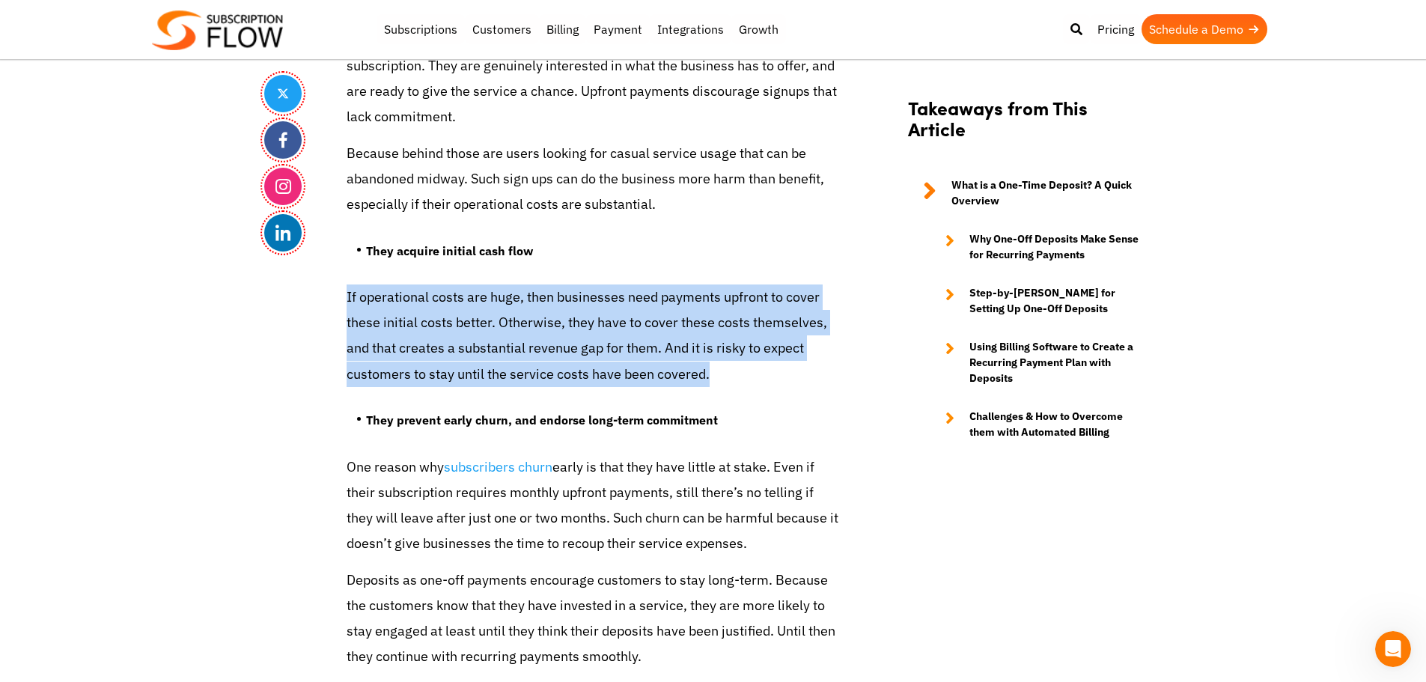
click at [528, 323] on p "If operational costs are huge, then businesses need payments upfront to cover t…" at bounding box center [594, 335] width 494 height 103
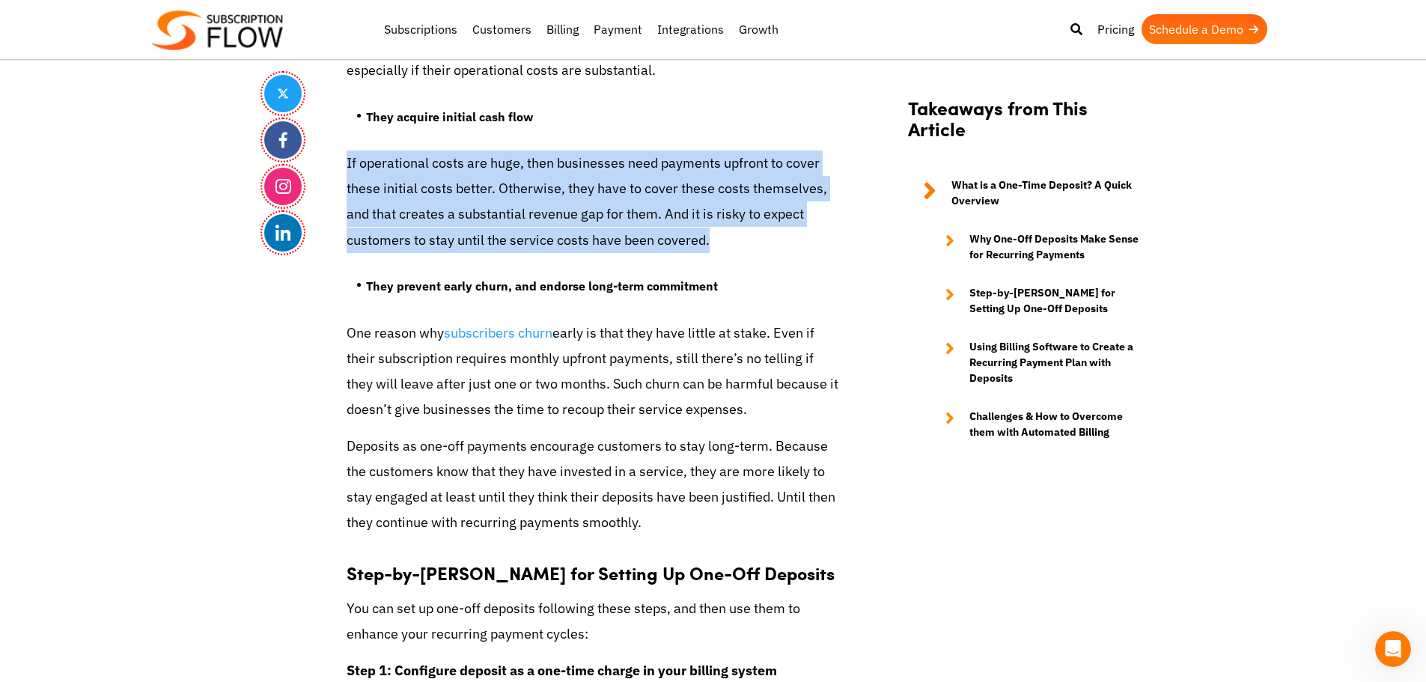
scroll to position [2588, 0]
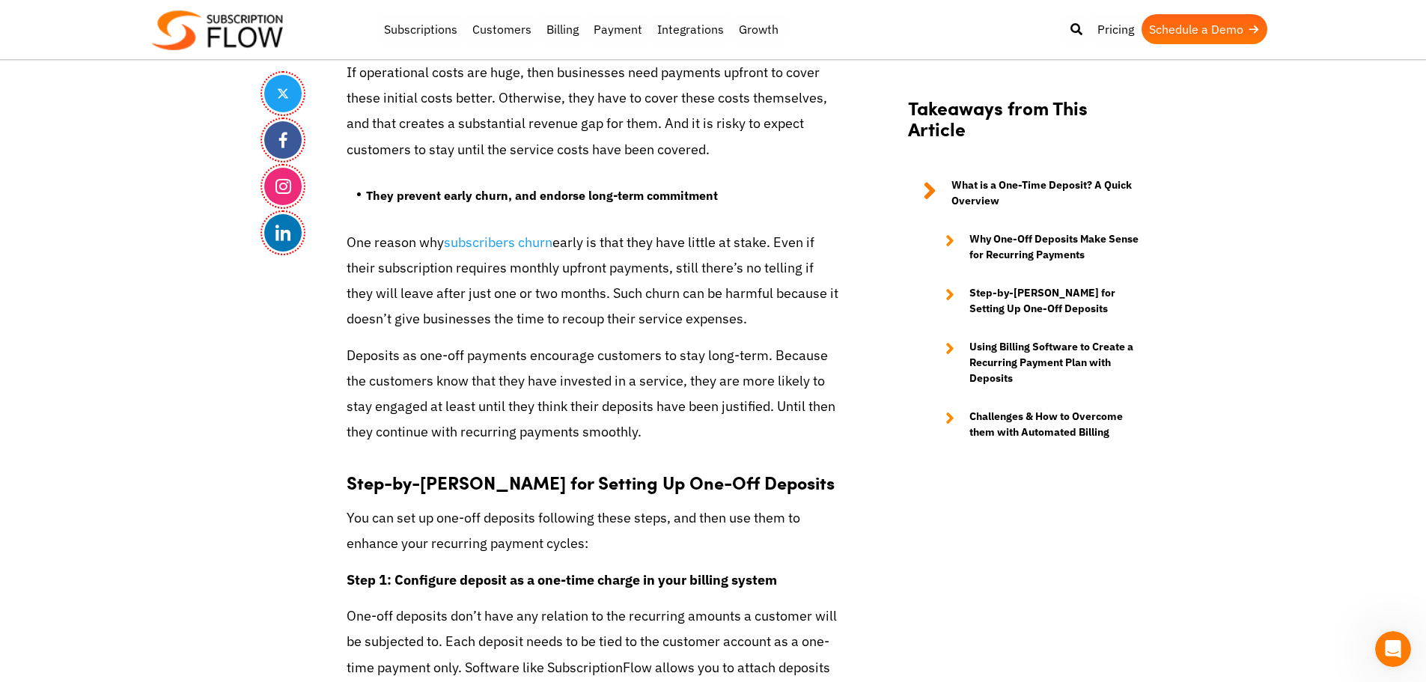
click at [455, 278] on p "One reason why subscribers churn early is that they have little at stake. Even …" at bounding box center [594, 281] width 494 height 103
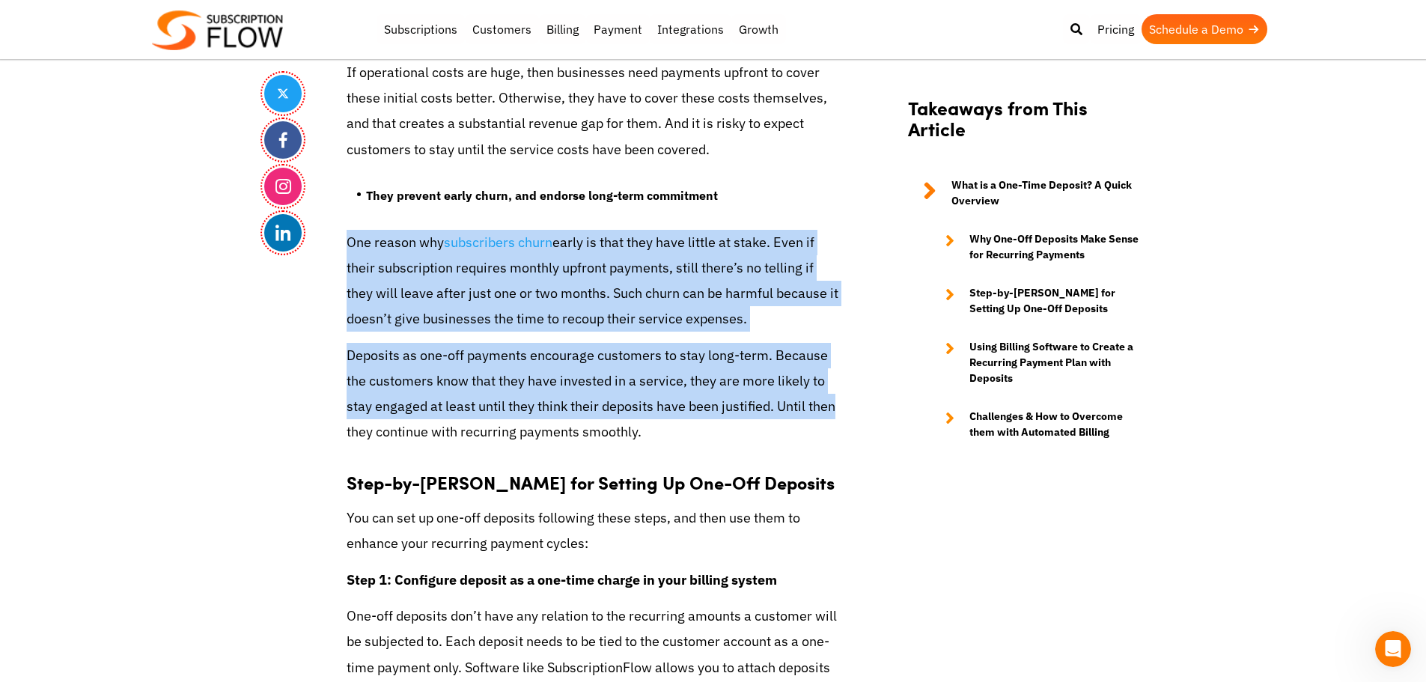
drag, startPoint x: 347, startPoint y: 245, endPoint x: 865, endPoint y: 400, distance: 540.7
click at [865, 400] on div "Share How to Accept Deposits as One-Off Payments for Recurring Billing [DATE] b…" at bounding box center [713, 659] width 898 height 5774
click at [558, 411] on p "Deposits as one-off payments encourage customers to stay long-term. Because the…" at bounding box center [594, 394] width 494 height 103
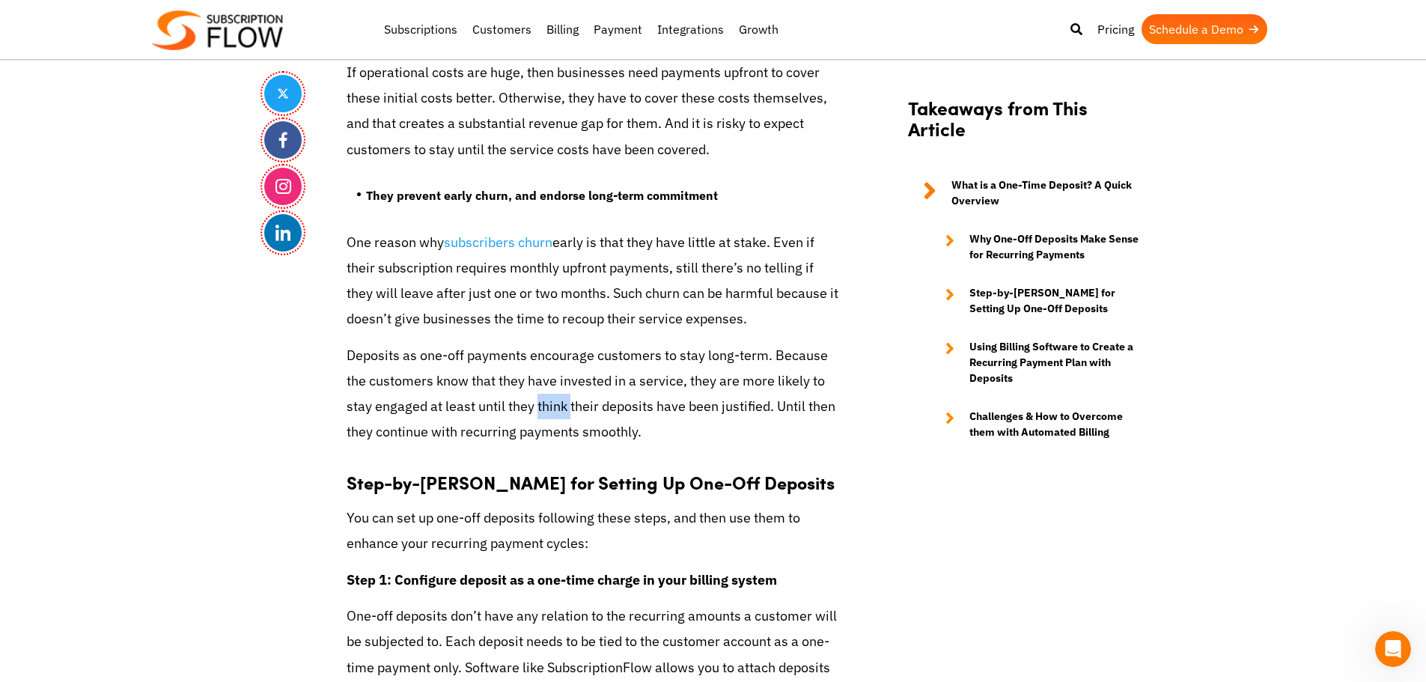
click at [558, 411] on p "Deposits as one-off payments encourage customers to stay long-term. Because the…" at bounding box center [594, 394] width 494 height 103
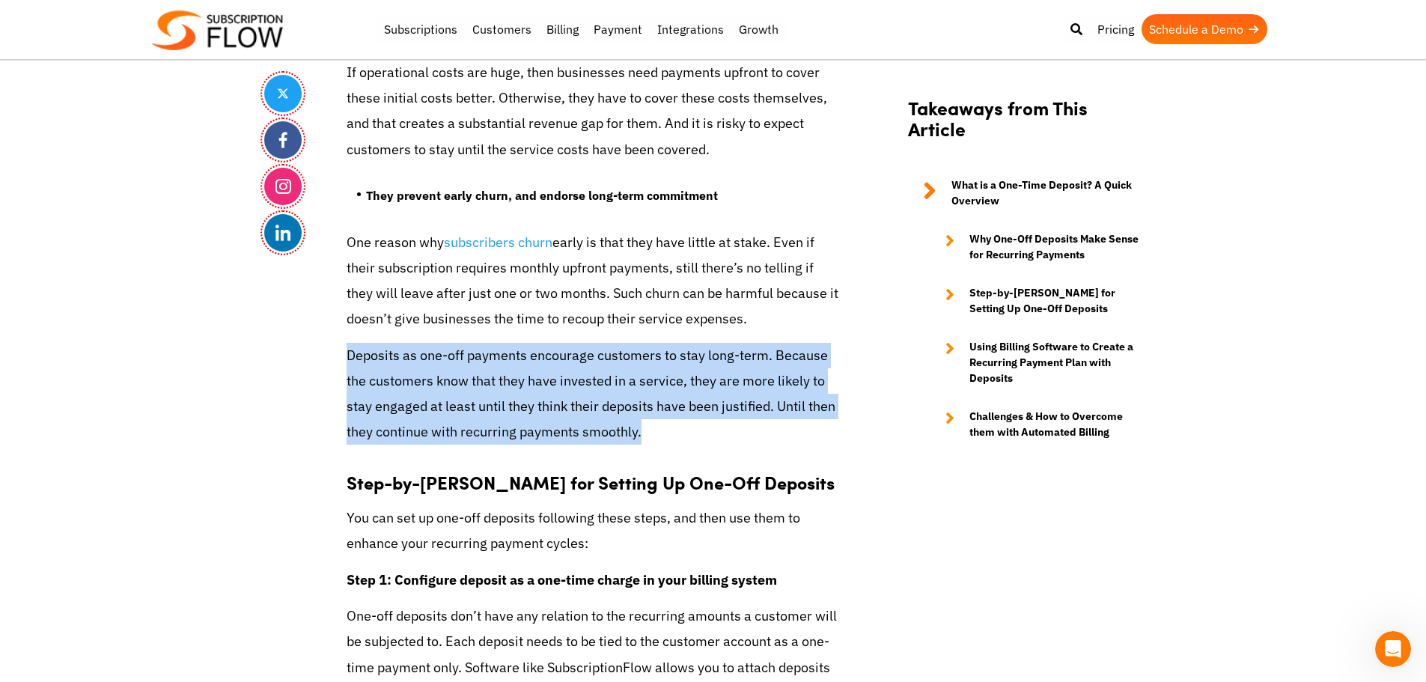
drag, startPoint x: 558, startPoint y: 411, endPoint x: 590, endPoint y: 411, distance: 32.2
click at [560, 411] on p "Deposits as one-off payments encourage customers to stay long-term. Because the…" at bounding box center [594, 394] width 494 height 103
click at [595, 411] on p "Deposits as one-off payments encourage customers to stay long-term. Because the…" at bounding box center [594, 394] width 494 height 103
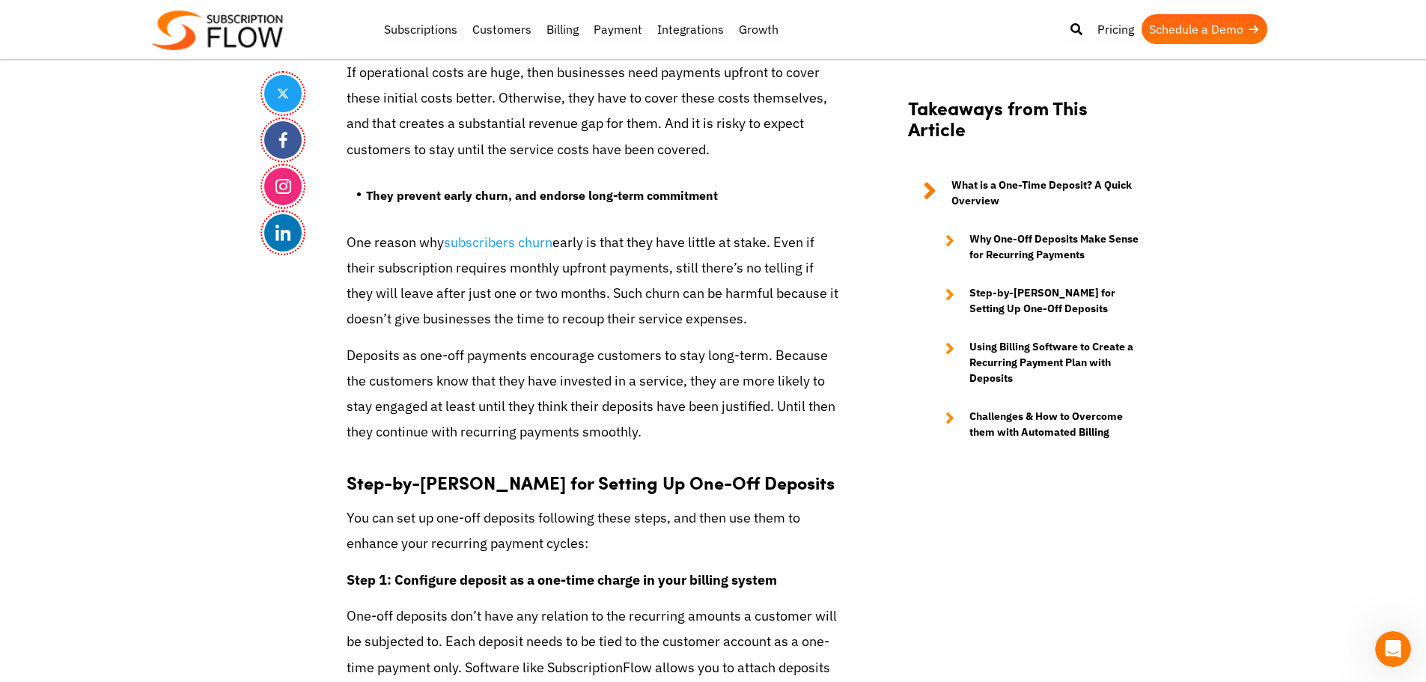
click at [500, 99] on p "If operational costs are huge, then businesses need payments upfront to cover t…" at bounding box center [594, 111] width 494 height 103
click at [577, 97] on p "If operational costs are huge, then businesses need payments upfront to cover t…" at bounding box center [594, 111] width 494 height 103
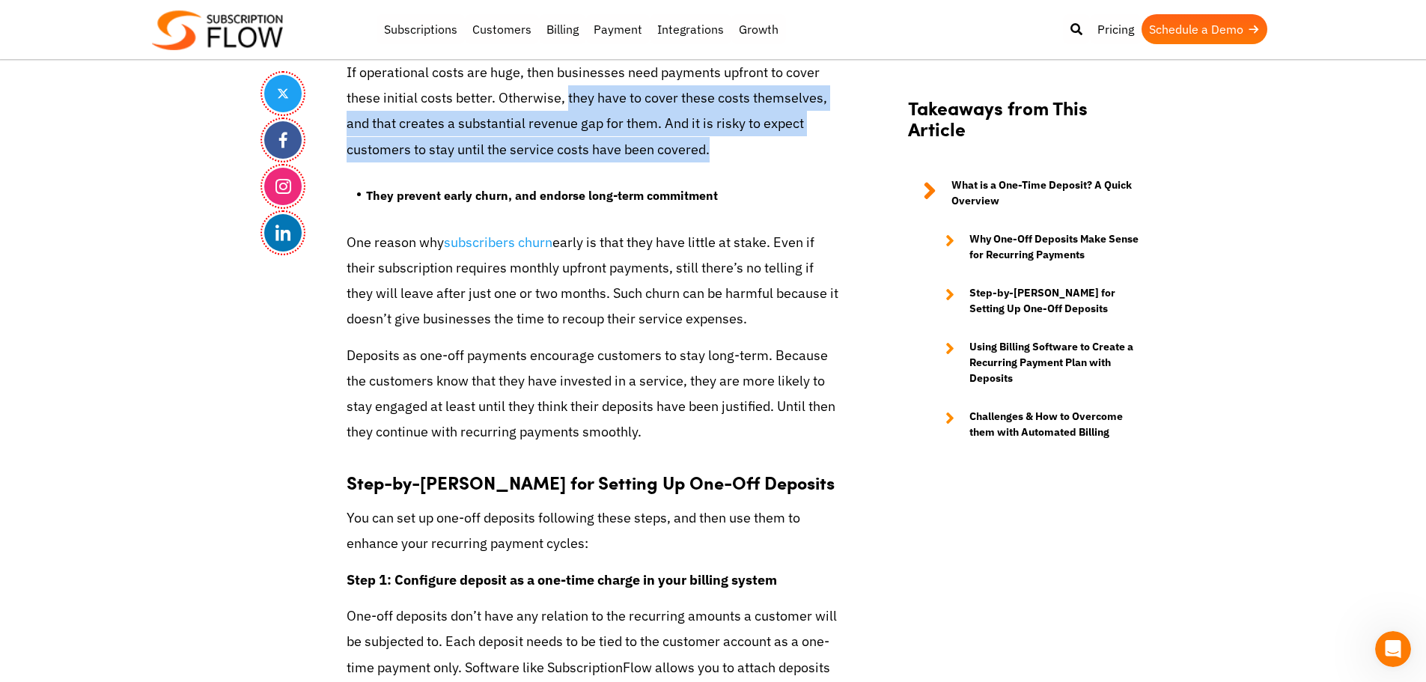
drag, startPoint x: 567, startPoint y: 97, endPoint x: 747, endPoint y: 151, distance: 188.3
click at [747, 151] on p "If operational costs are huge, then businesses need payments upfront to cover t…" at bounding box center [594, 111] width 494 height 103
click at [589, 127] on p "If operational costs are huge, then businesses need payments upfront to cover t…" at bounding box center [594, 111] width 494 height 103
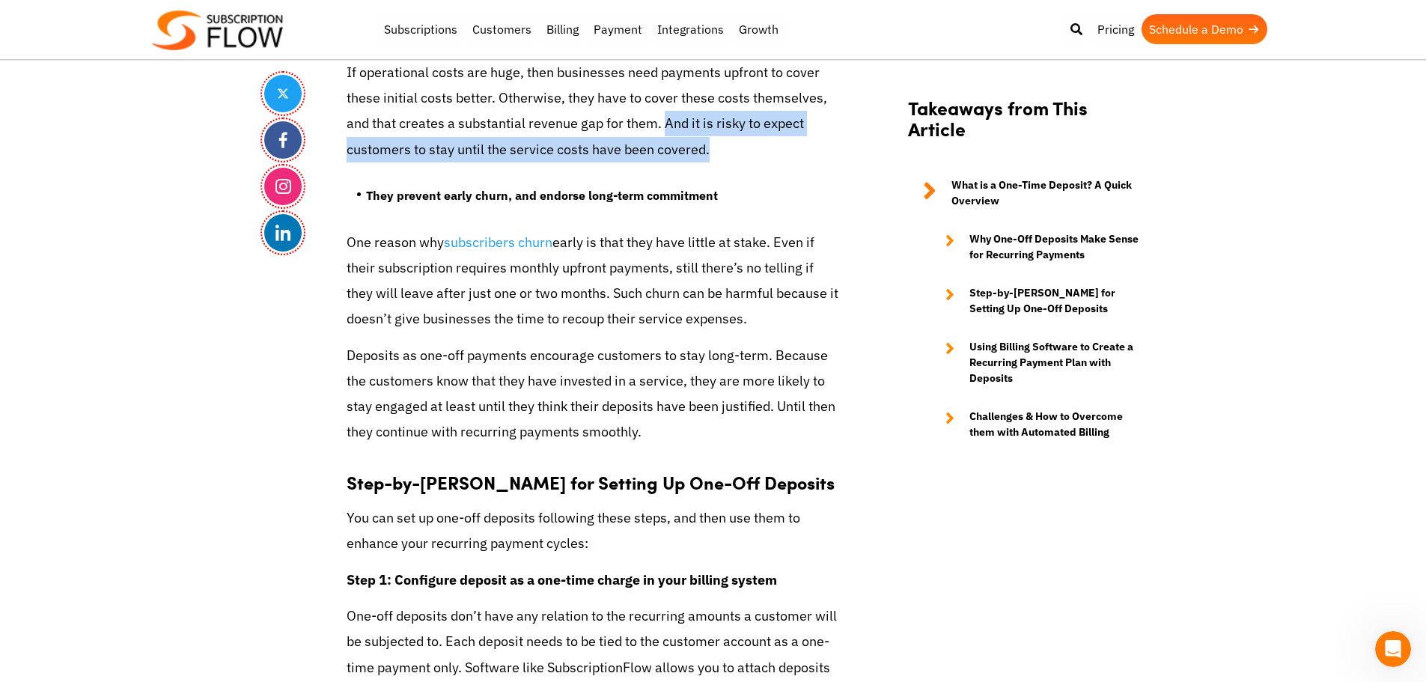
drag, startPoint x: 664, startPoint y: 126, endPoint x: 708, endPoint y: 152, distance: 51.4
click at [708, 152] on p "If operational costs are huge, then businesses need payments upfront to cover t…" at bounding box center [594, 111] width 494 height 103
click at [667, 150] on p "If operational costs are huge, then businesses need payments upfront to cover t…" at bounding box center [594, 111] width 494 height 103
drag, startPoint x: 346, startPoint y: 150, endPoint x: 770, endPoint y: 155, distance: 423.7
click at [770, 155] on p "If operational costs are huge, then businesses need payments upfront to cover t…" at bounding box center [594, 111] width 494 height 103
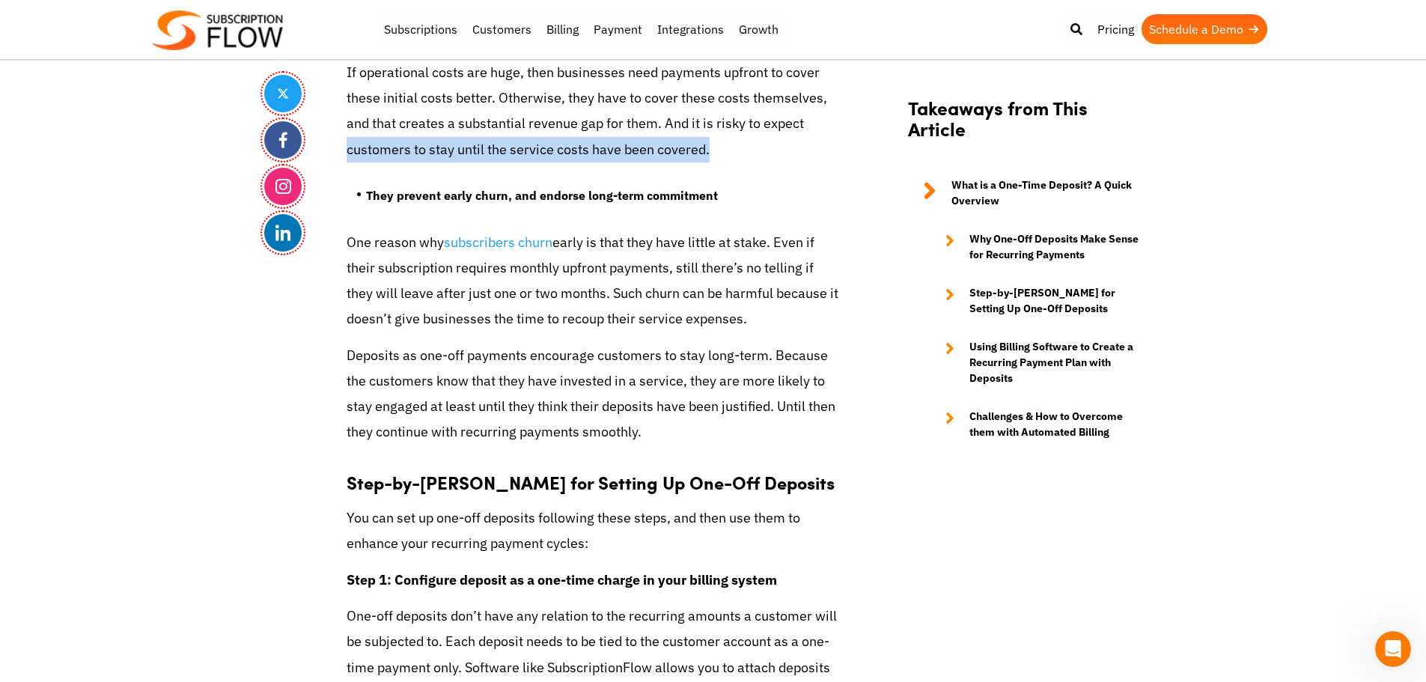
click at [705, 144] on p "If operational costs are huge, then businesses need payments upfront to cover t…" at bounding box center [594, 111] width 494 height 103
drag, startPoint x: 664, startPoint y: 121, endPoint x: 728, endPoint y: 158, distance: 73.4
click at [728, 158] on p "If operational costs are huge, then businesses need payments upfront to cover t…" at bounding box center [594, 111] width 494 height 103
click at [675, 156] on p "If operational costs are huge, then businesses need payments upfront to cover t…" at bounding box center [594, 111] width 494 height 103
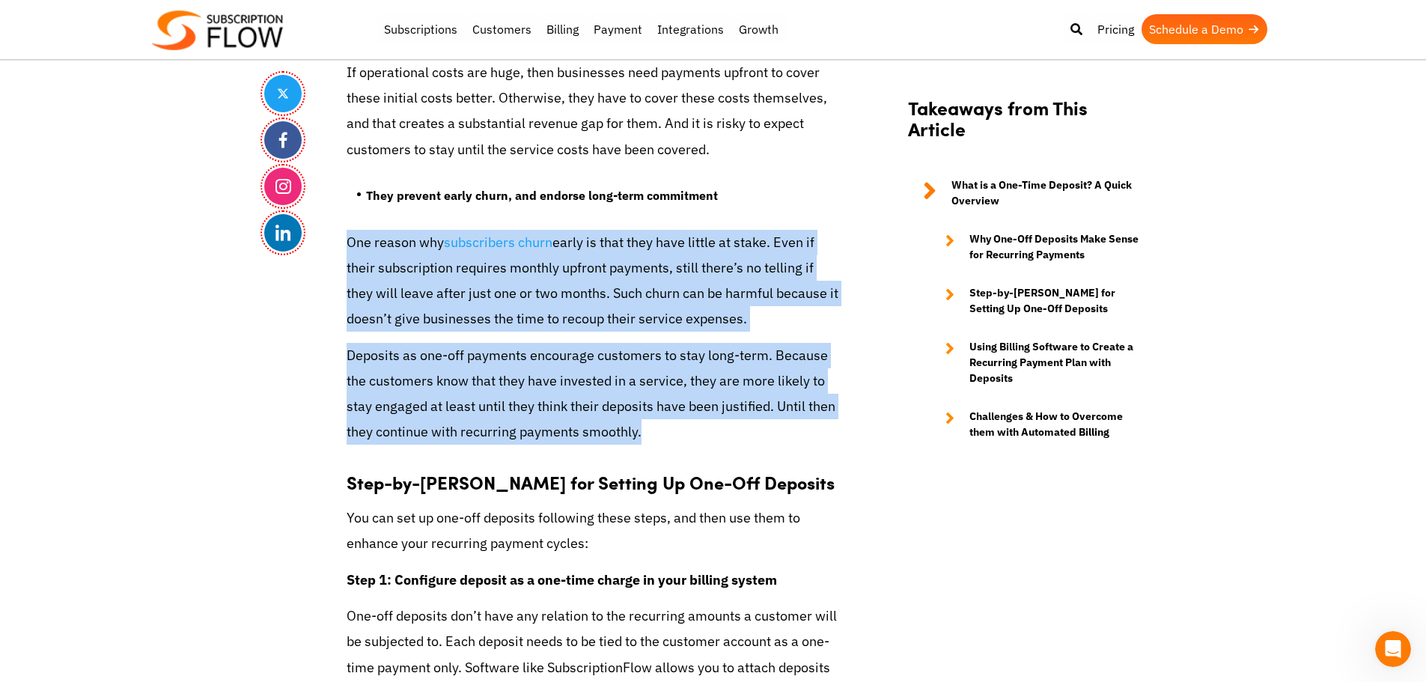
drag, startPoint x: 347, startPoint y: 246, endPoint x: 853, endPoint y: 420, distance: 534.3
click at [853, 420] on div "Share How to Accept Deposits as One-Off Payments for Recurring Billing [DATE] b…" at bounding box center [713, 659] width 898 height 5774
click at [539, 410] on p "Deposits as one-off payments encourage customers to stay long-term. Because the…" at bounding box center [594, 394] width 494 height 103
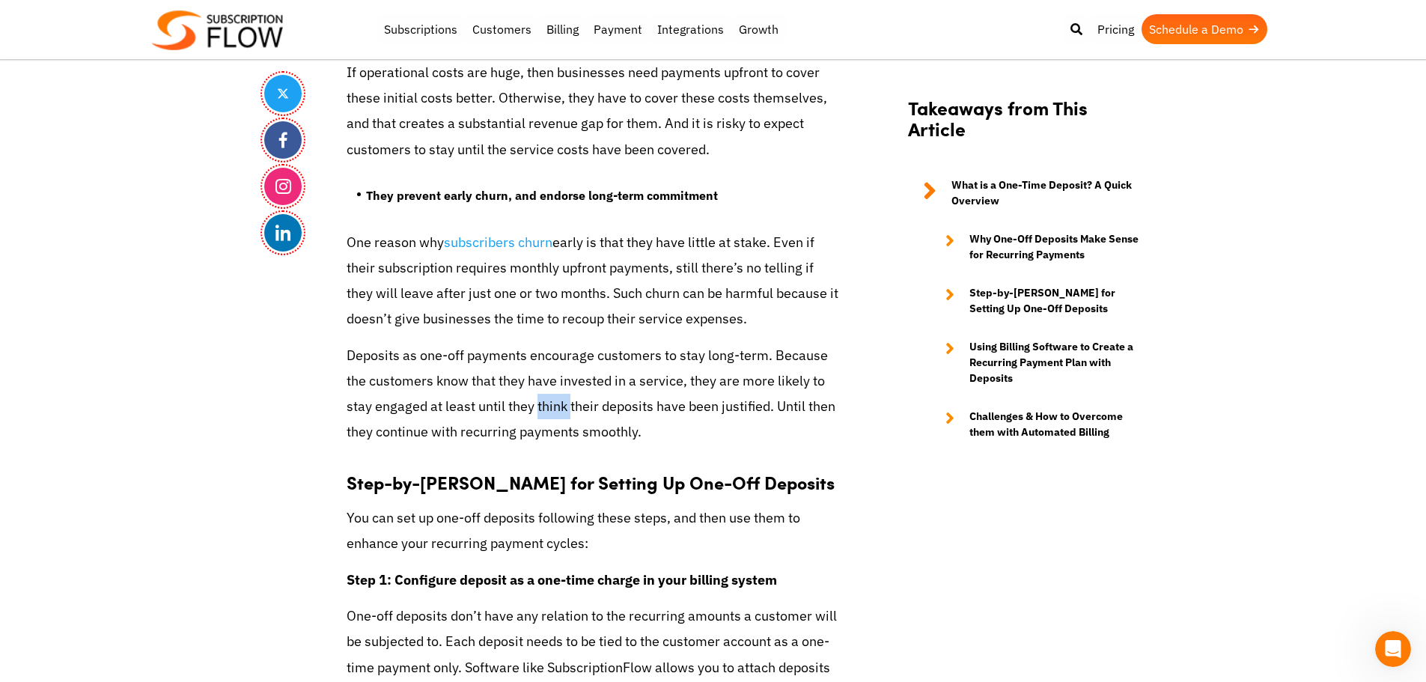
click at [539, 410] on p "Deposits as one-off payments encourage customers to stay long-term. Because the…" at bounding box center [594, 394] width 494 height 103
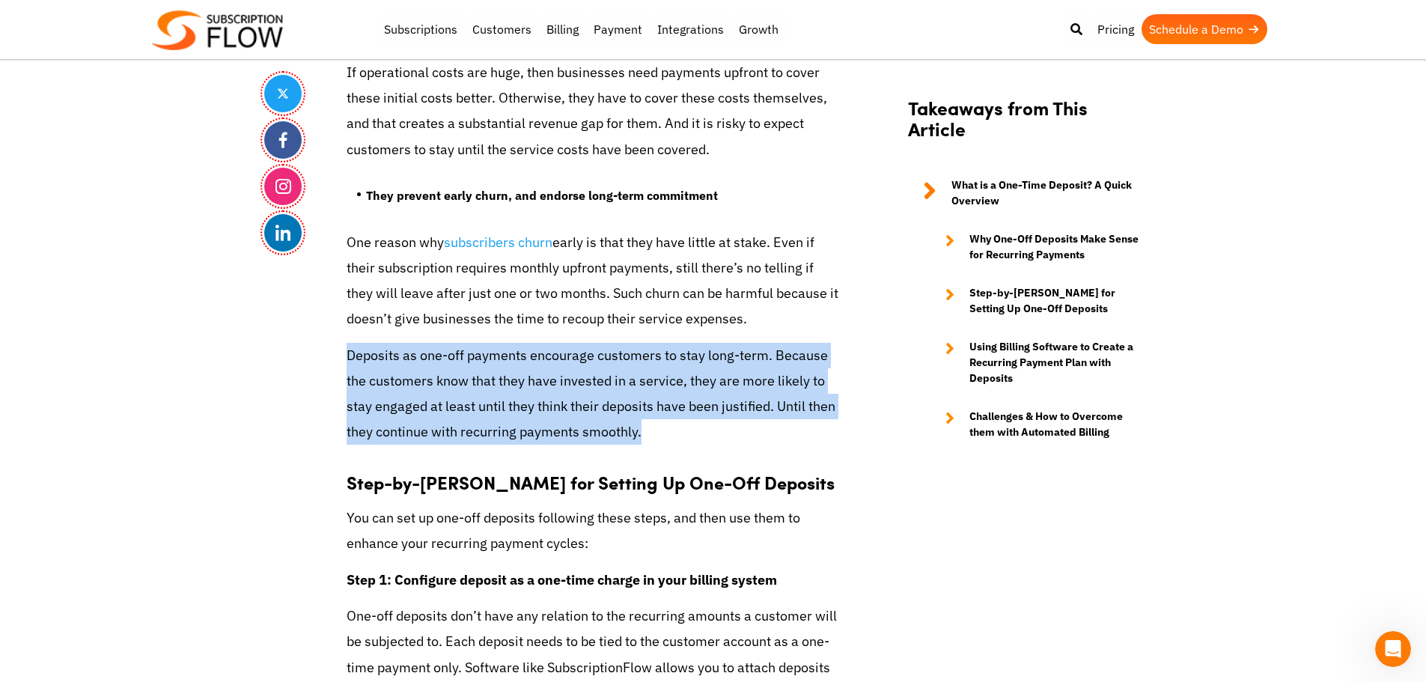
click at [539, 410] on p "Deposits as one-off payments encourage customers to stay long-term. Because the…" at bounding box center [594, 394] width 494 height 103
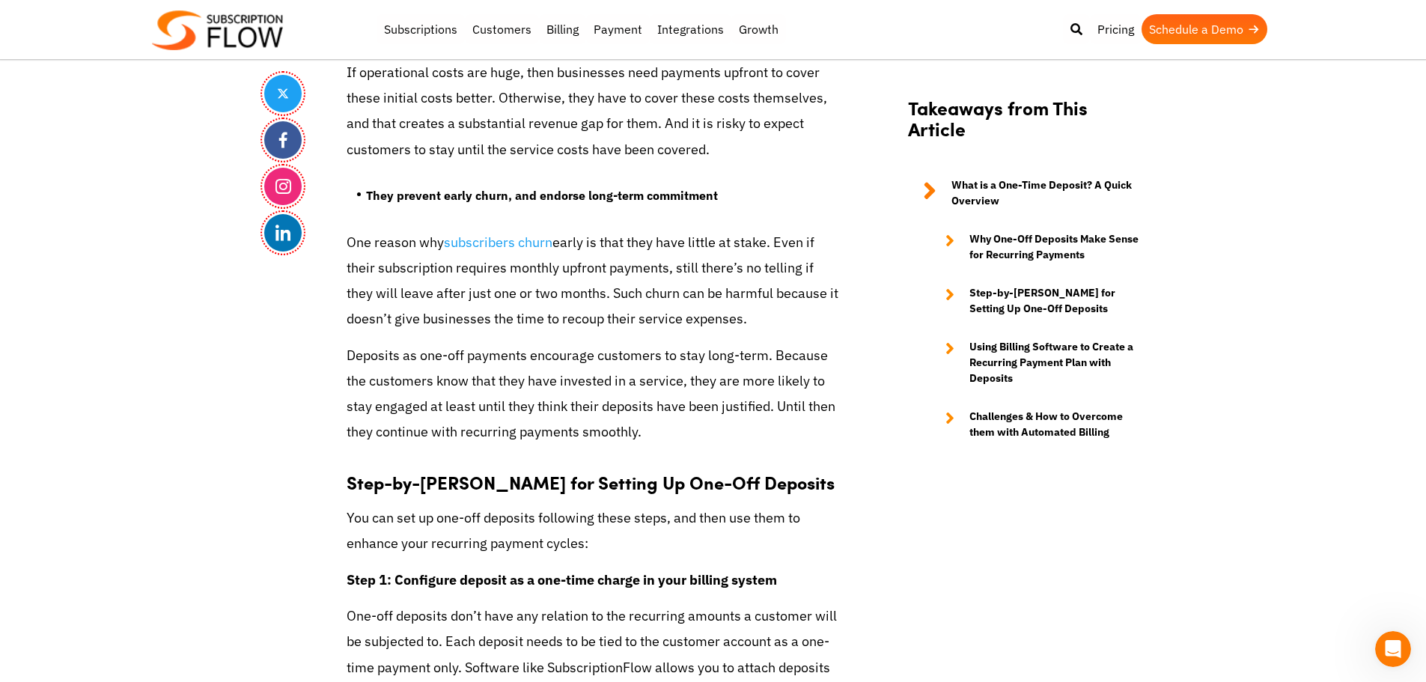
click at [656, 317] on p "One reason why subscribers churn early is that they have little at stake. Even …" at bounding box center [594, 281] width 494 height 103
click at [0, 447] on body "Support Login Best Subscription Management and Billing Software 2023 Subscripti…" at bounding box center [713, 494] width 1426 height 6164
click at [1333, 118] on body "Support Login Best Subscription Management and Billing Software 2023 Subscripti…" at bounding box center [713, 494] width 1426 height 6164
drag, startPoint x: 204, startPoint y: 557, endPoint x: 497, endPoint y: 672, distance: 315.3
click at [204, 557] on body "Support Login Best Subscription Management and Billing Software 2023 Subscripti…" at bounding box center [713, 494] width 1426 height 6164
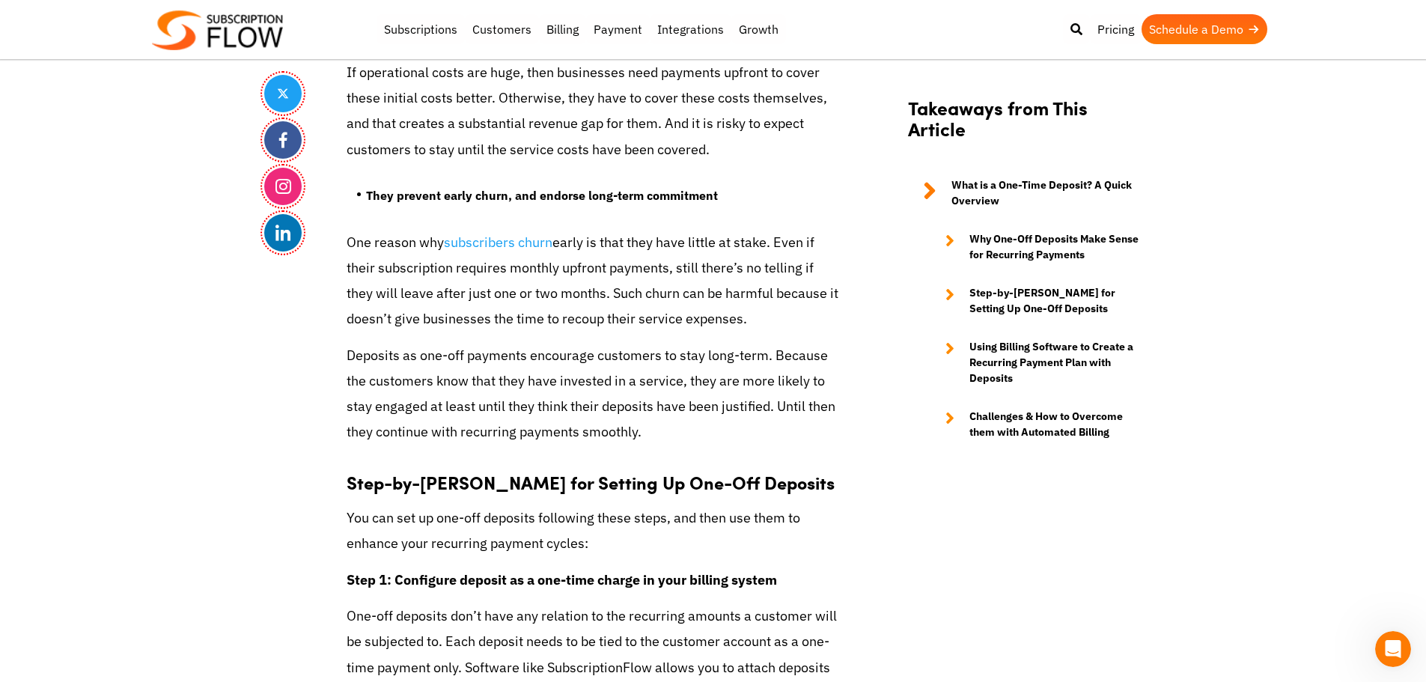
click at [257, 427] on body "Support Login Best Subscription Management and Billing Software 2023 Subscripti…" at bounding box center [713, 494] width 1426 height 6164
click at [374, 260] on p "One reason why subscribers churn early is that they have little at stake. Even …" at bounding box center [594, 281] width 494 height 103
drag, startPoint x: 235, startPoint y: 339, endPoint x: 463, endPoint y: 592, distance: 340.8
click at [263, 368] on body "Support Login Best Subscription Management and Billing Software 2023 Subscripti…" at bounding box center [713, 494] width 1426 height 6164
click at [103, 362] on body "Support Login Best Subscription Management and Billing Software 2023 Subscripti…" at bounding box center [713, 494] width 1426 height 6164
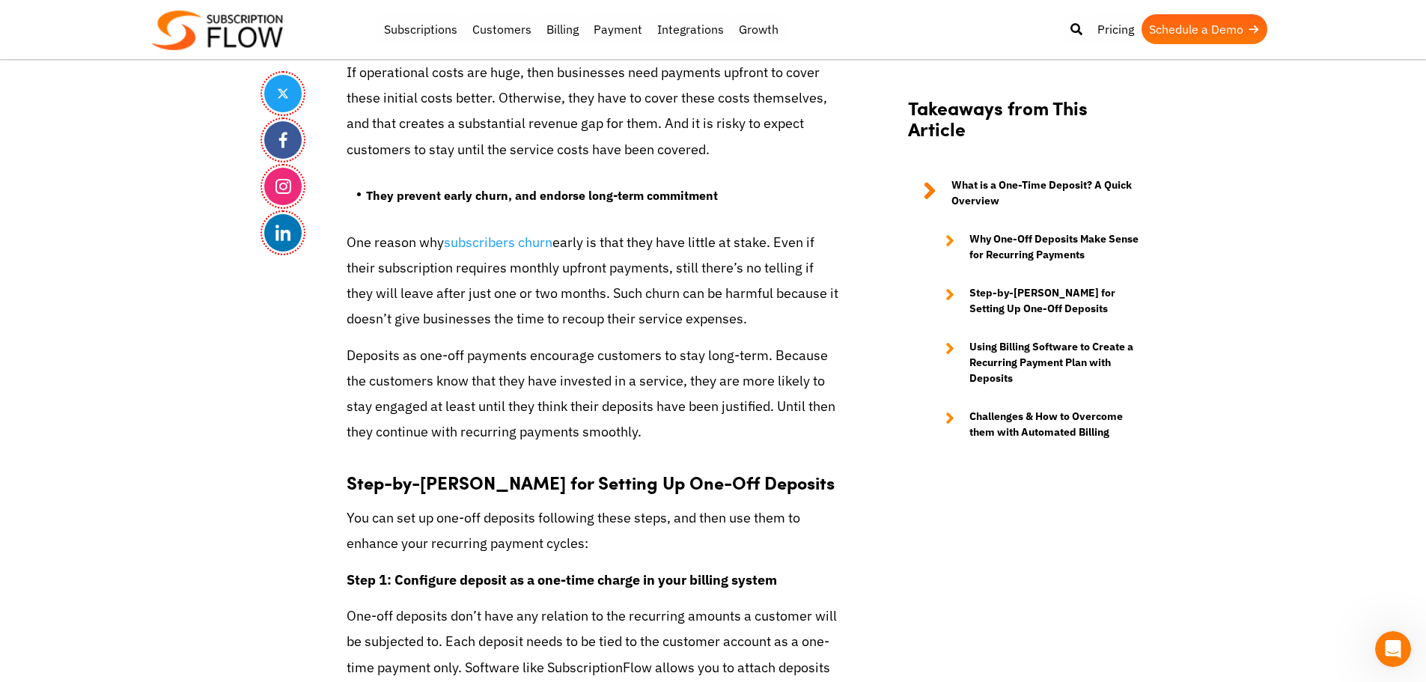
click at [1401, 250] on body "Support Login Best Subscription Management and Billing Software 2023 Subscripti…" at bounding box center [713, 494] width 1426 height 6164
click at [73, 280] on body "Support Login Best Subscription Management and Billing Software 2023 Subscripti…" at bounding box center [713, 494] width 1426 height 6164
click at [257, 350] on body "Support Login Best Subscription Management and Billing Software 2023 Subscripti…" at bounding box center [713, 494] width 1426 height 6164
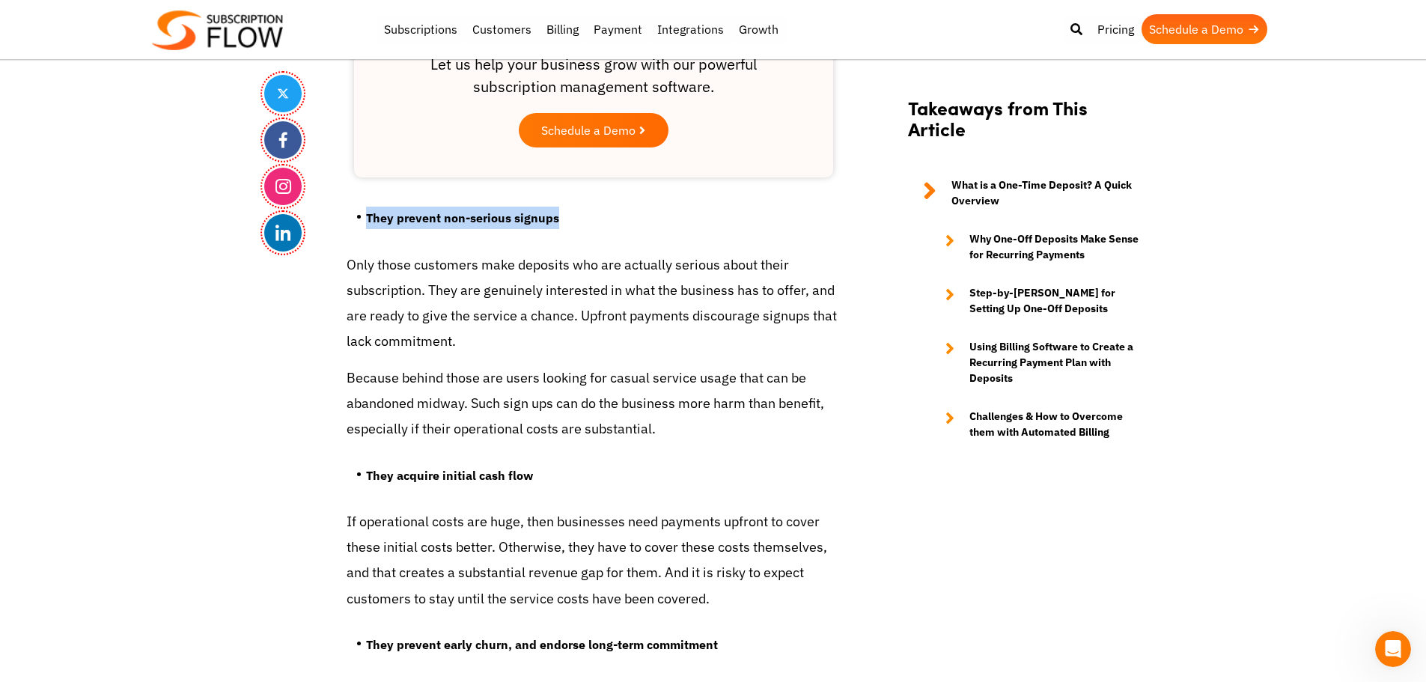
drag, startPoint x: 367, startPoint y: 218, endPoint x: 556, endPoint y: 221, distance: 189.4
click at [556, 221] on li "They prevent non-serious signups" at bounding box center [603, 222] width 475 height 30
click at [542, 222] on strong "They prevent non-serious signups" at bounding box center [462, 217] width 193 height 15
click at [478, 224] on strong "They prevent non-serious signups" at bounding box center [462, 217] width 193 height 15
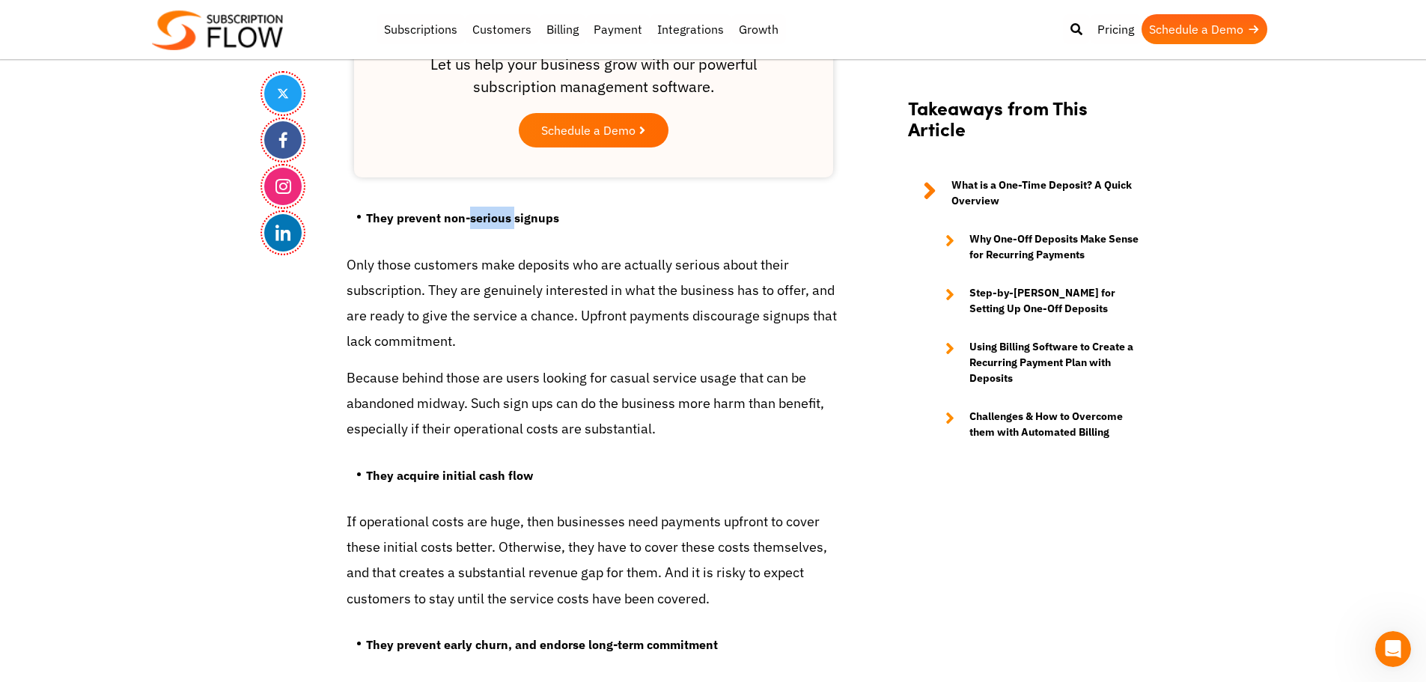
click at [478, 224] on strong "They prevent non-serious signups" at bounding box center [462, 217] width 193 height 15
click at [446, 224] on strong "They prevent non-serious signups" at bounding box center [462, 217] width 193 height 15
drag, startPoint x: 444, startPoint y: 221, endPoint x: 575, endPoint y: 221, distance: 131.0
click at [575, 221] on li "They prevent non-serious signups" at bounding box center [603, 222] width 475 height 30
click at [367, 257] on p "Only those customers make deposits who are actually serious about their subscri…" at bounding box center [594, 303] width 494 height 103
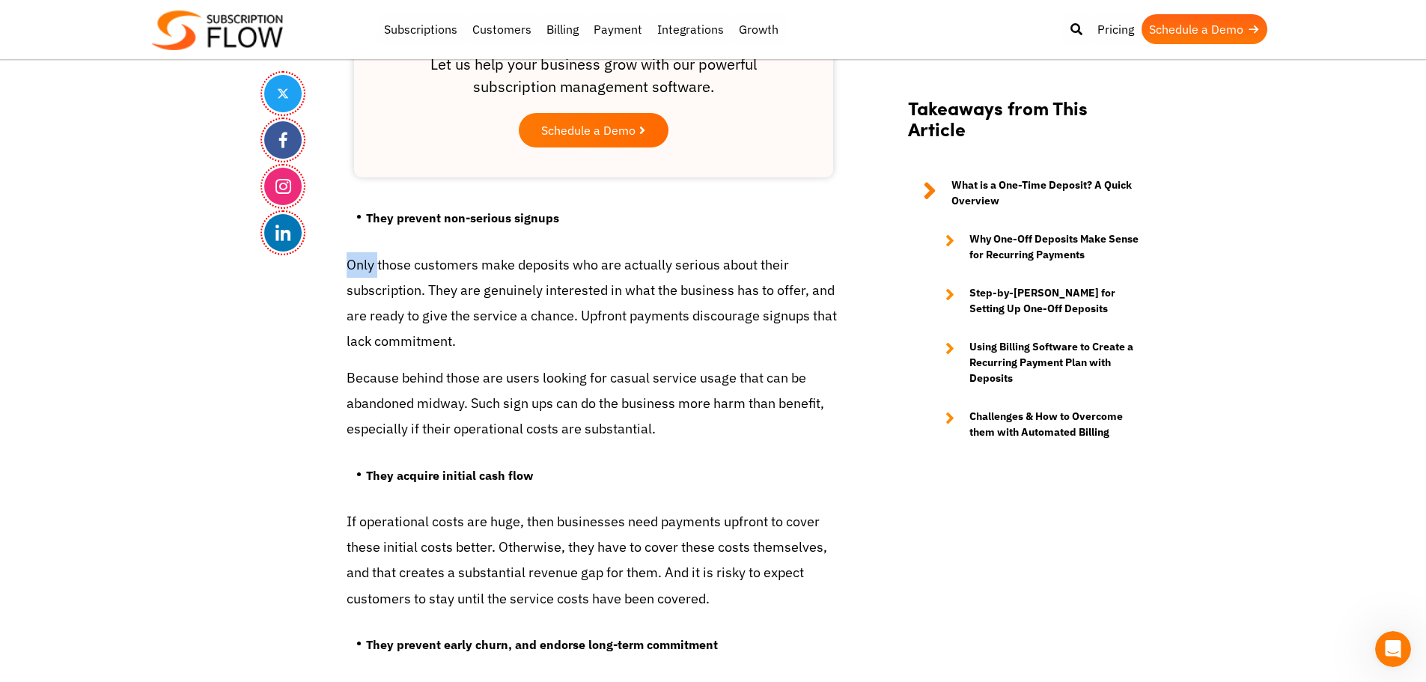
click at [367, 257] on p "Only those customers make deposits who are actually serious about their subscri…" at bounding box center [594, 303] width 494 height 103
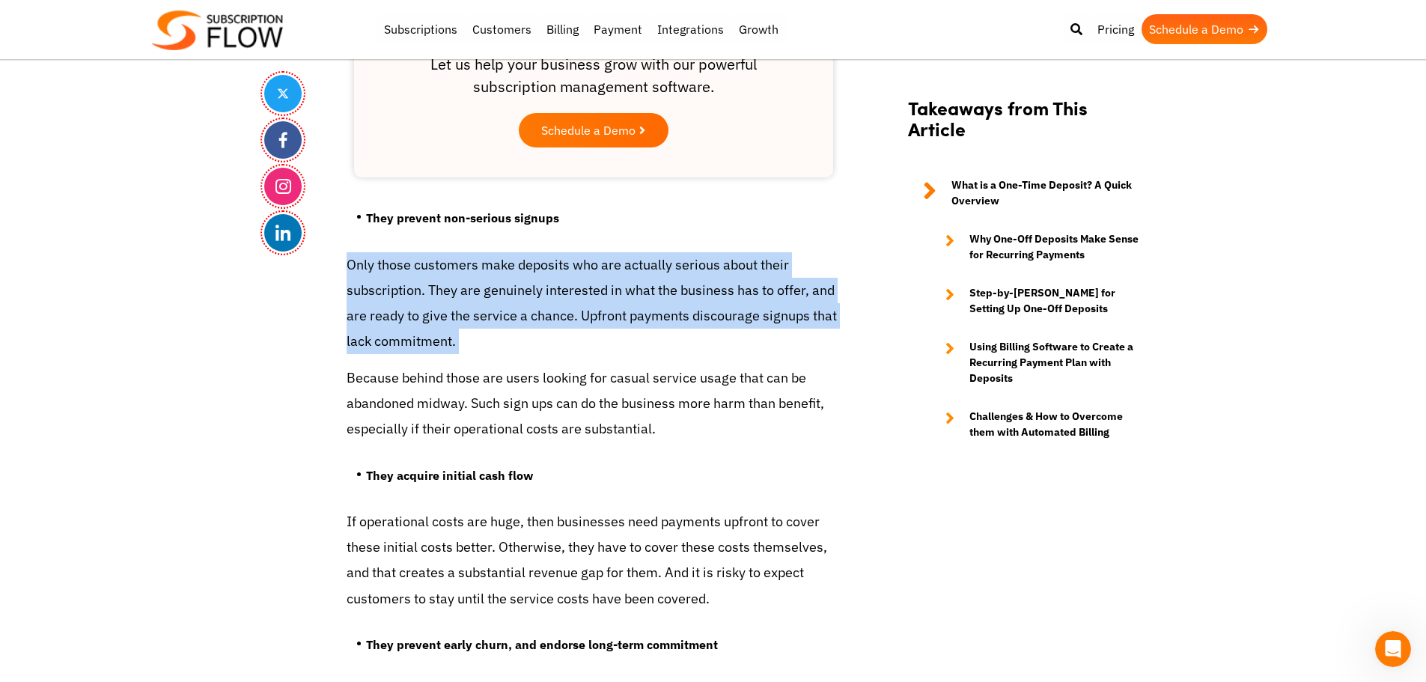
drag, startPoint x: 367, startPoint y: 257, endPoint x: 372, endPoint y: 293, distance: 36.3
click at [367, 258] on p "Only those customers make deposits who are actually serious about their subscri…" at bounding box center [594, 303] width 494 height 103
click at [373, 293] on p "Only those customers make deposits who are actually serious about their subscri…" at bounding box center [594, 303] width 494 height 103
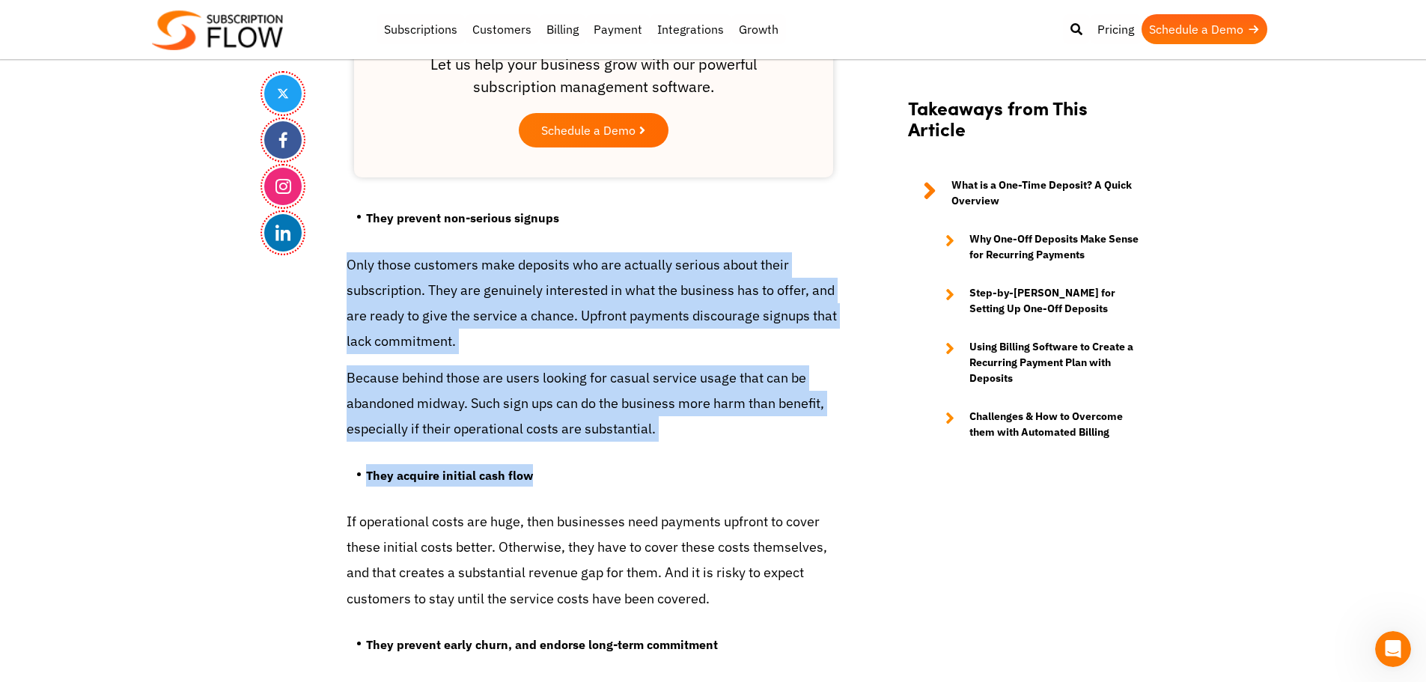
drag, startPoint x: 346, startPoint y: 263, endPoint x: 690, endPoint y: 451, distance: 392.3
click at [587, 390] on p "Because behind those are users looking for casual service usage that can be aba…" at bounding box center [594, 403] width 494 height 77
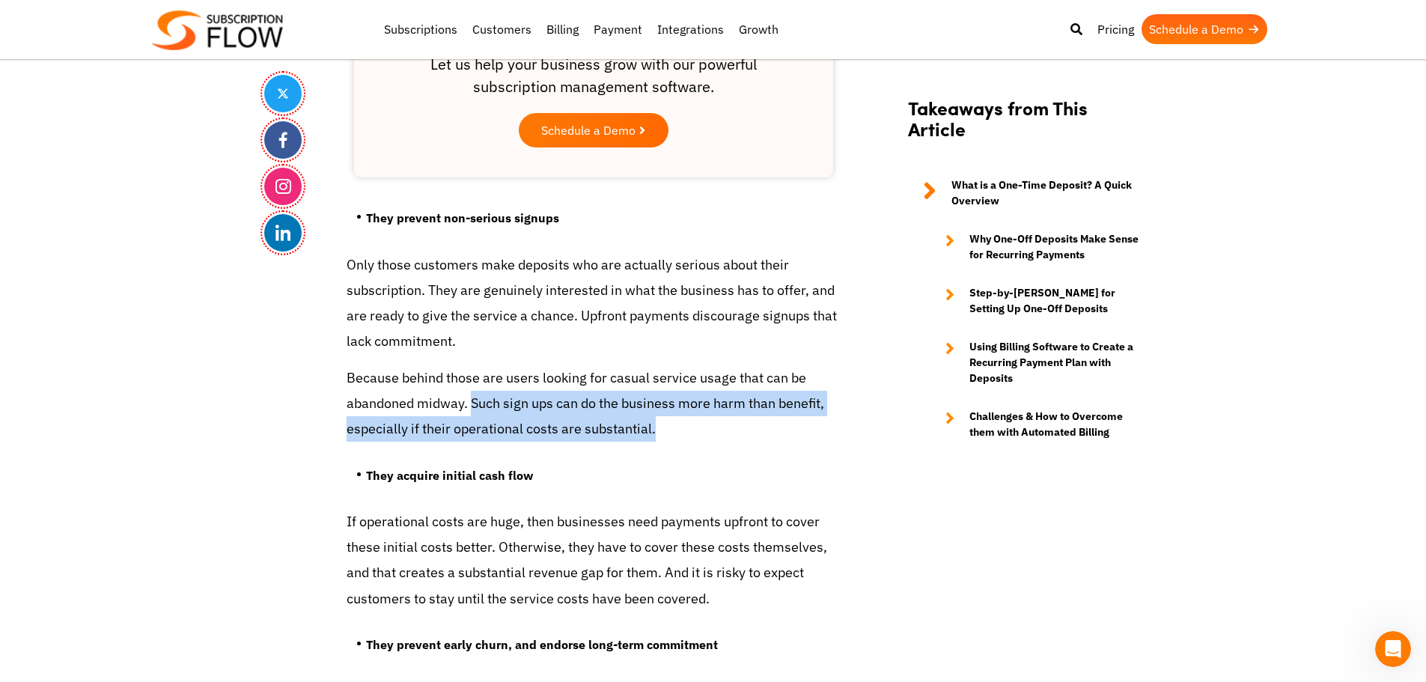
drag, startPoint x: 473, startPoint y: 400, endPoint x: 658, endPoint y: 430, distance: 187.4
click at [658, 430] on p "Because behind those are users looking for casual service usage that can be aba…" at bounding box center [594, 403] width 494 height 77
click at [588, 421] on p "Because behind those are users looking for casual service usage that can be aba…" at bounding box center [594, 403] width 494 height 77
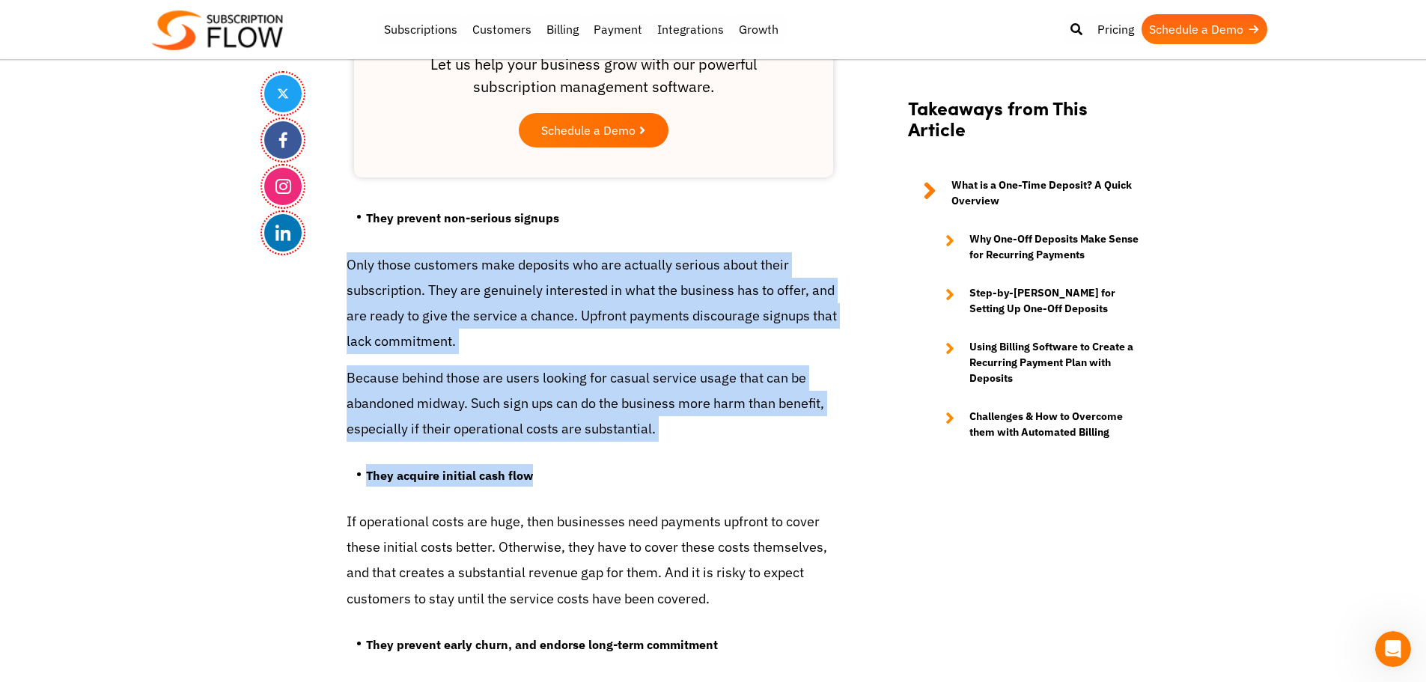
drag, startPoint x: 347, startPoint y: 262, endPoint x: 672, endPoint y: 454, distance: 378.2
click at [498, 397] on p "Because behind those are users looking for casual service usage that can be aba…" at bounding box center [594, 403] width 494 height 77
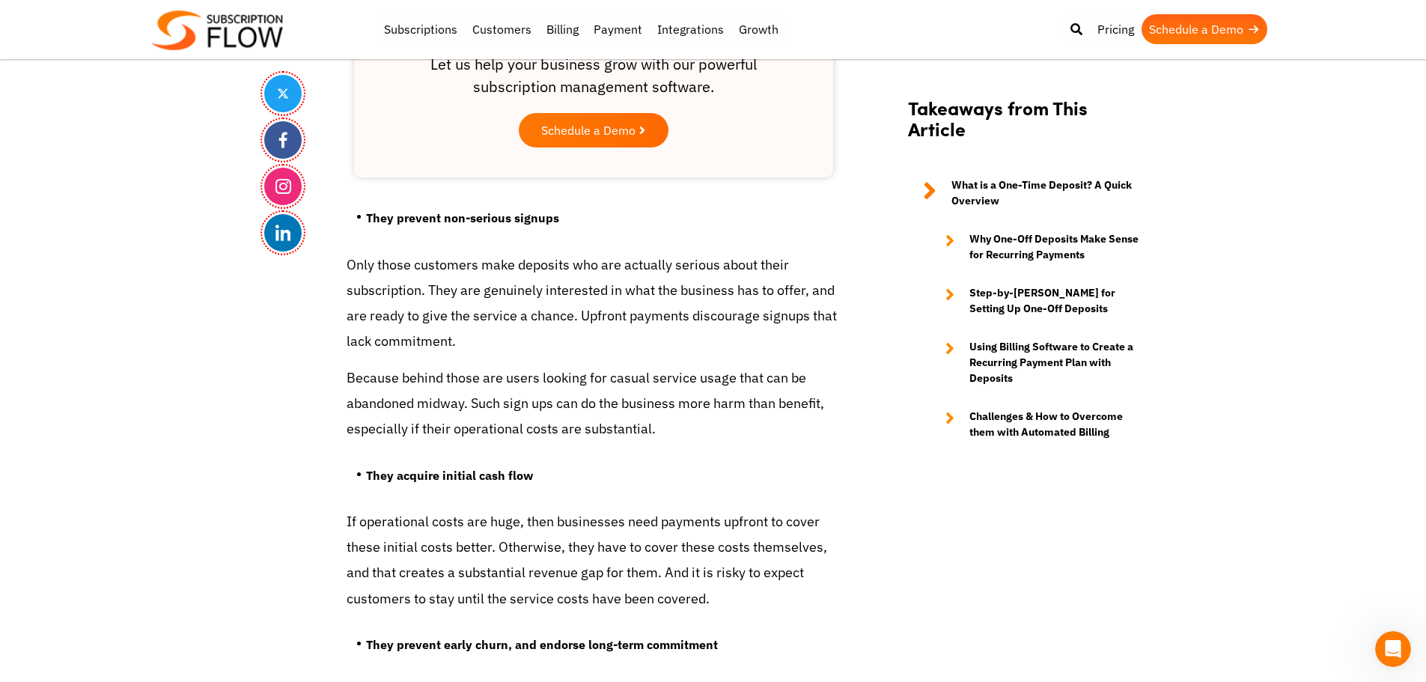
drag, startPoint x: 1, startPoint y: 144, endPoint x: 238, endPoint y: 28, distance: 263.8
